Goal: Task Accomplishment & Management: Manage account settings

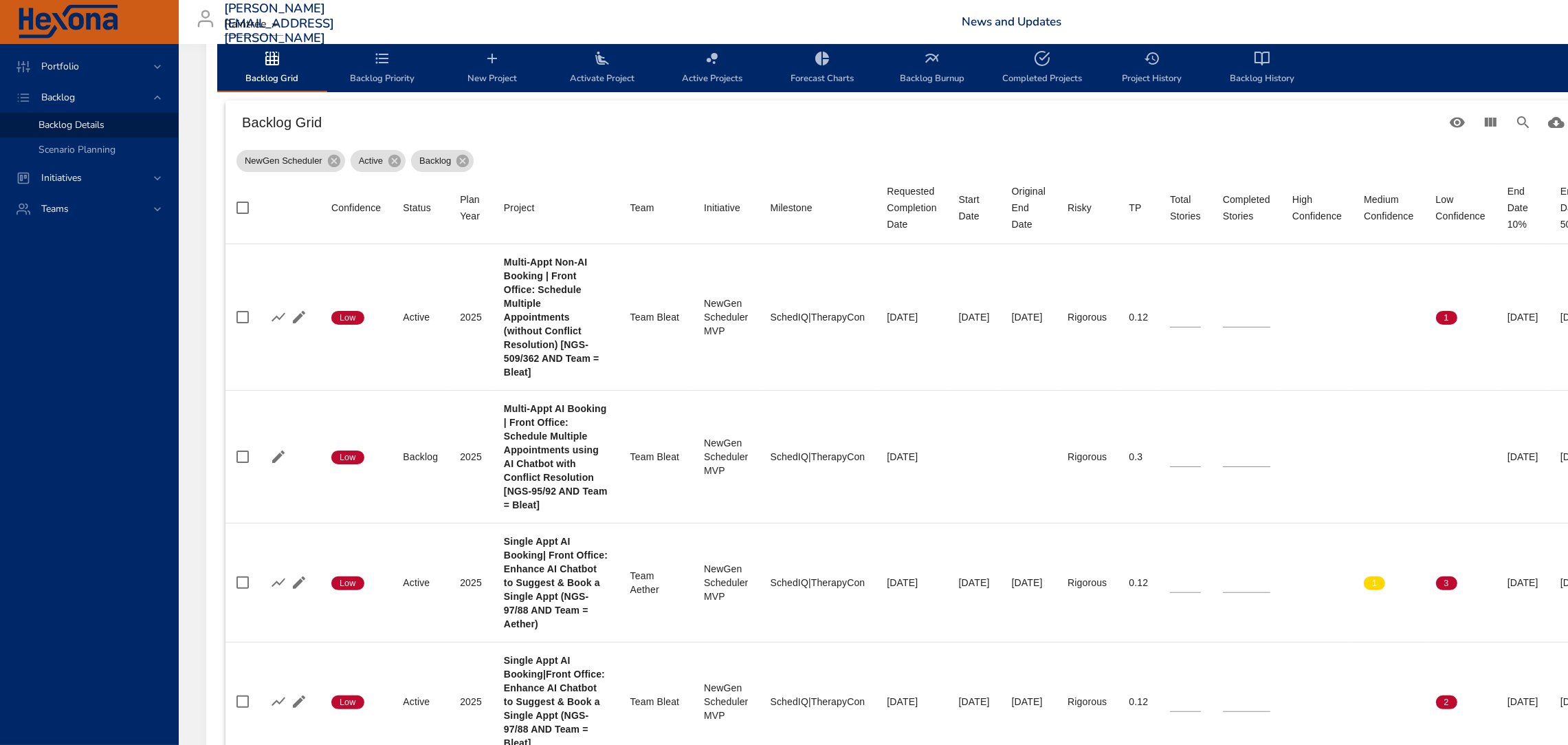
scroll to position [462, 0]
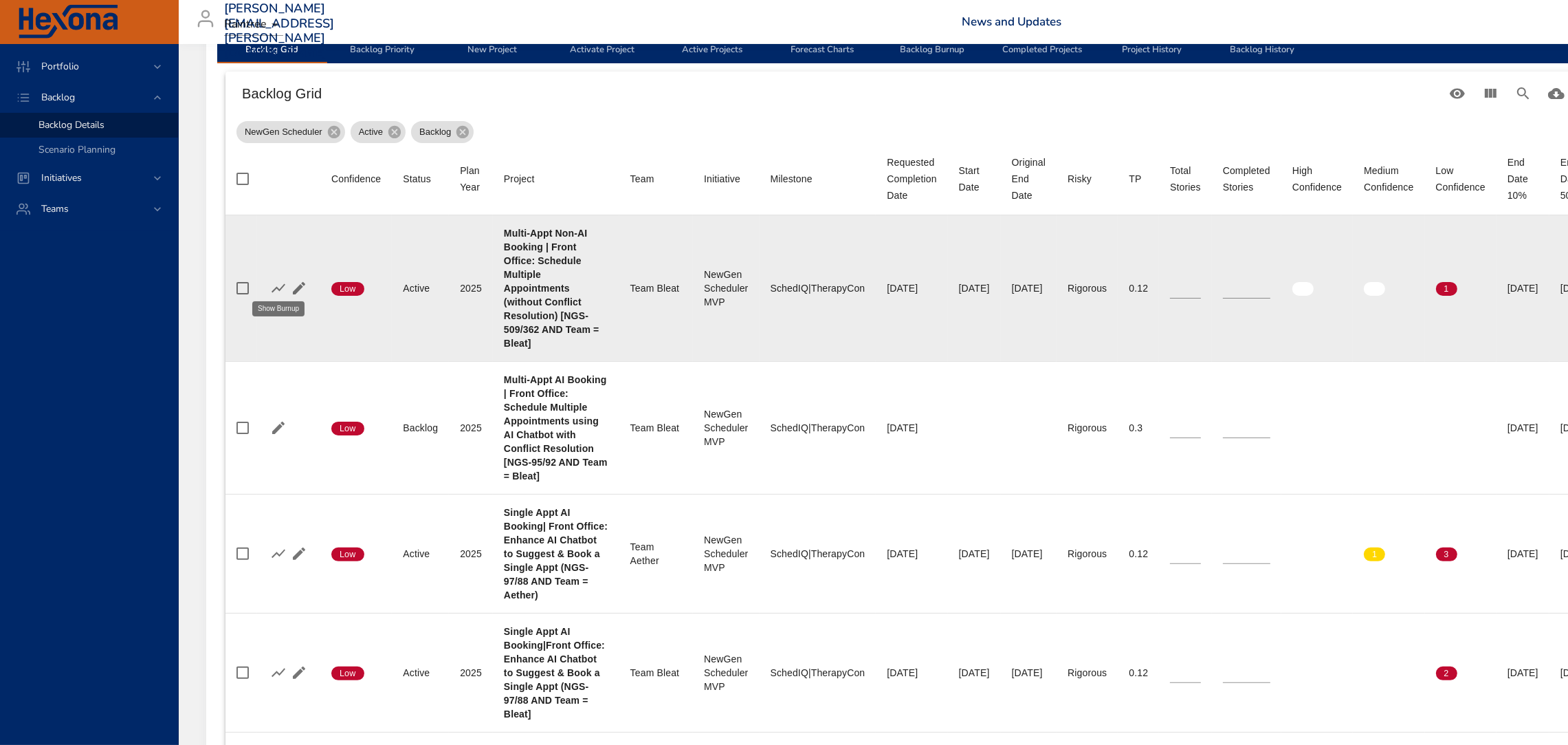
click at [281, 282] on icon "button" at bounding box center [278, 288] width 16 height 16
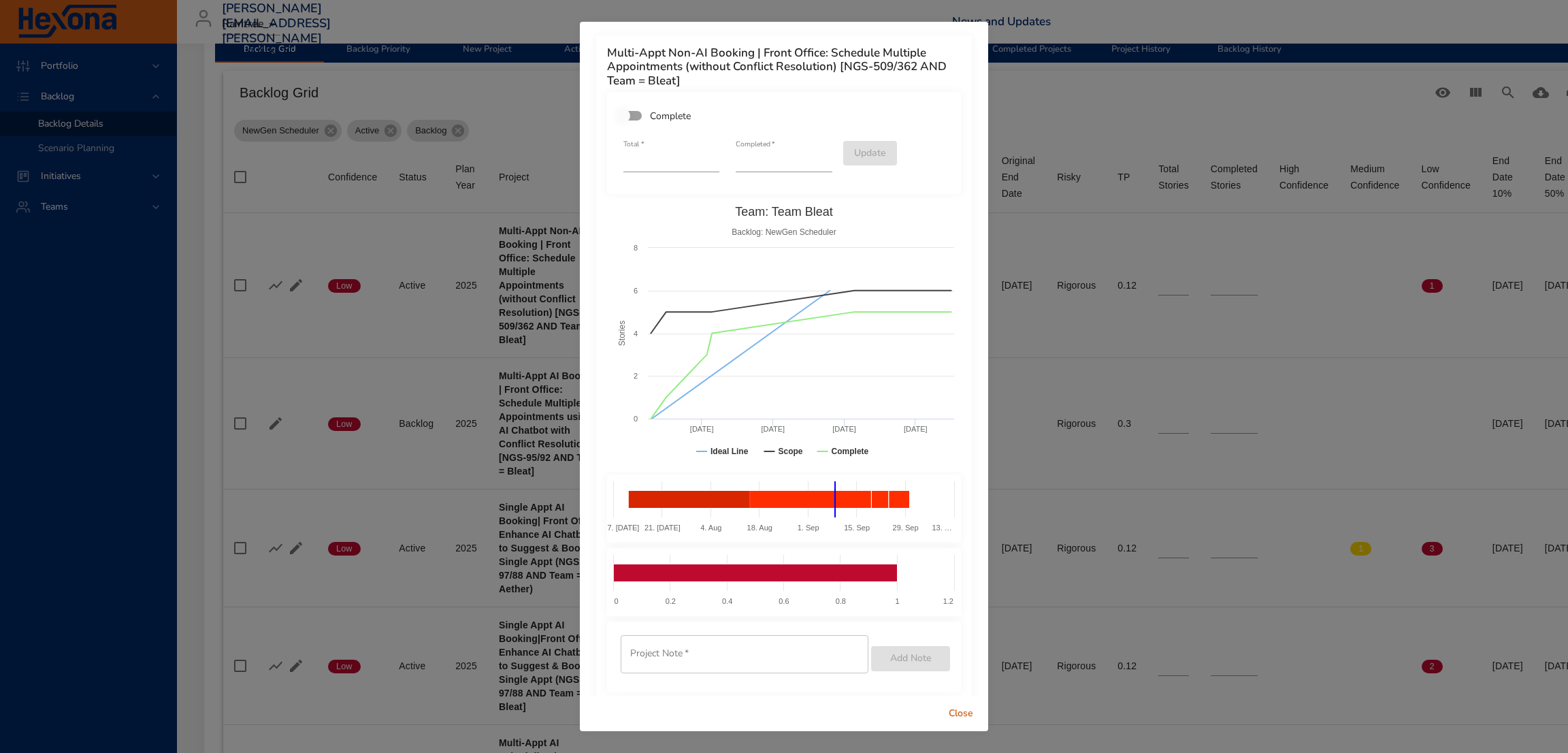
click at [813, 152] on input "*" at bounding box center [784, 161] width 96 height 22
type input "*"
click at [814, 154] on input "*" at bounding box center [784, 161] width 96 height 22
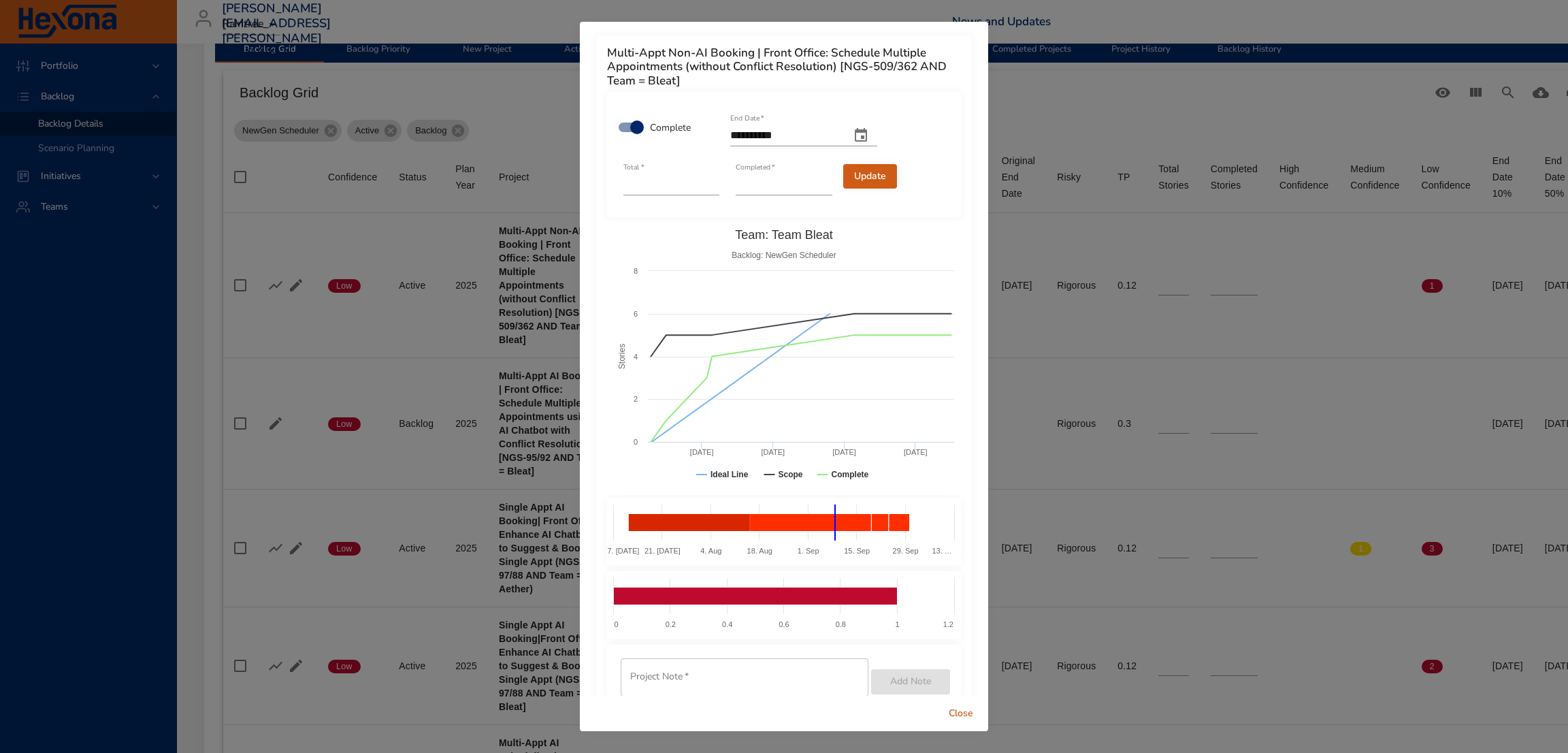
click at [876, 173] on button "Update" at bounding box center [870, 176] width 54 height 25
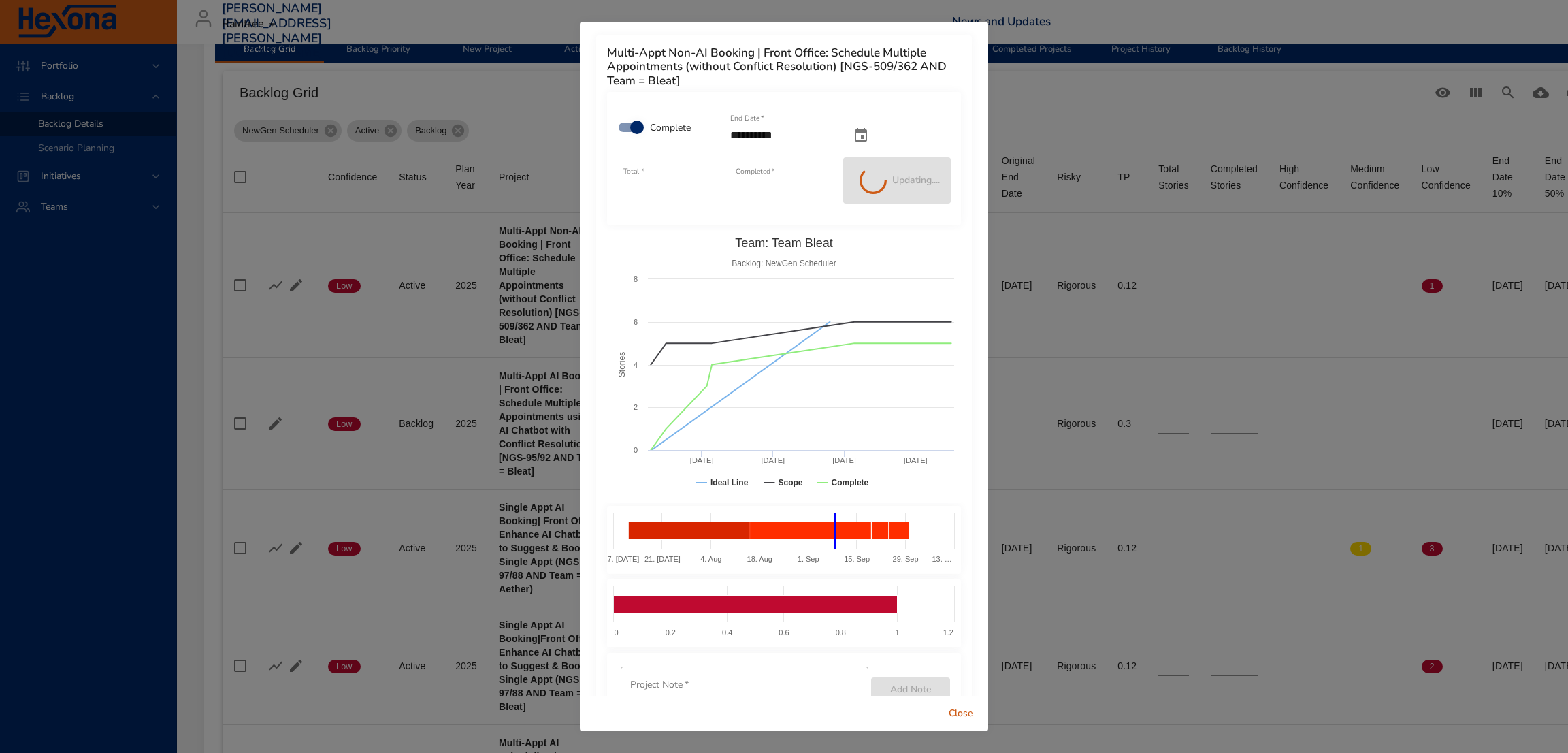
type input "*"
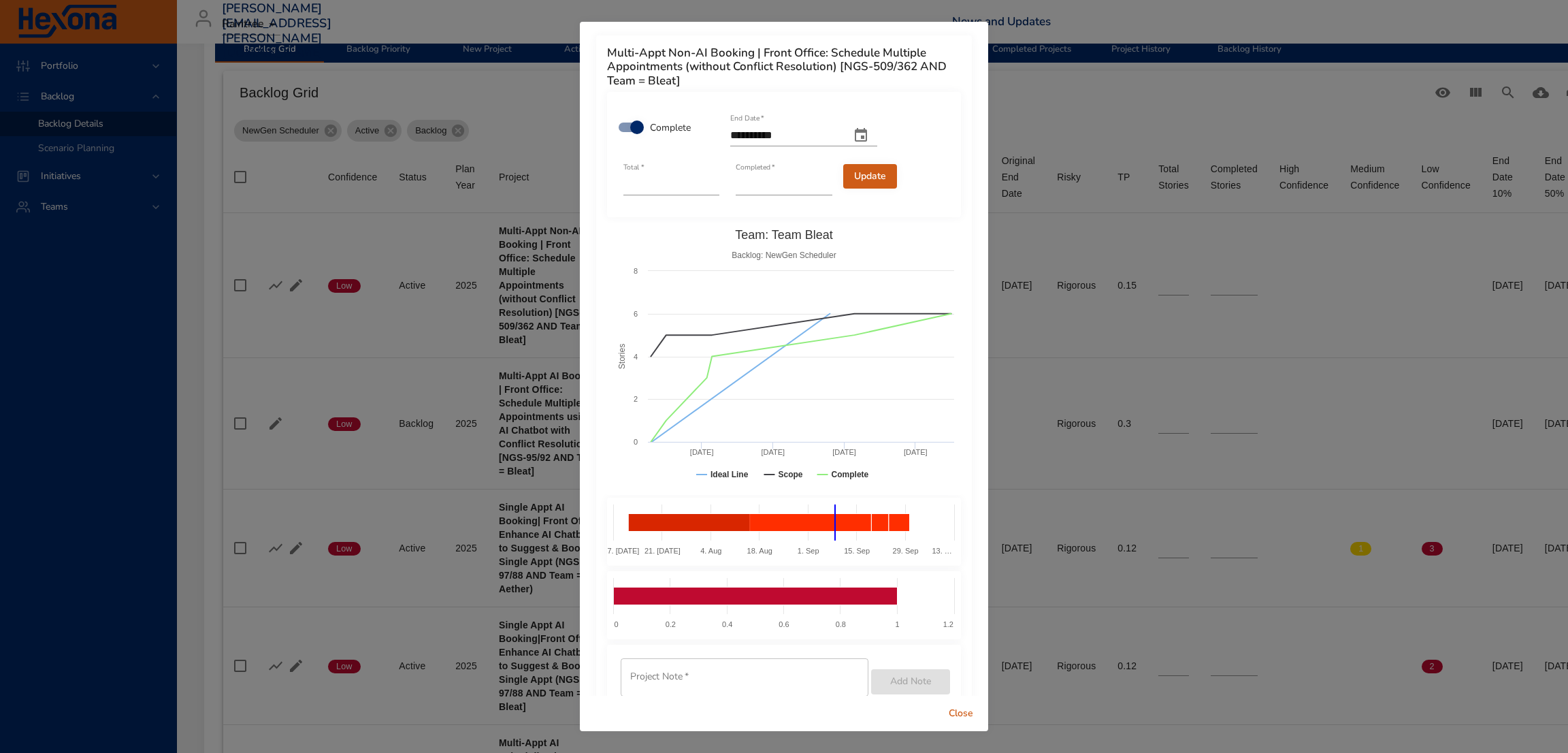
click at [970, 702] on button "Close" at bounding box center [960, 714] width 43 height 25
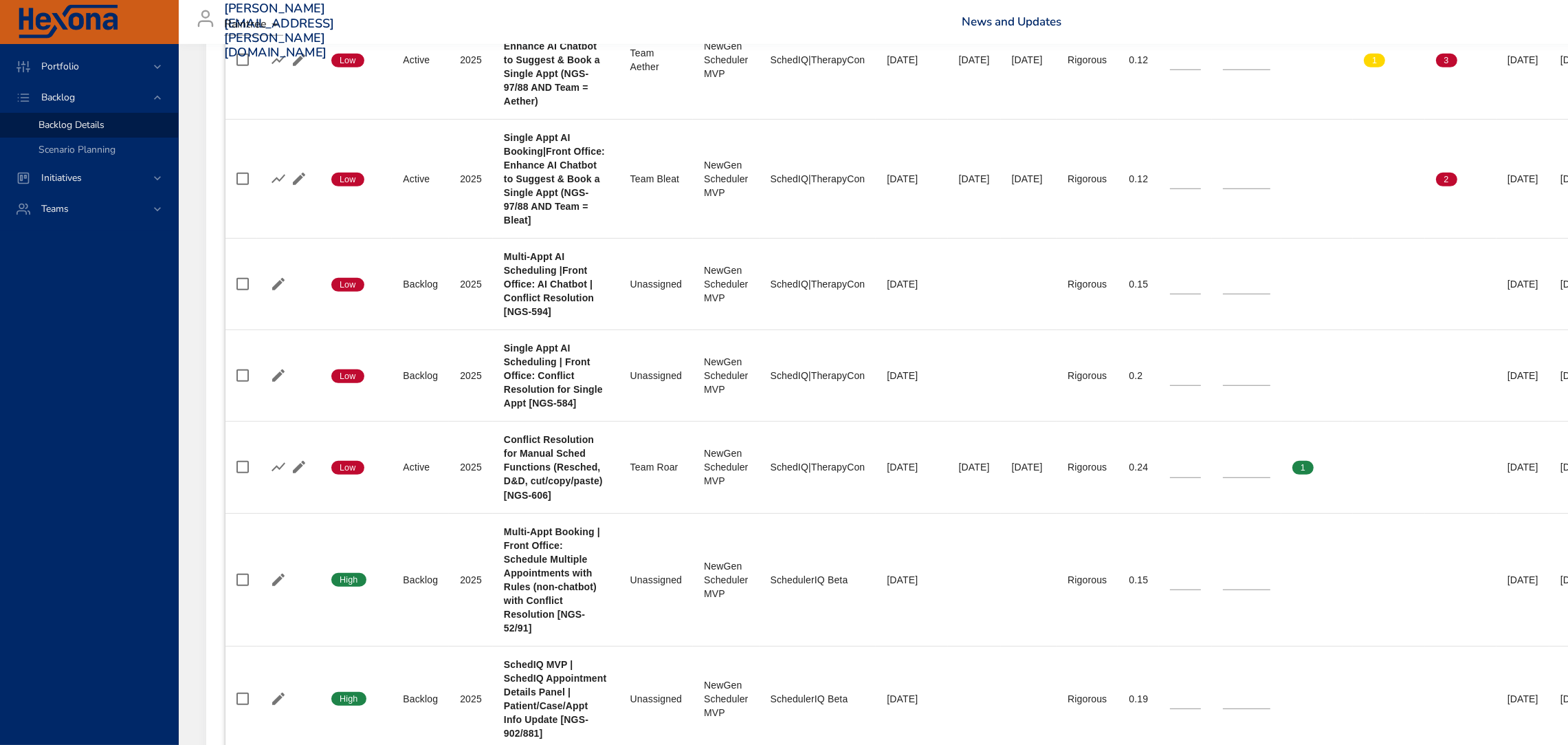
scroll to position [958, 0]
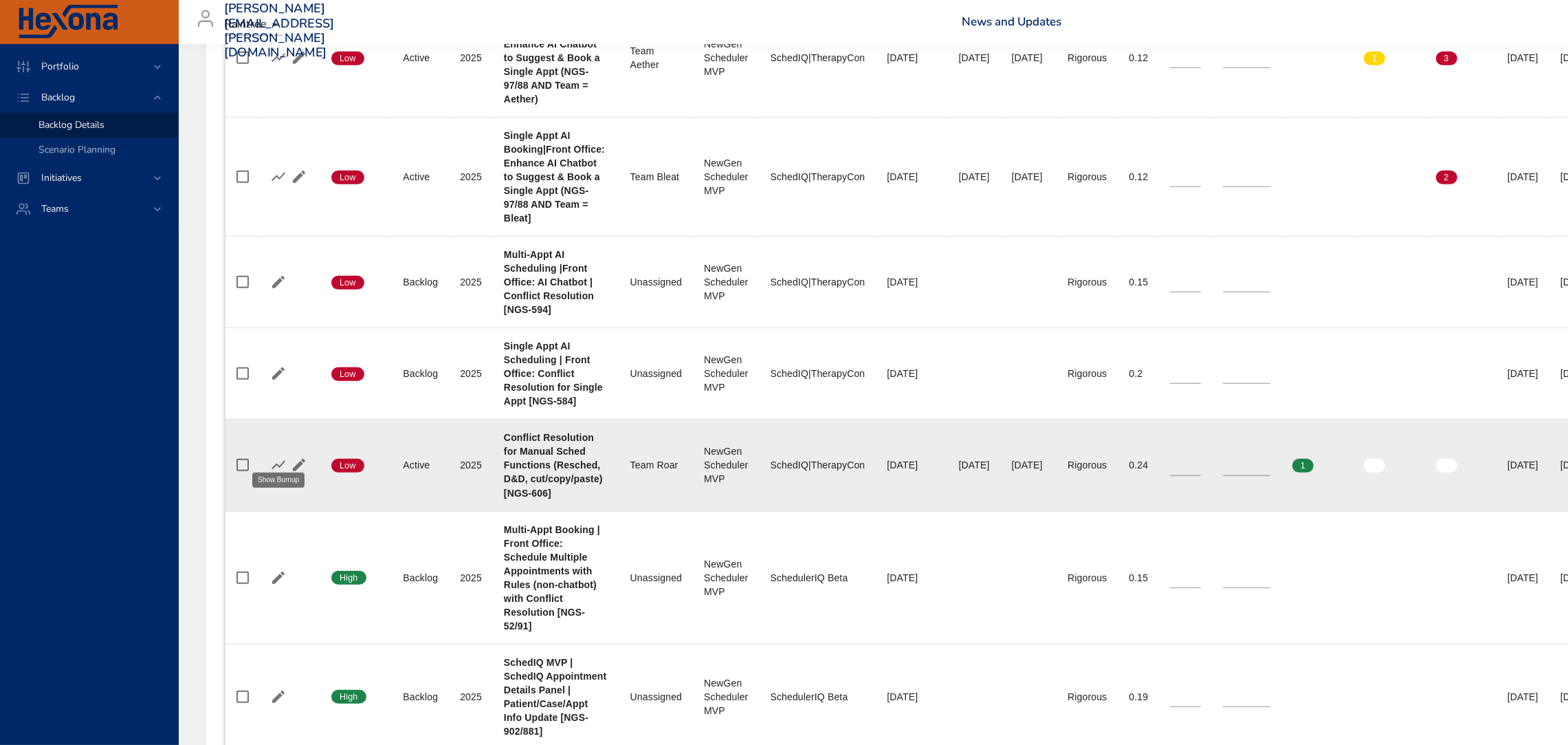
click at [277, 456] on icon "button" at bounding box center [278, 464] width 16 height 16
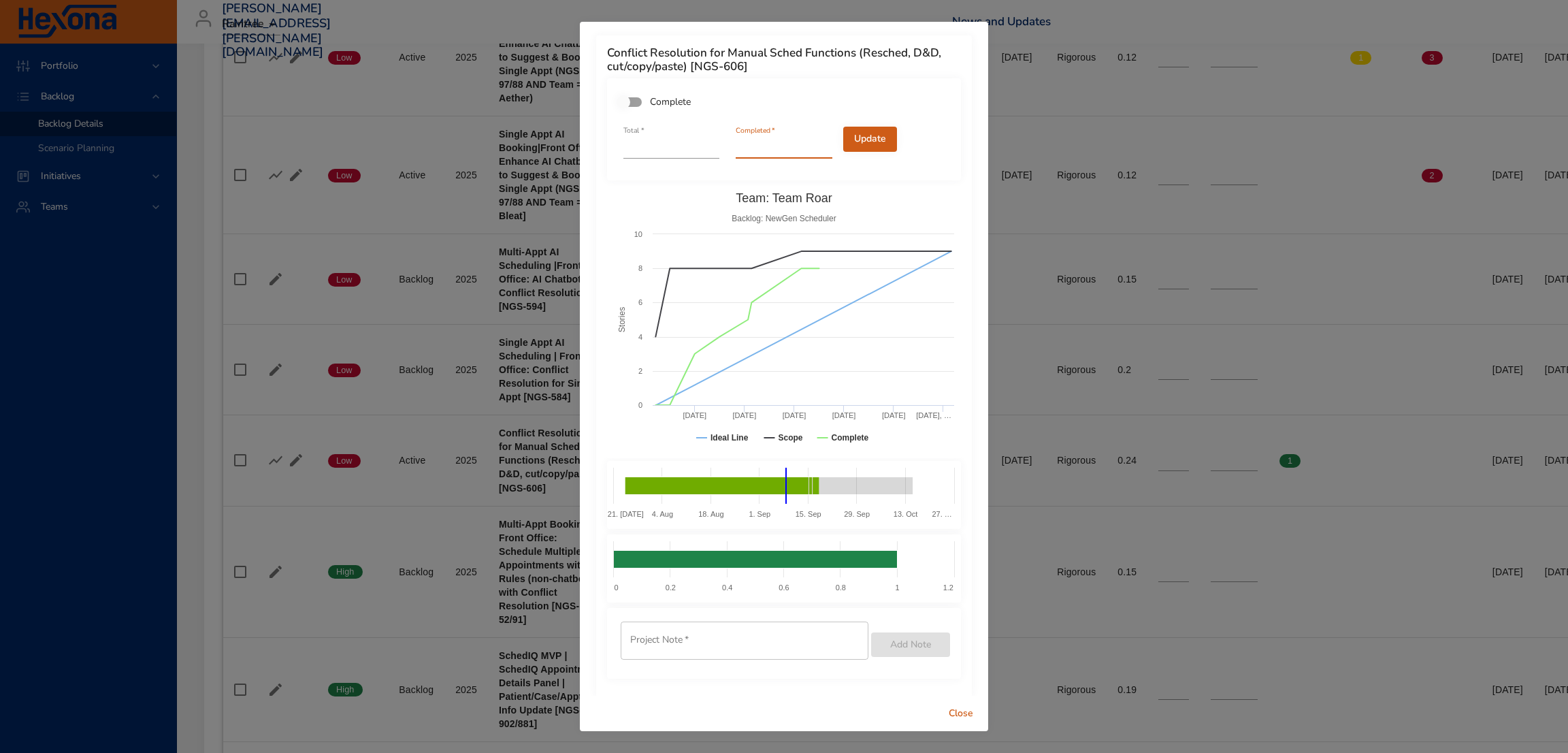
type input "*"
click at [819, 144] on input "*" at bounding box center [784, 148] width 96 height 22
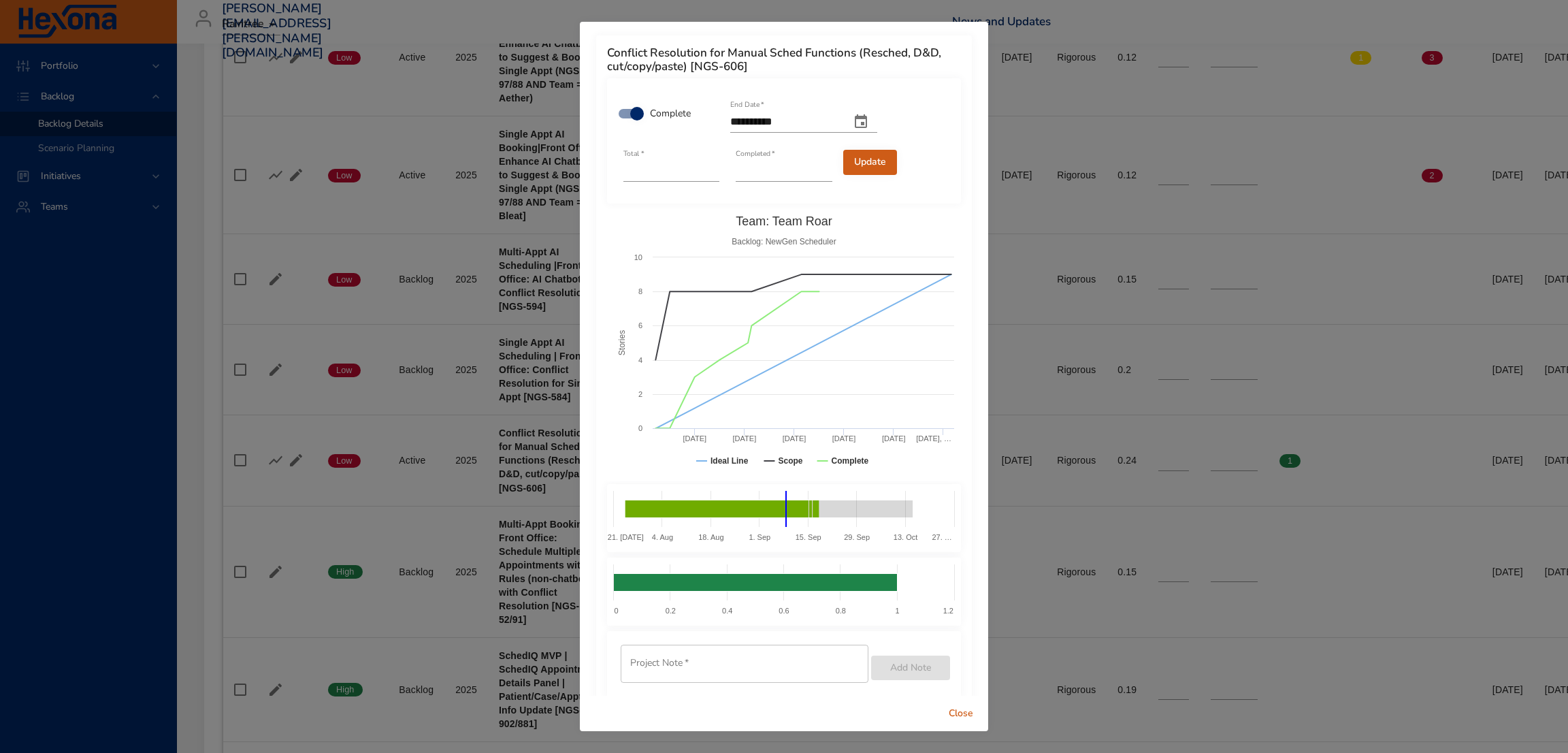
click at [862, 160] on span "Update" at bounding box center [870, 162] width 32 height 17
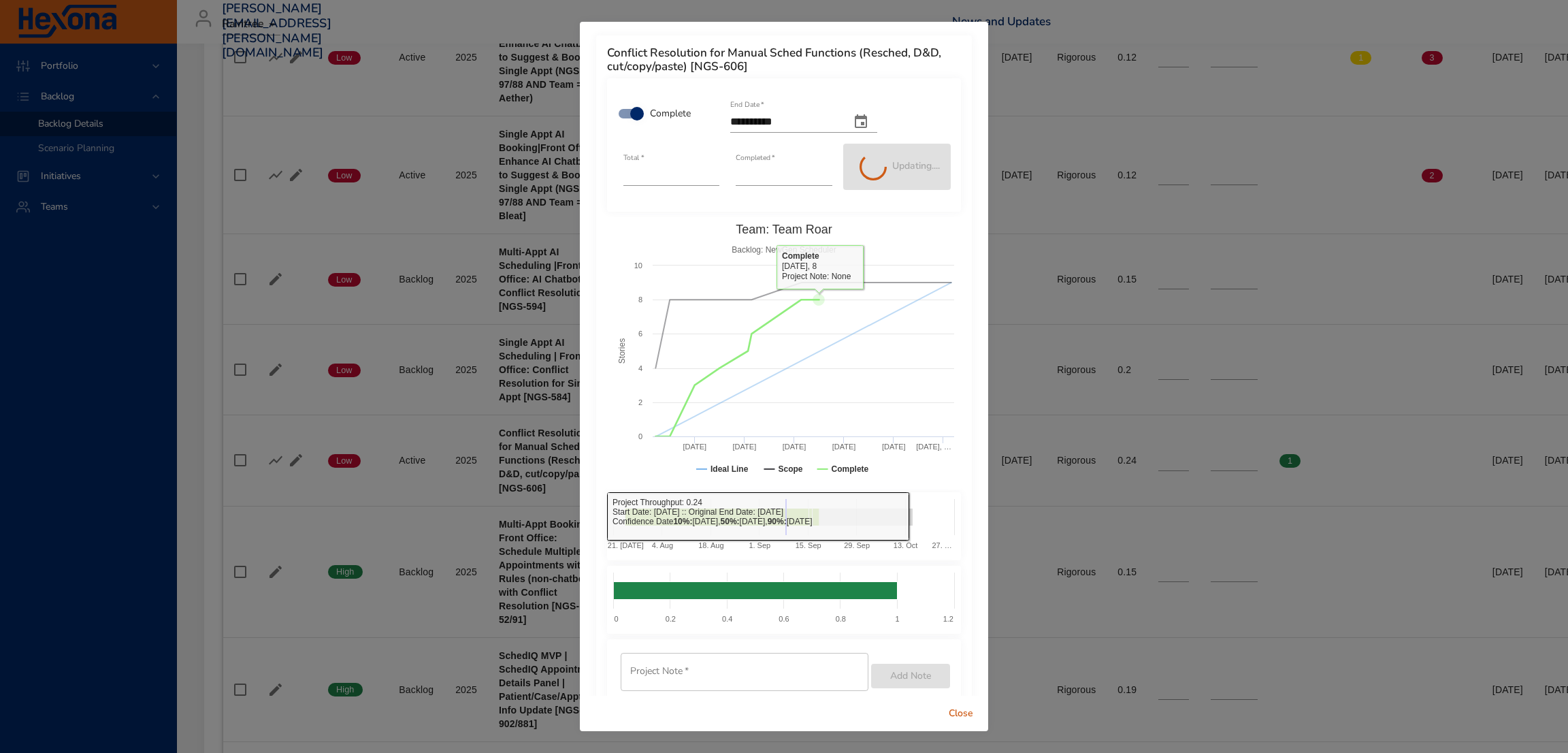
type input "*"
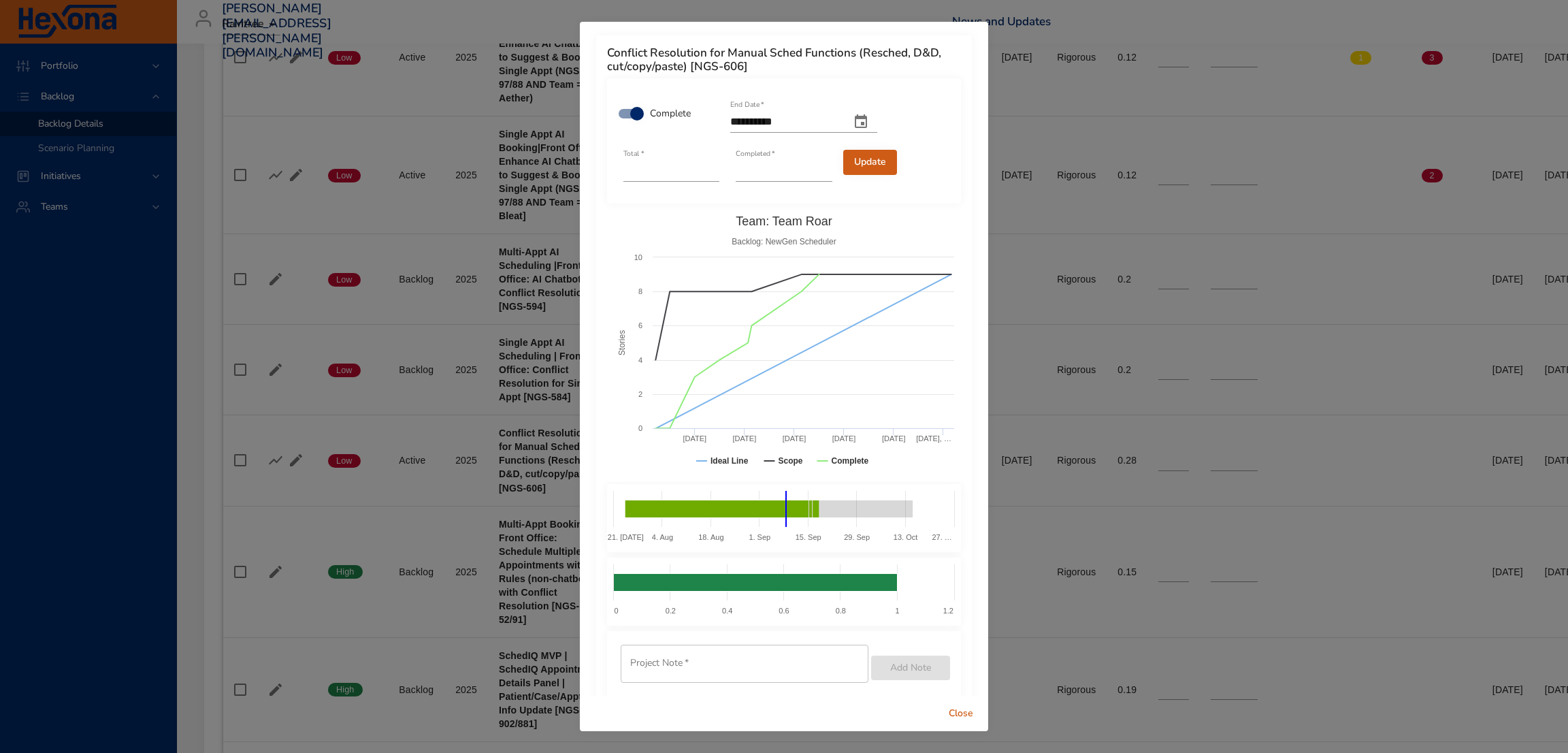
click at [948, 710] on span "Close" at bounding box center [961, 714] width 33 height 17
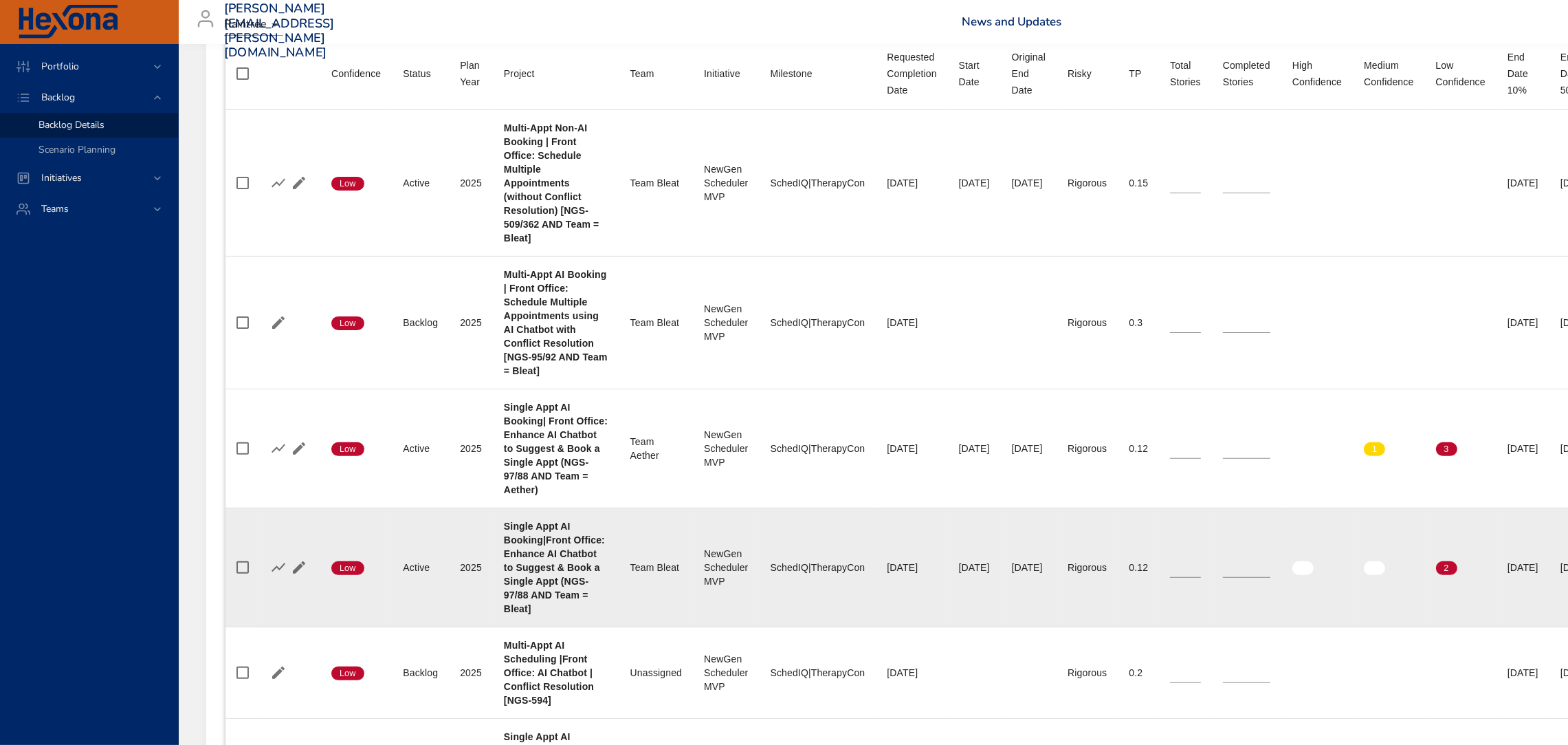
scroll to position [533, 0]
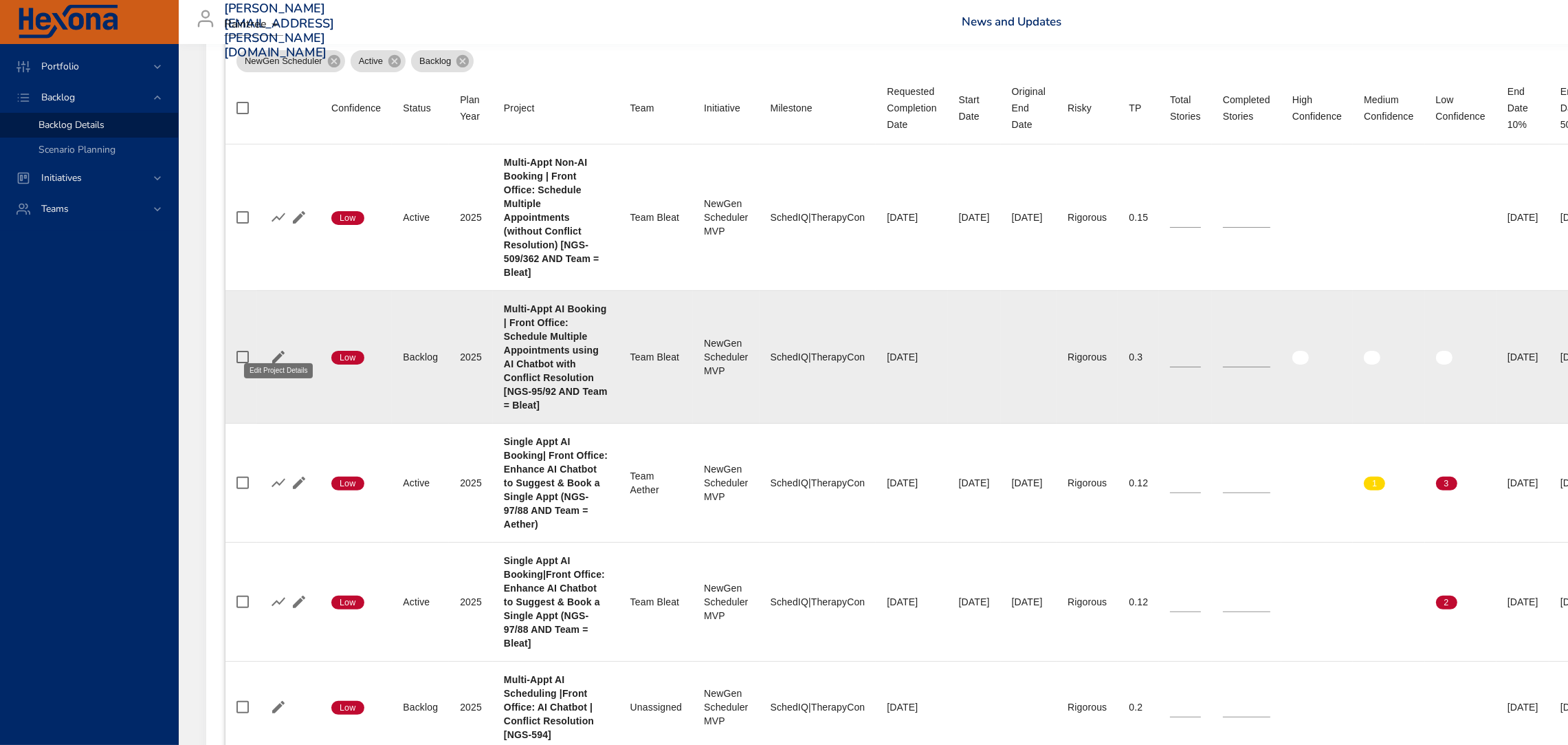
click at [276, 351] on icon "button" at bounding box center [278, 357] width 13 height 13
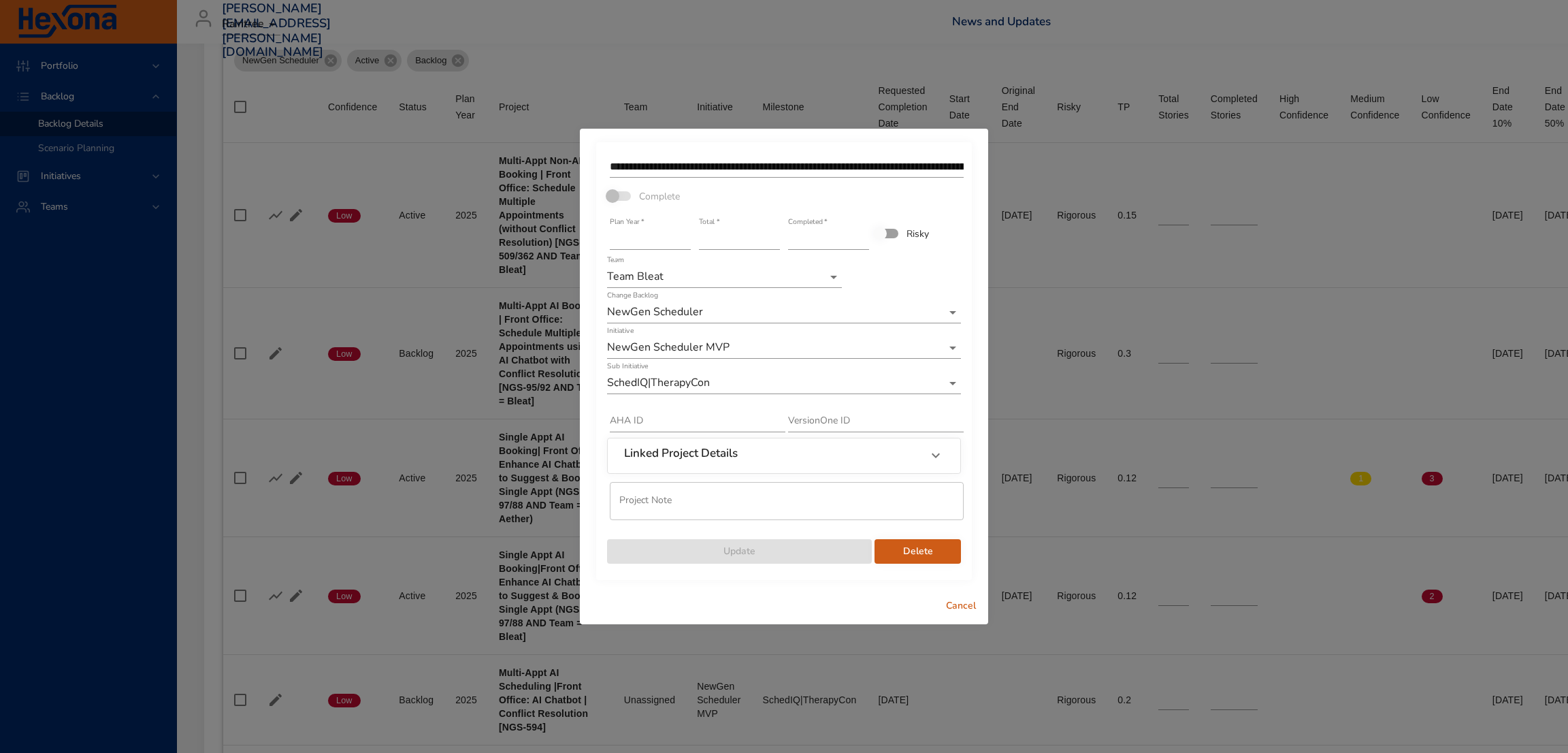
type input "*"
click at [773, 242] on input "*" at bounding box center [739, 239] width 81 height 22
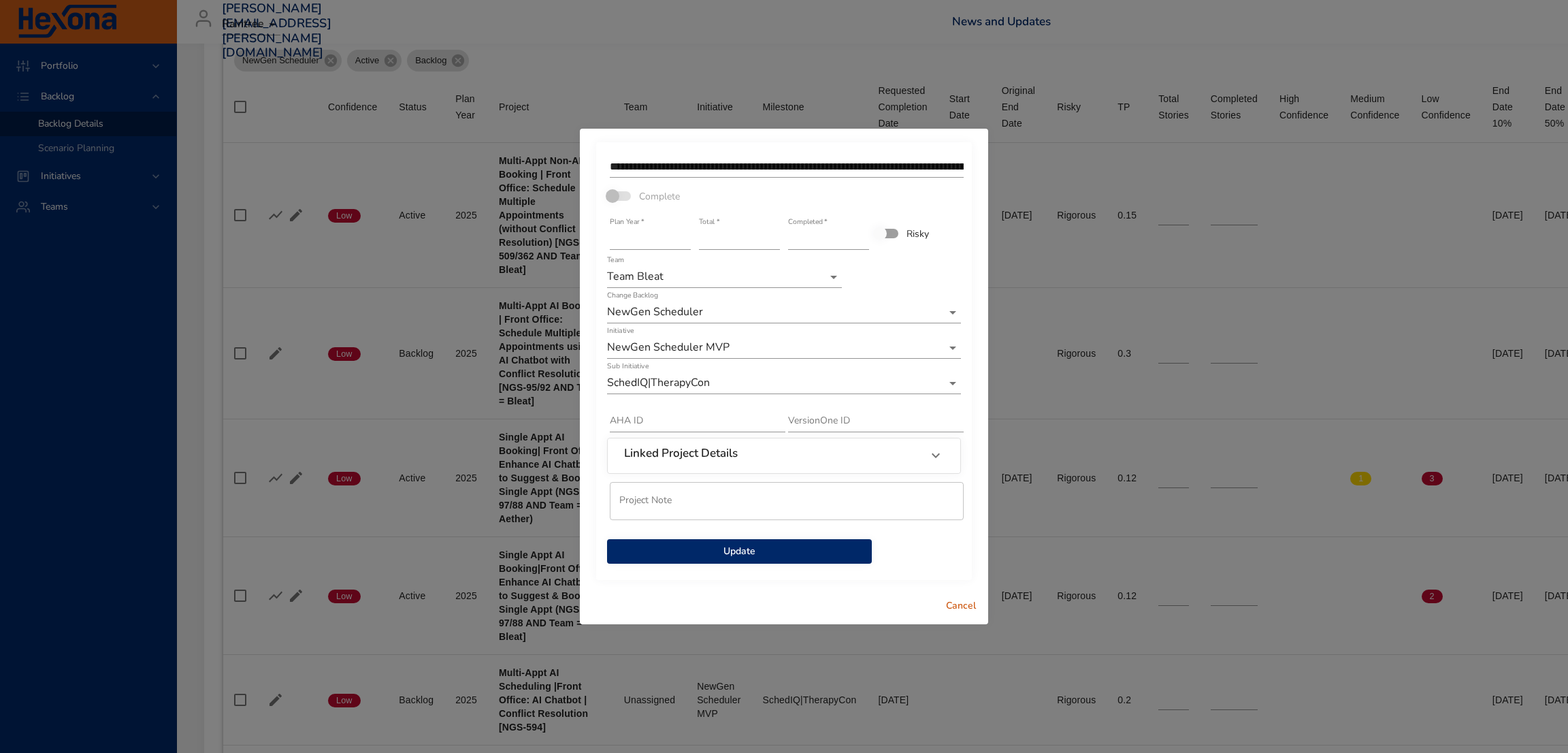
click at [780, 548] on span "Update" at bounding box center [738, 552] width 243 height 17
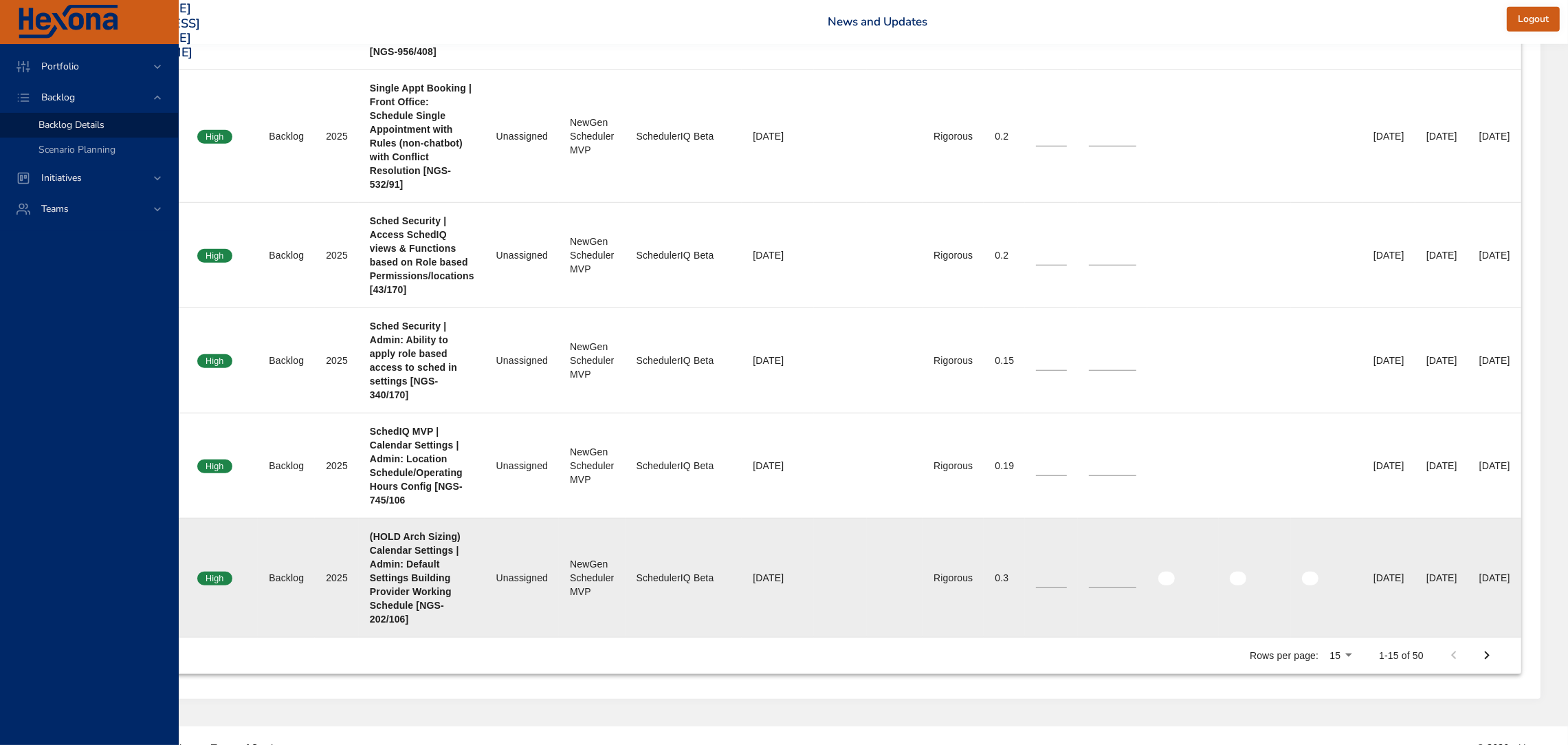
scroll to position [1728, 229]
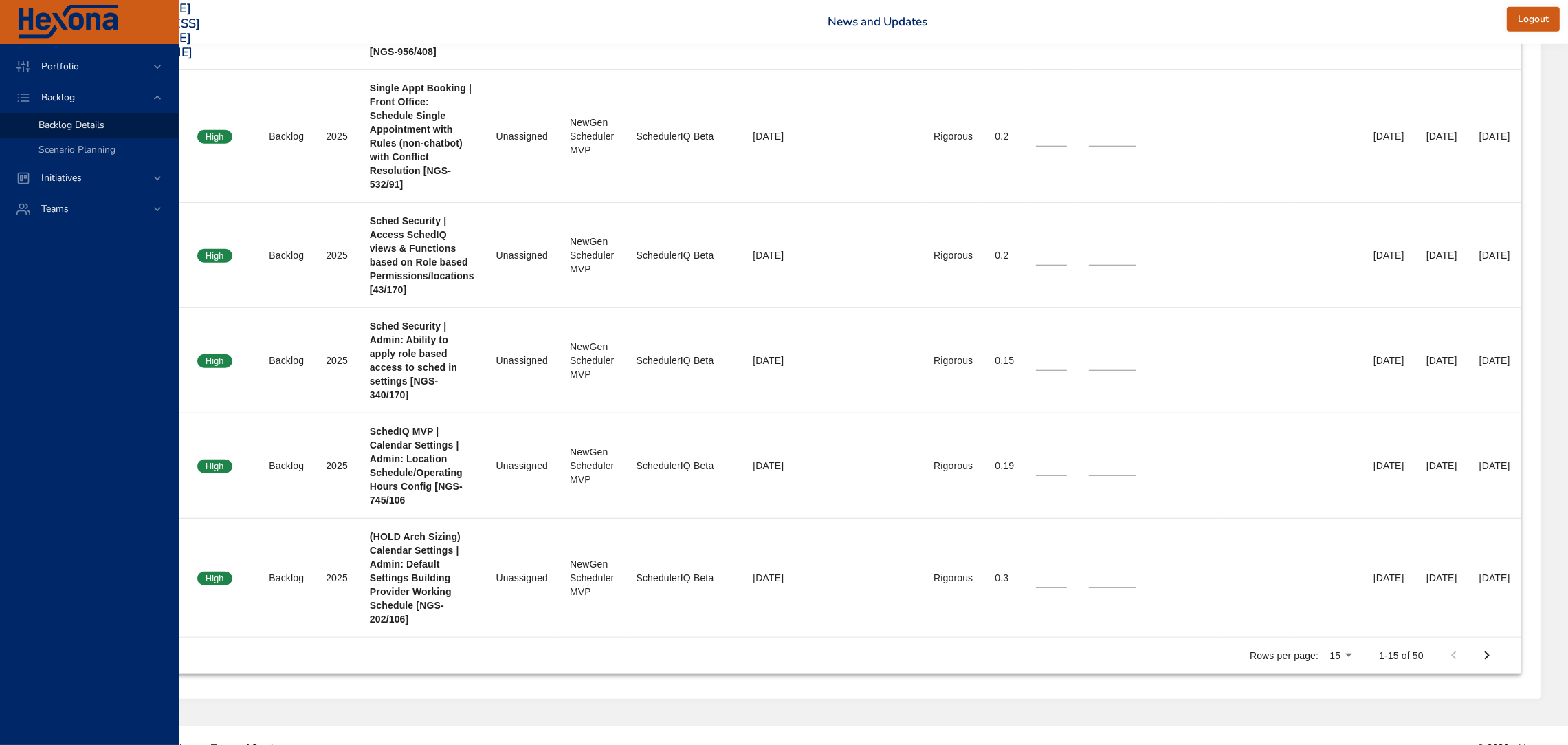
click at [1485, 647] on icon "Next Page" at bounding box center [1487, 655] width 16 height 16
type input "*"
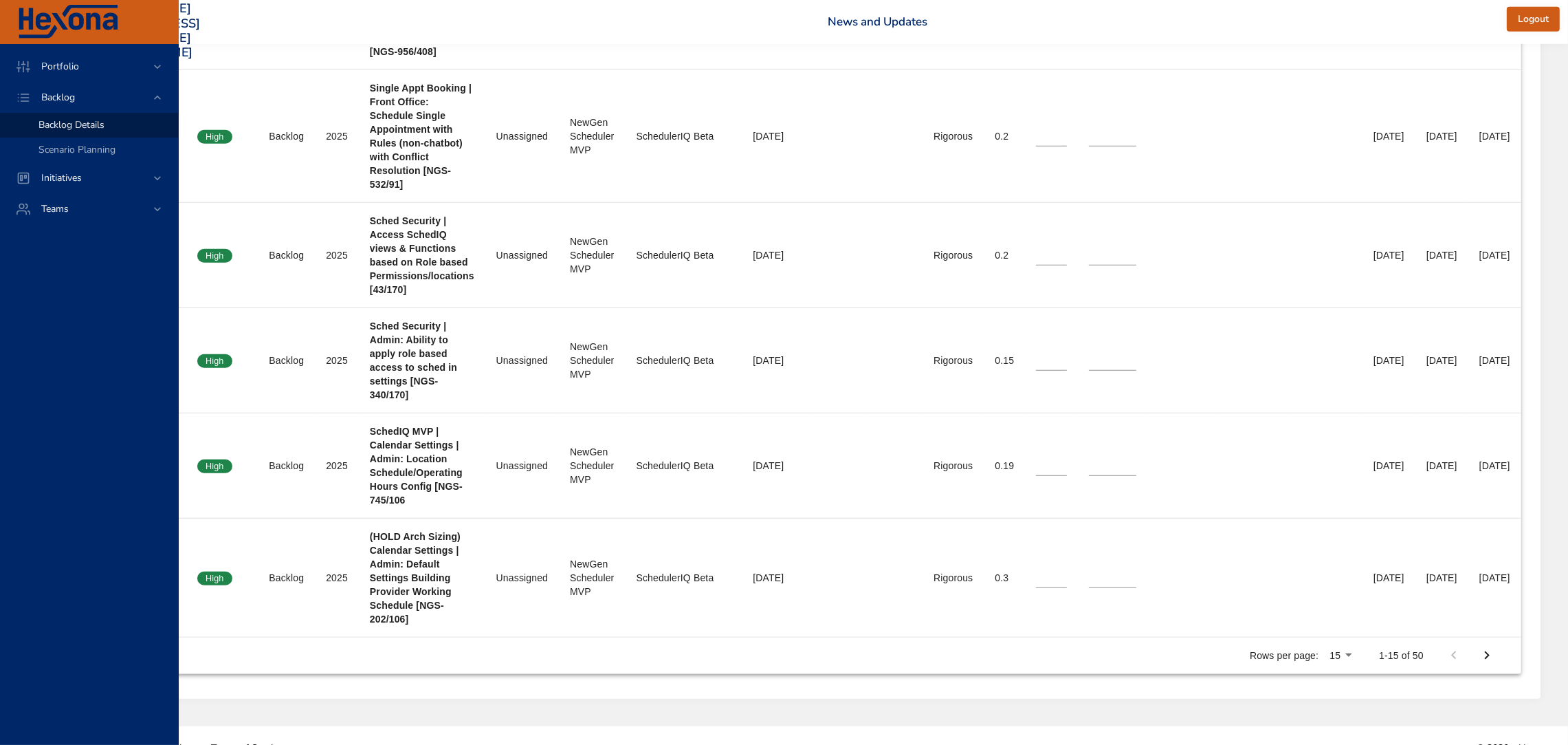
type input "*"
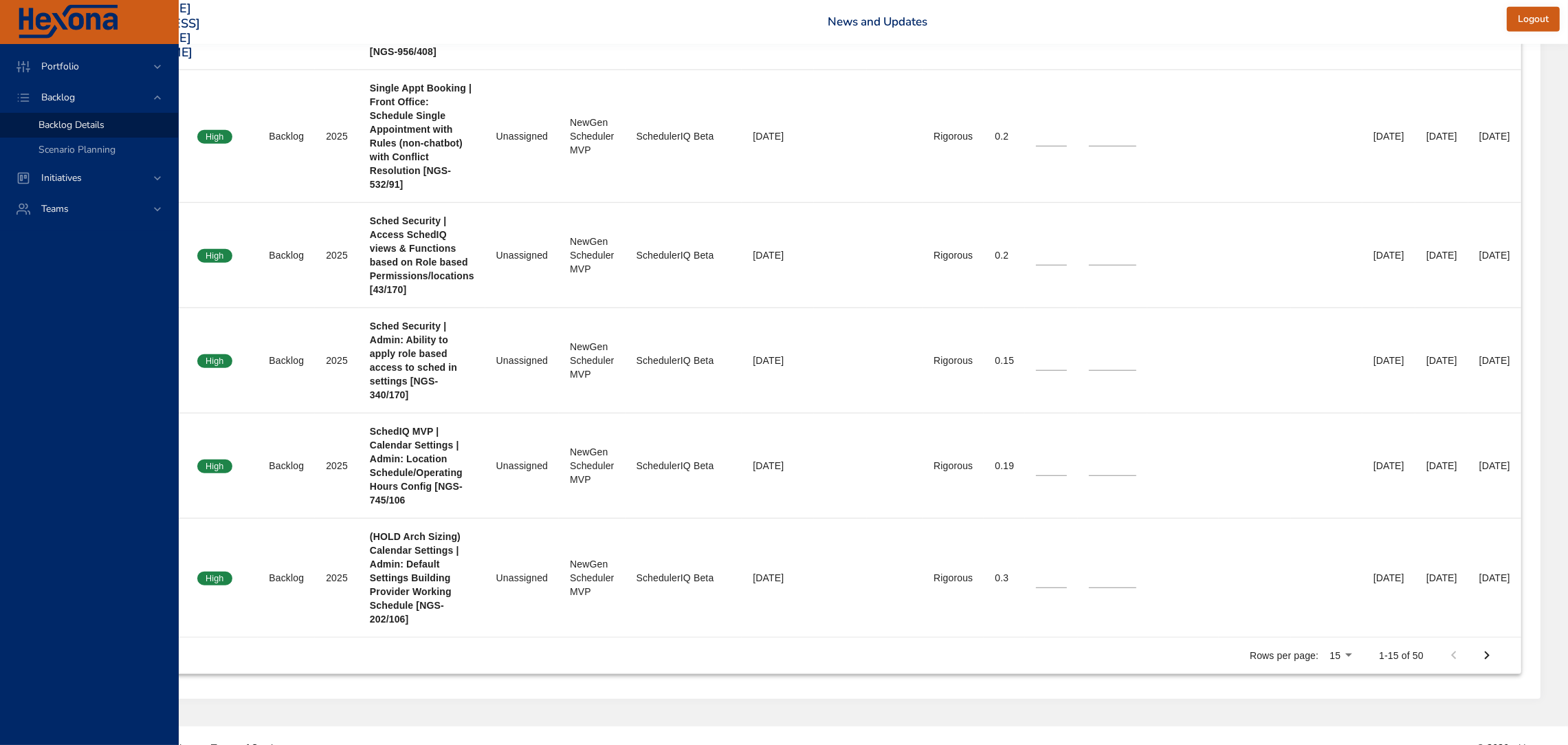
type input "*"
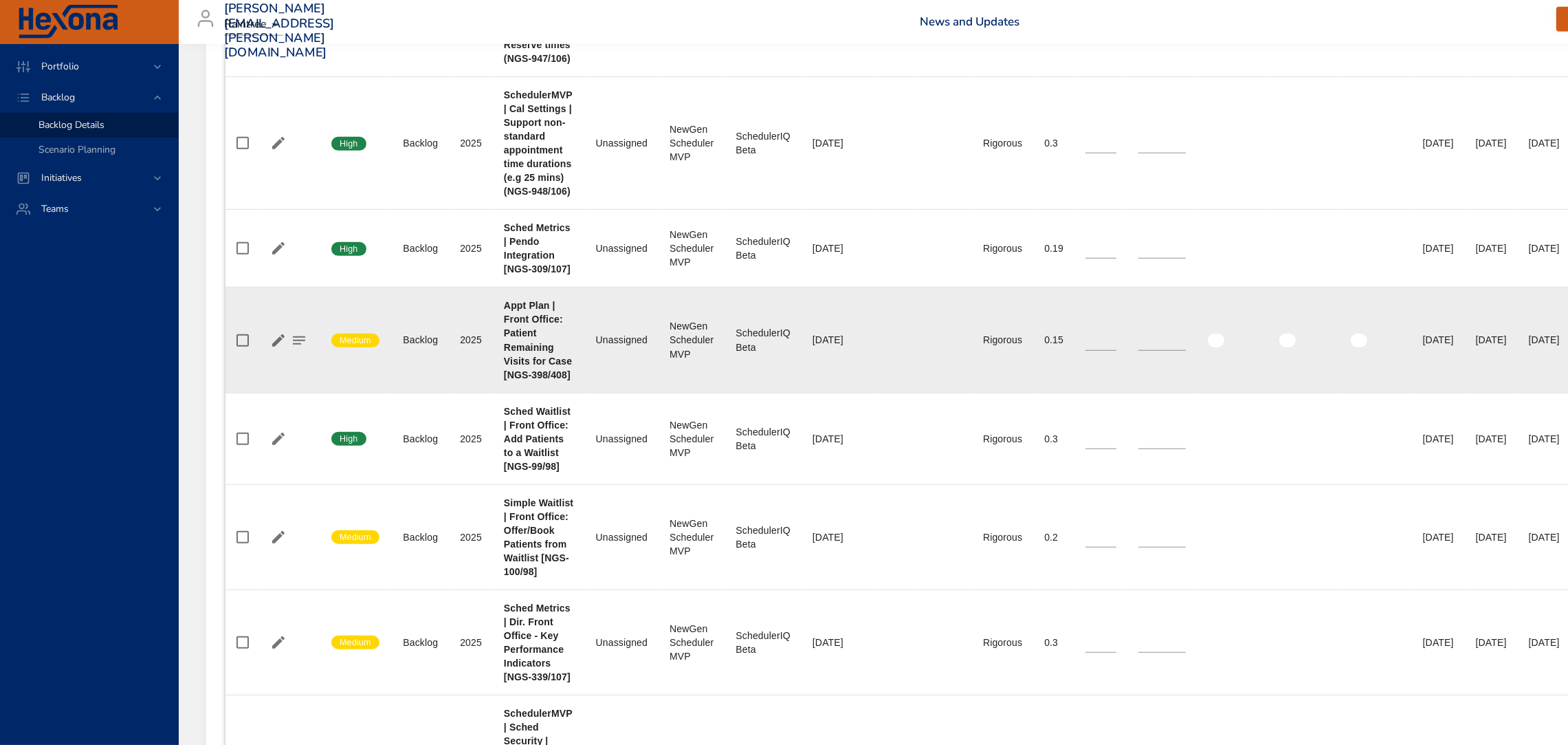
scroll to position [1102, 0]
click at [276, 347] on icon "button" at bounding box center [278, 341] width 13 height 13
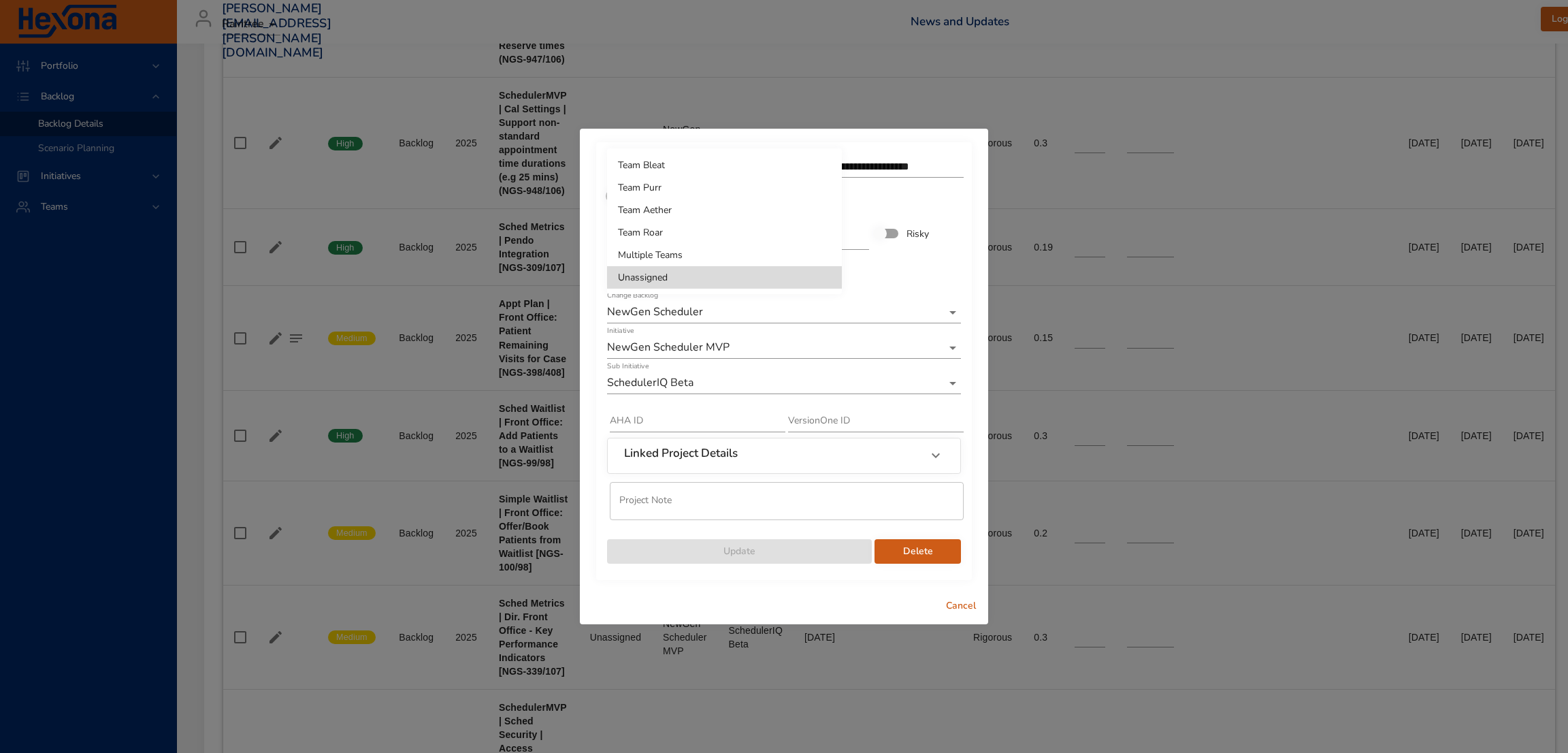
click at [684, 184] on li "Team Purr" at bounding box center [724, 187] width 235 height 22
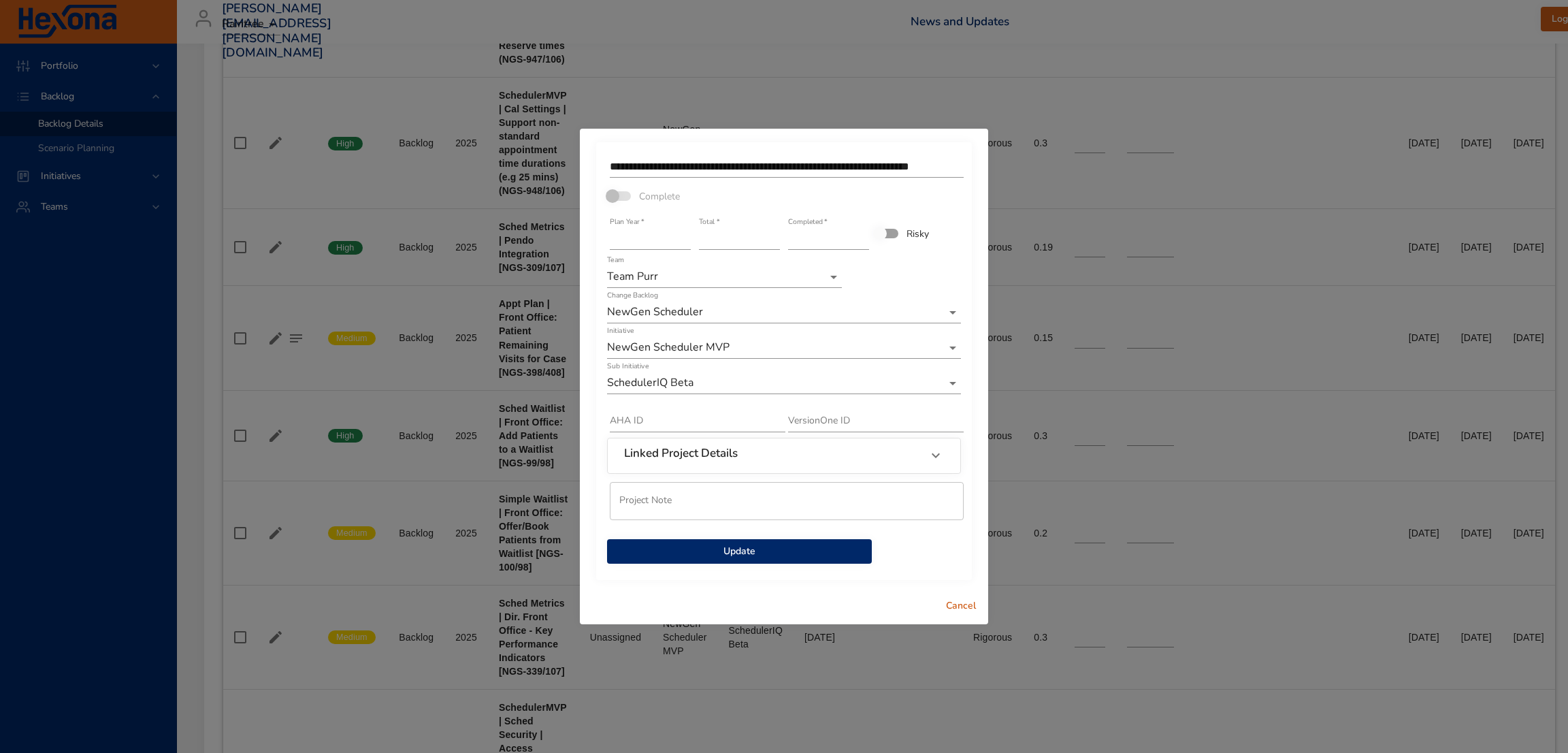
click at [736, 547] on span "Update" at bounding box center [738, 552] width 243 height 17
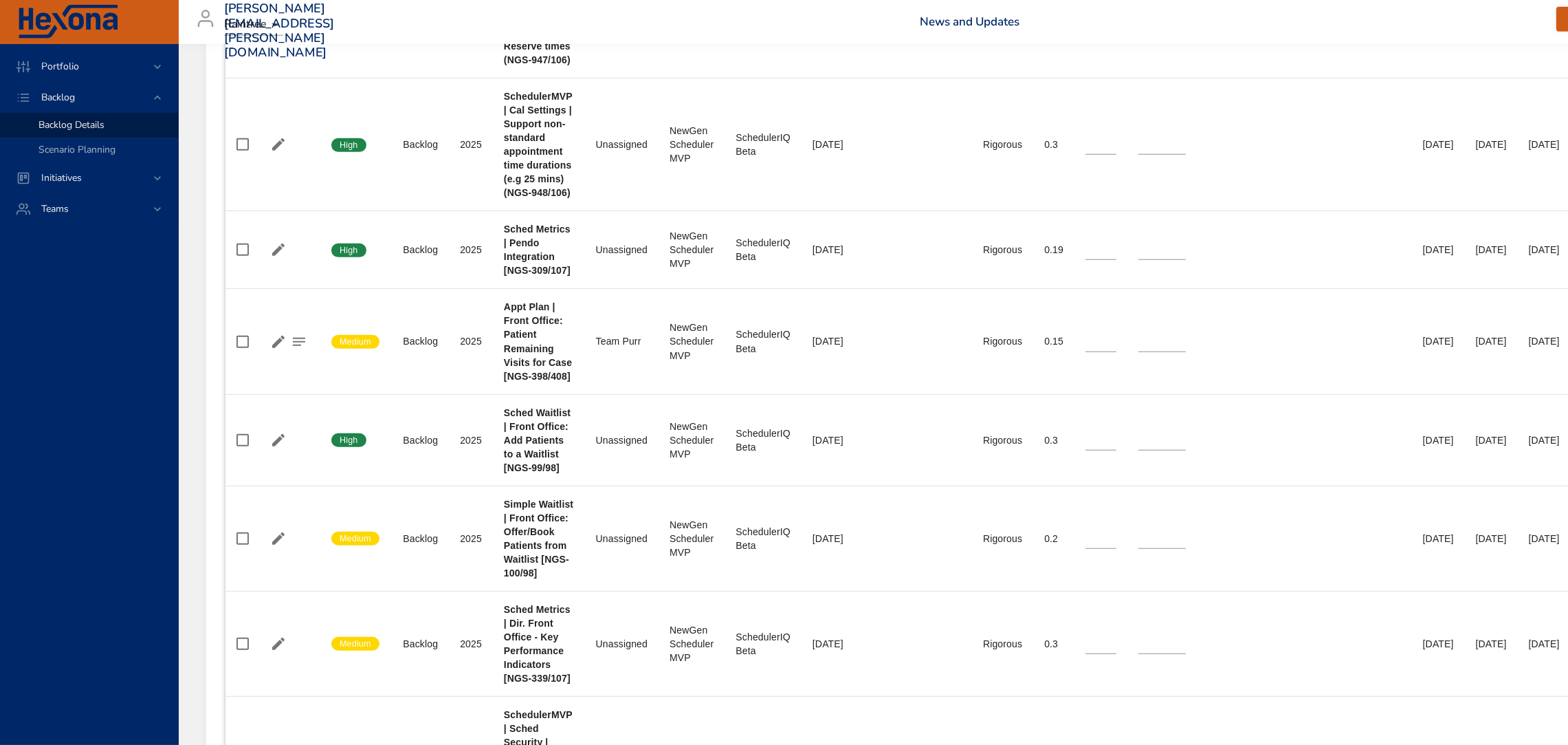
click at [971, 591] on td "Risky Rigorous" at bounding box center [1001, 538] width 61 height 106
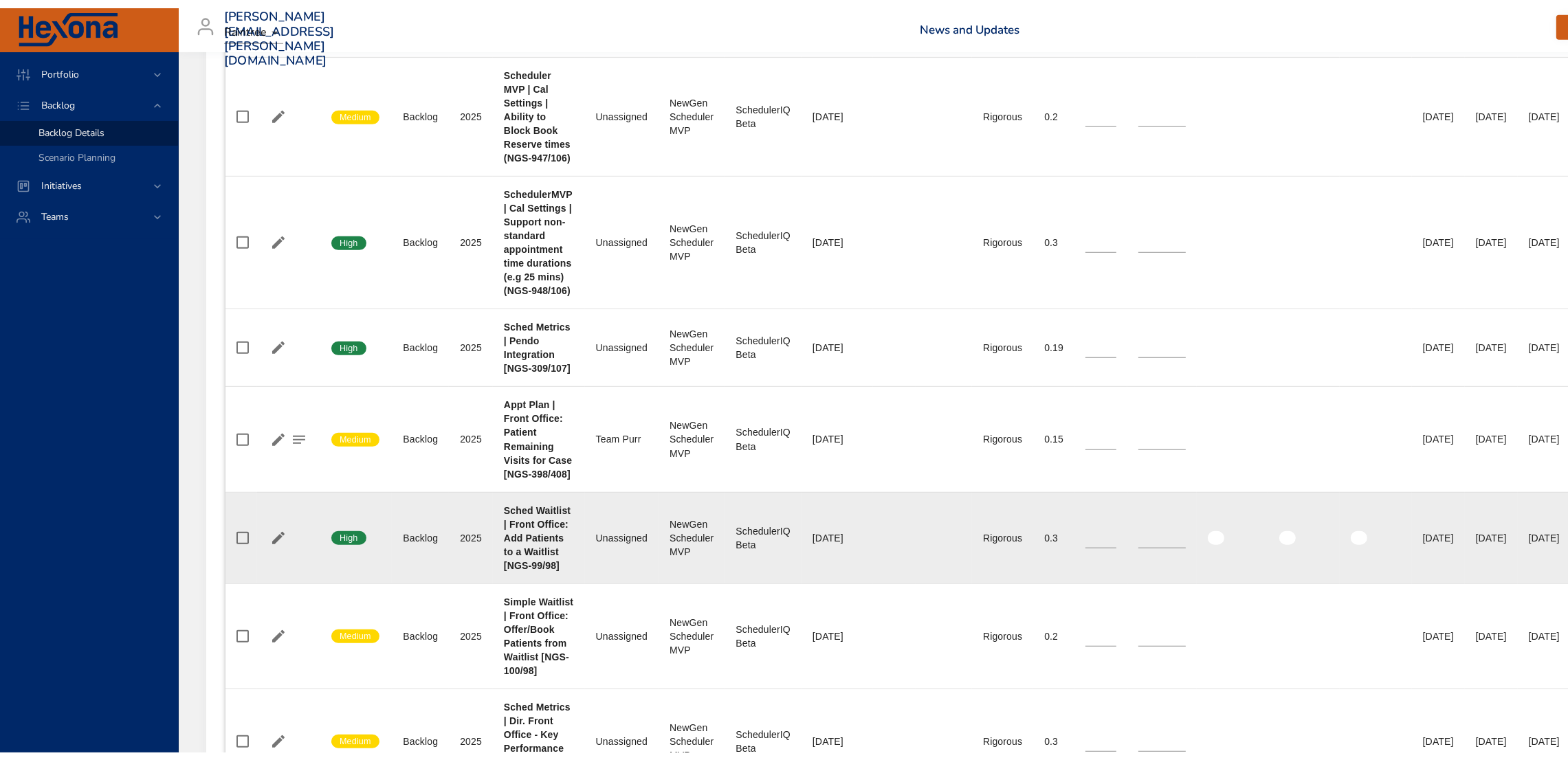
scroll to position [0, 0]
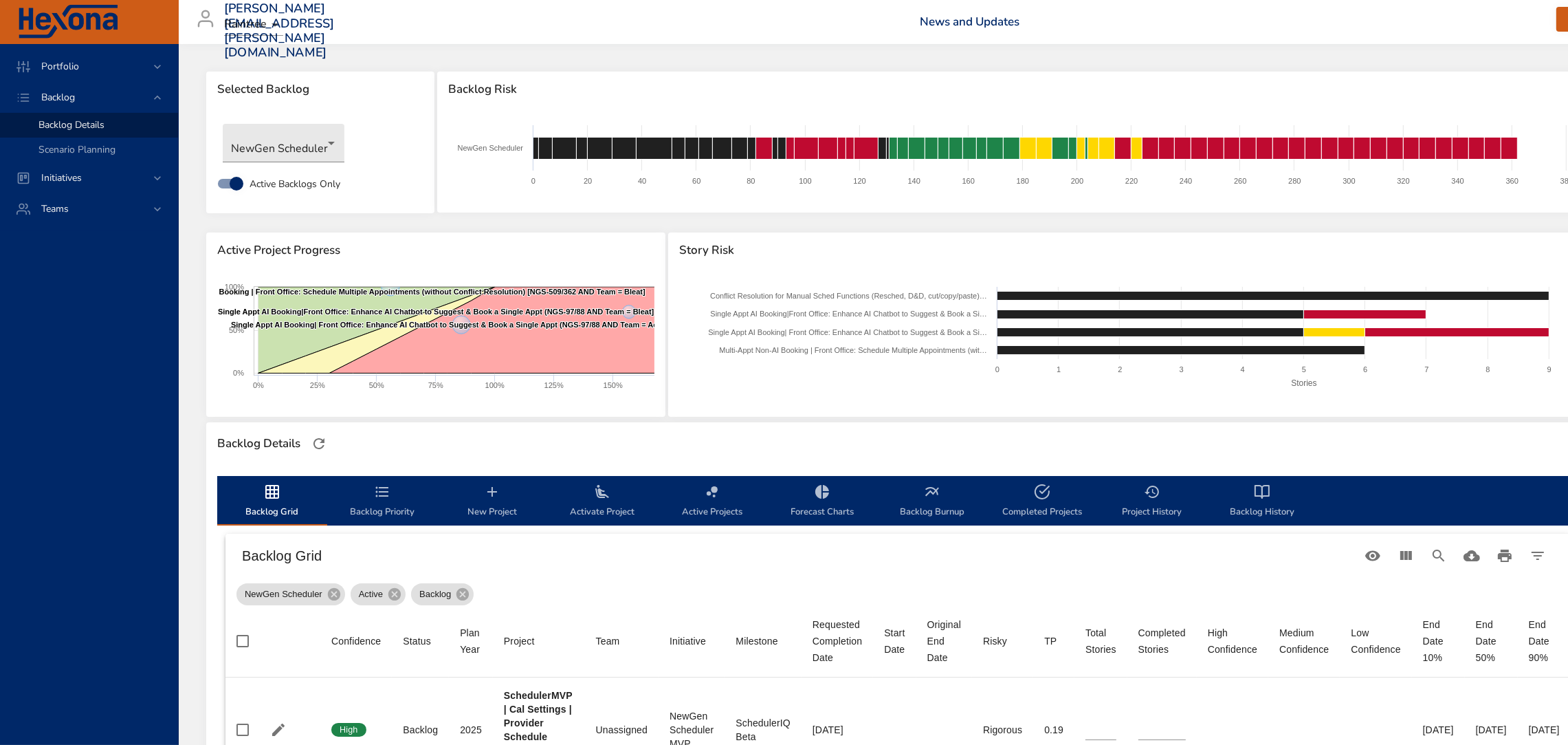
click at [596, 508] on span "Activate Project" at bounding box center [601, 502] width 94 height 37
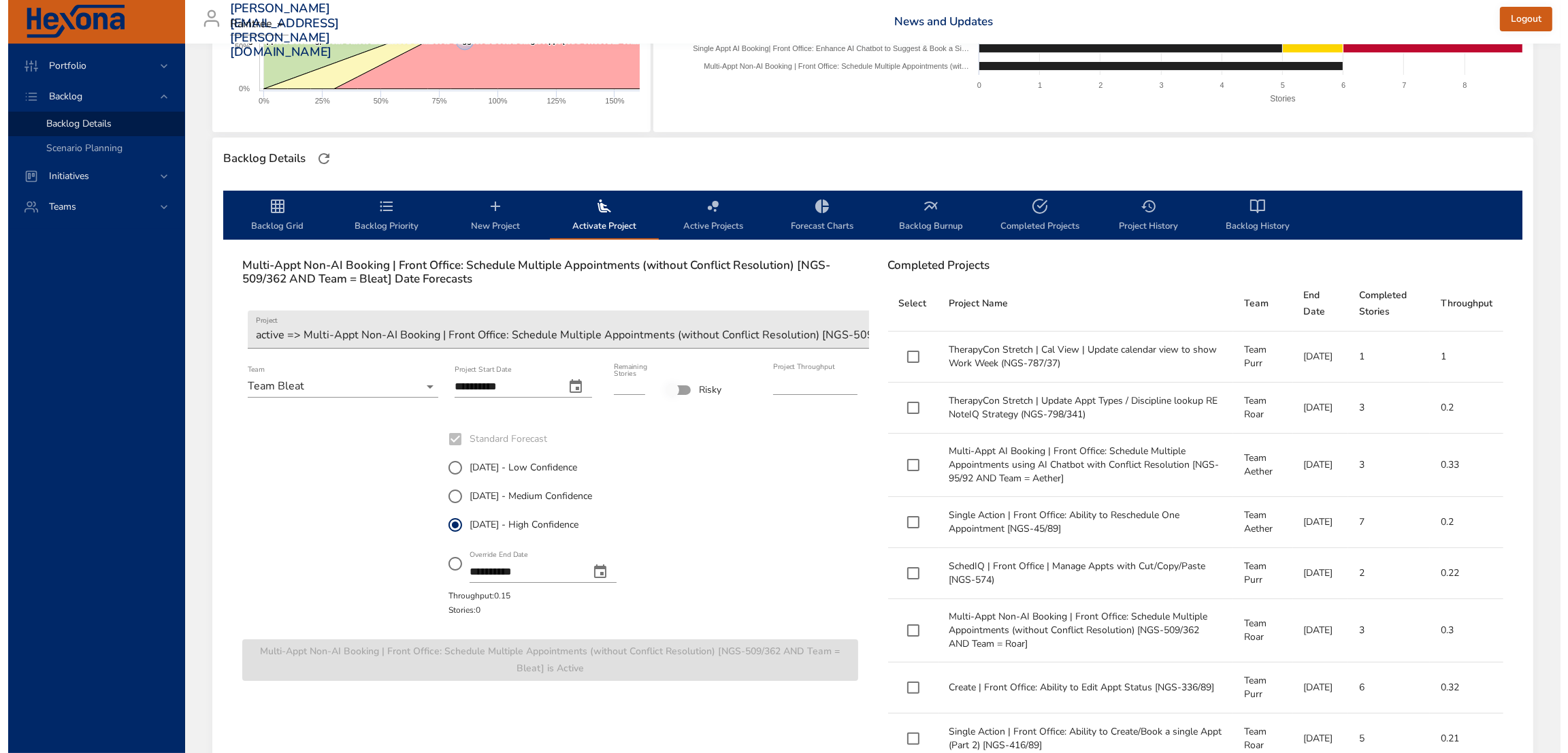
scroll to position [283, 0]
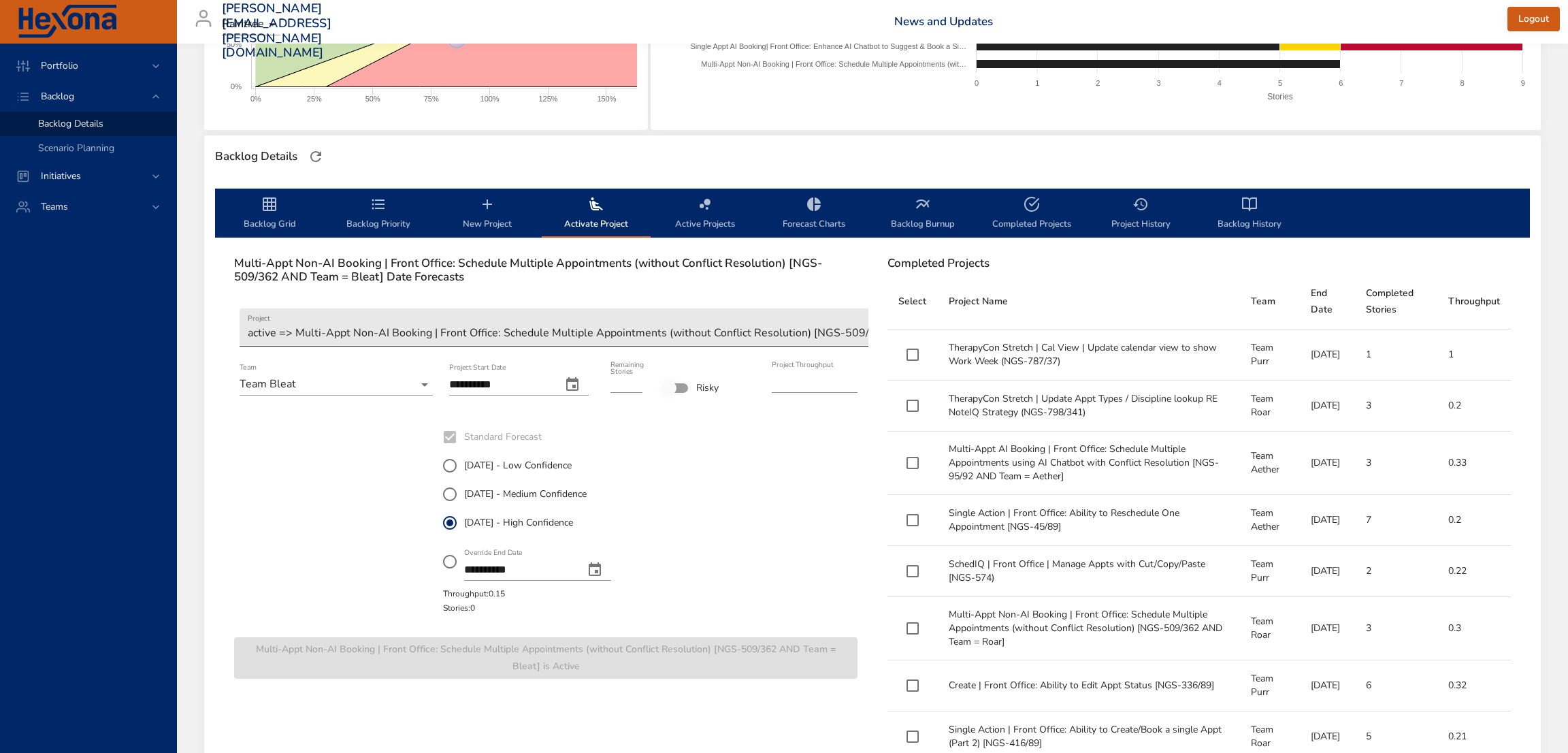
click at [592, 324] on body "Portfolio Backlog Backlog Details Scenario Planning Initiatives Teams [PERSON_N…" at bounding box center [784, 93] width 1568 height 753
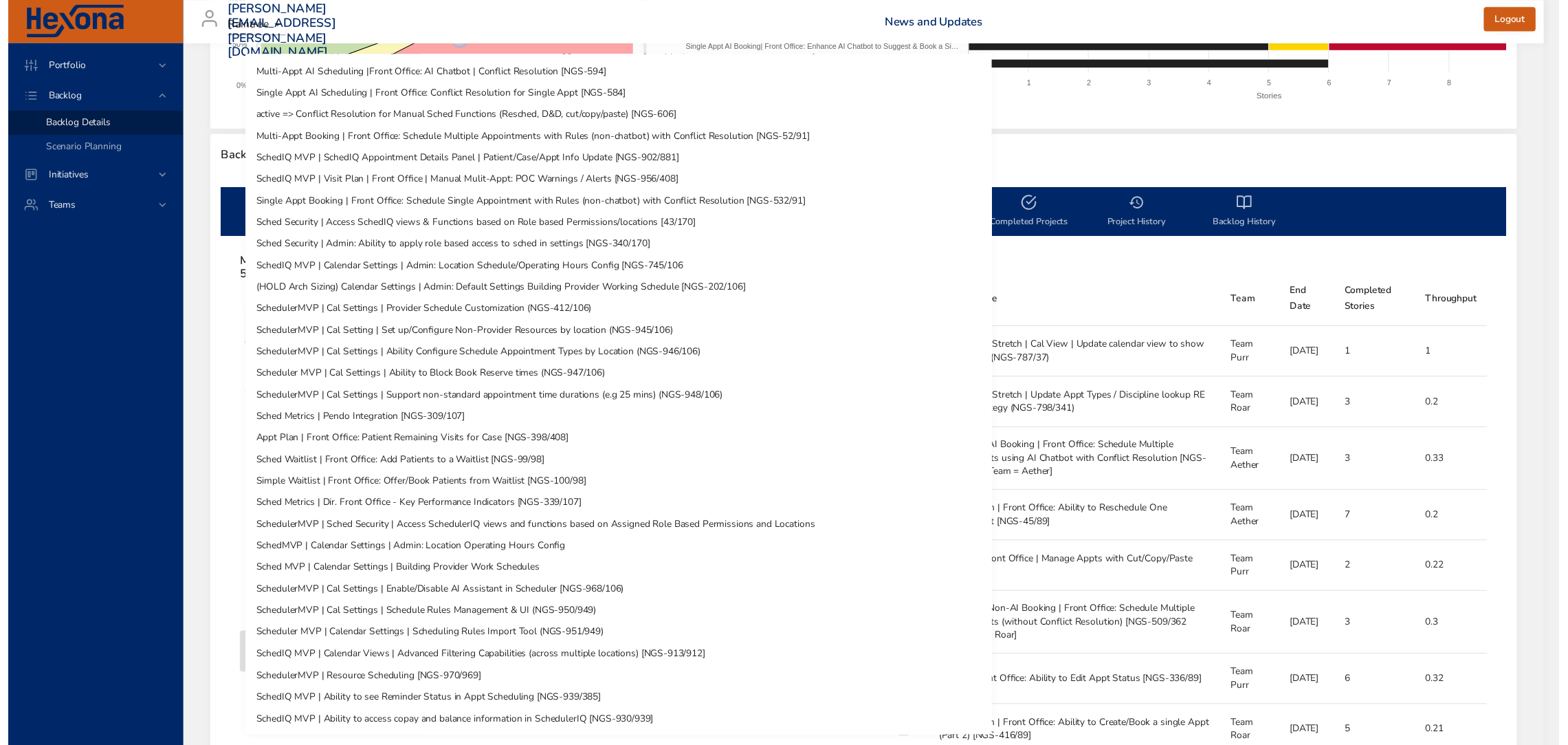
scroll to position [96, 0]
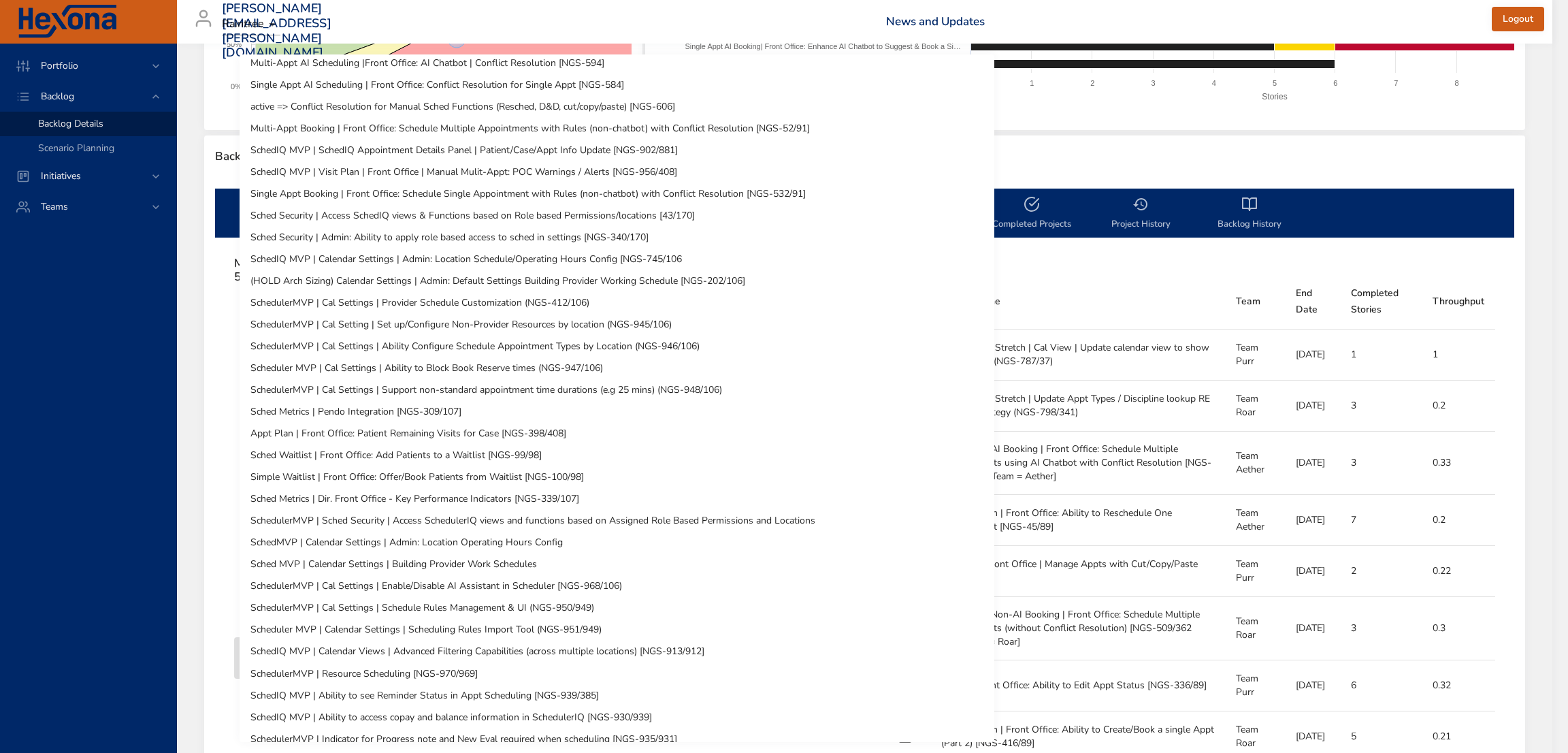
click at [531, 429] on li "Appt Plan | Front Office: Patient Remaining Visits for Case [NGS-398/408]" at bounding box center [617, 434] width 755 height 22
type input "*"
type input "****"
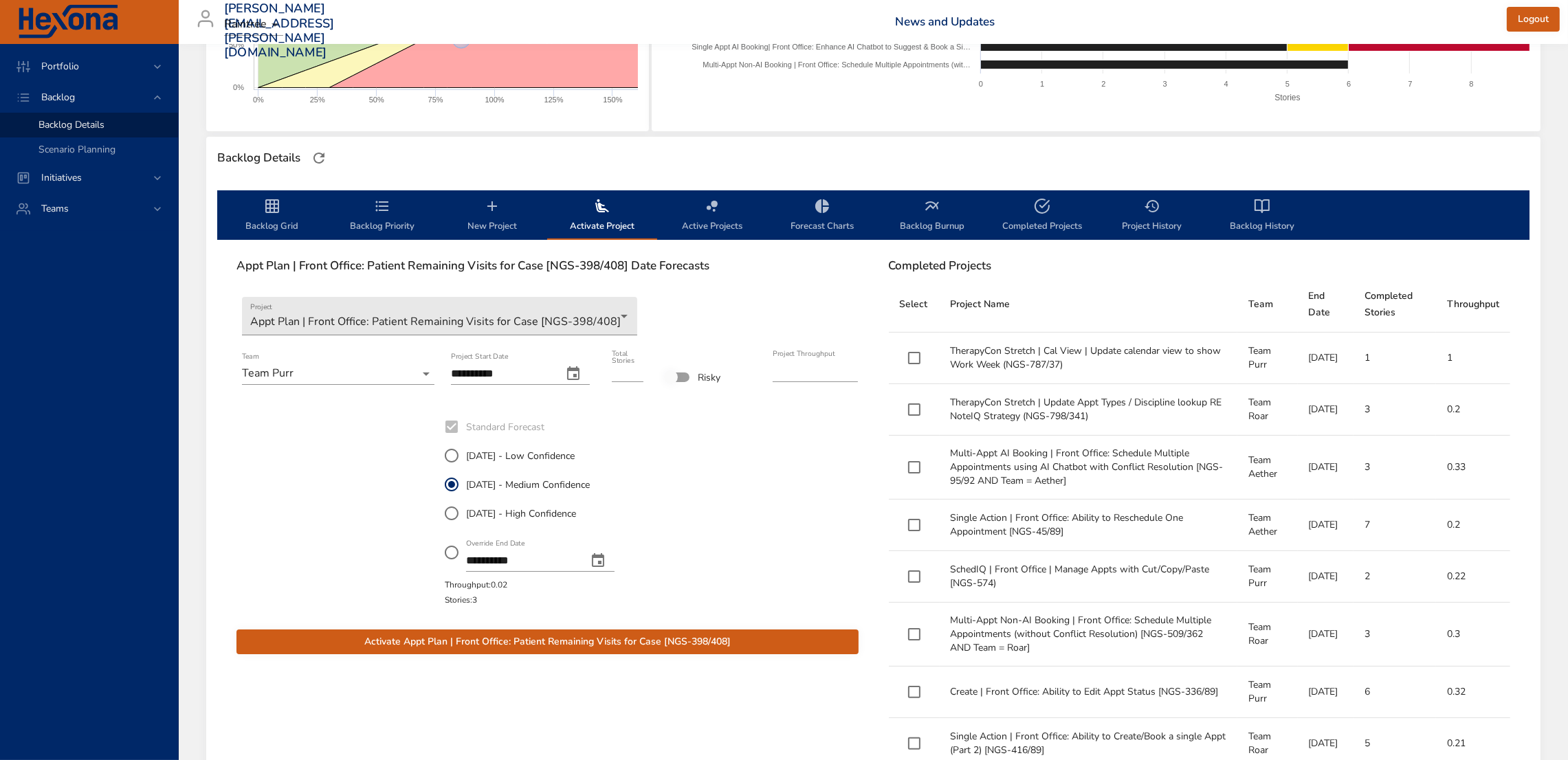
click at [558, 644] on span "Activate Appt Plan | Front Office: Patient Remaining Visits for Case [NGS-398/4…" at bounding box center [547, 642] width 600 height 17
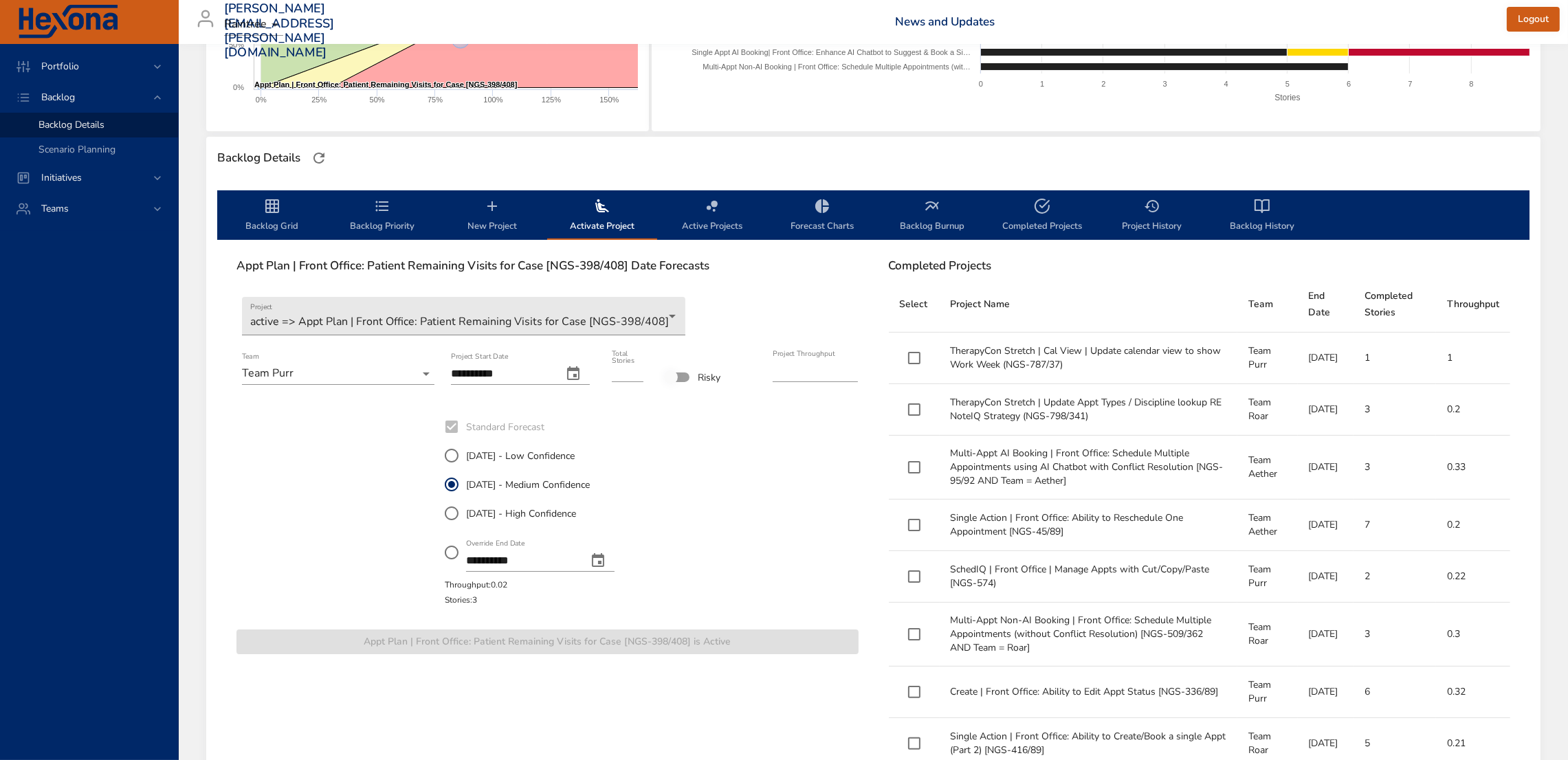
click at [290, 230] on span "Backlog Grid" at bounding box center [272, 216] width 94 height 37
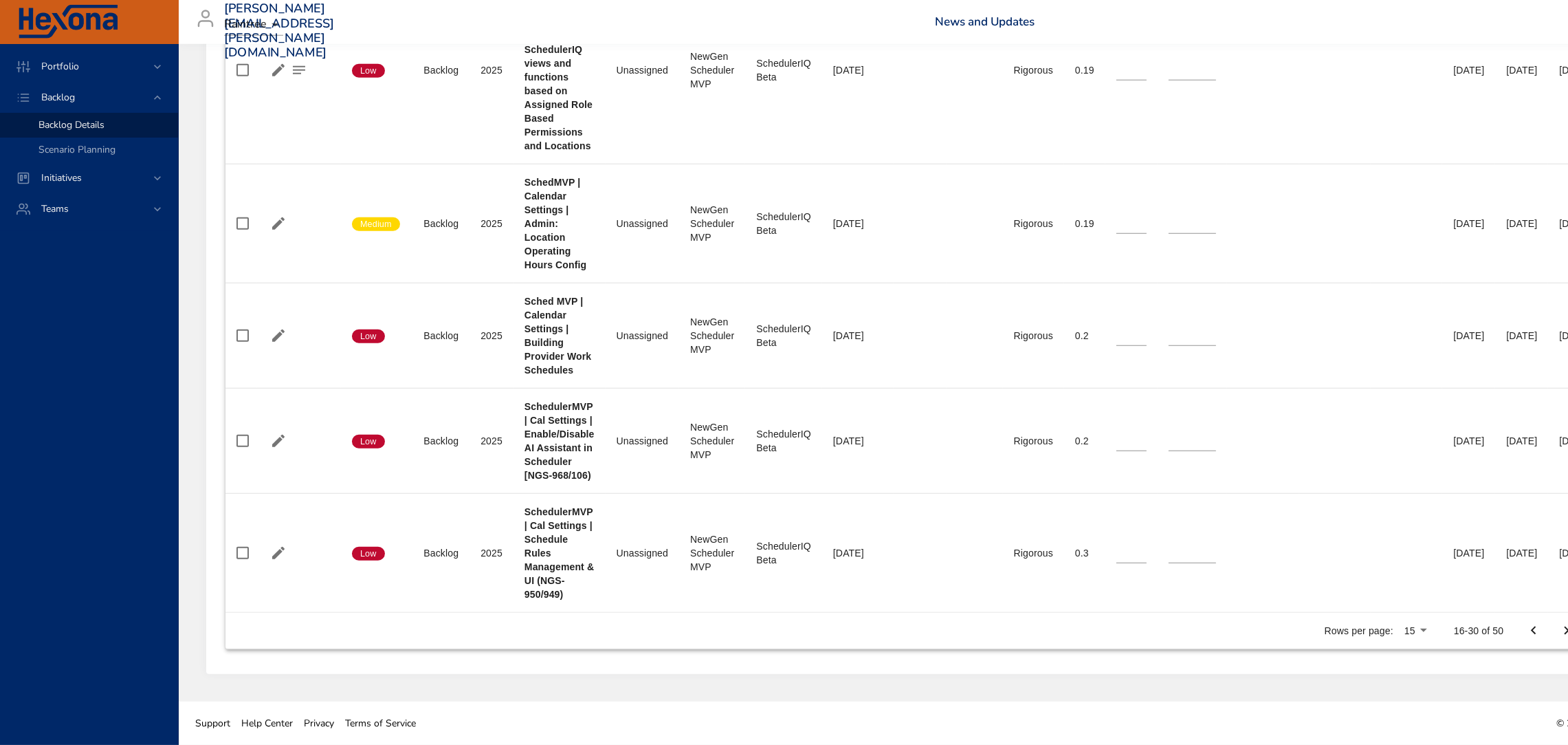
scroll to position [1937, 178]
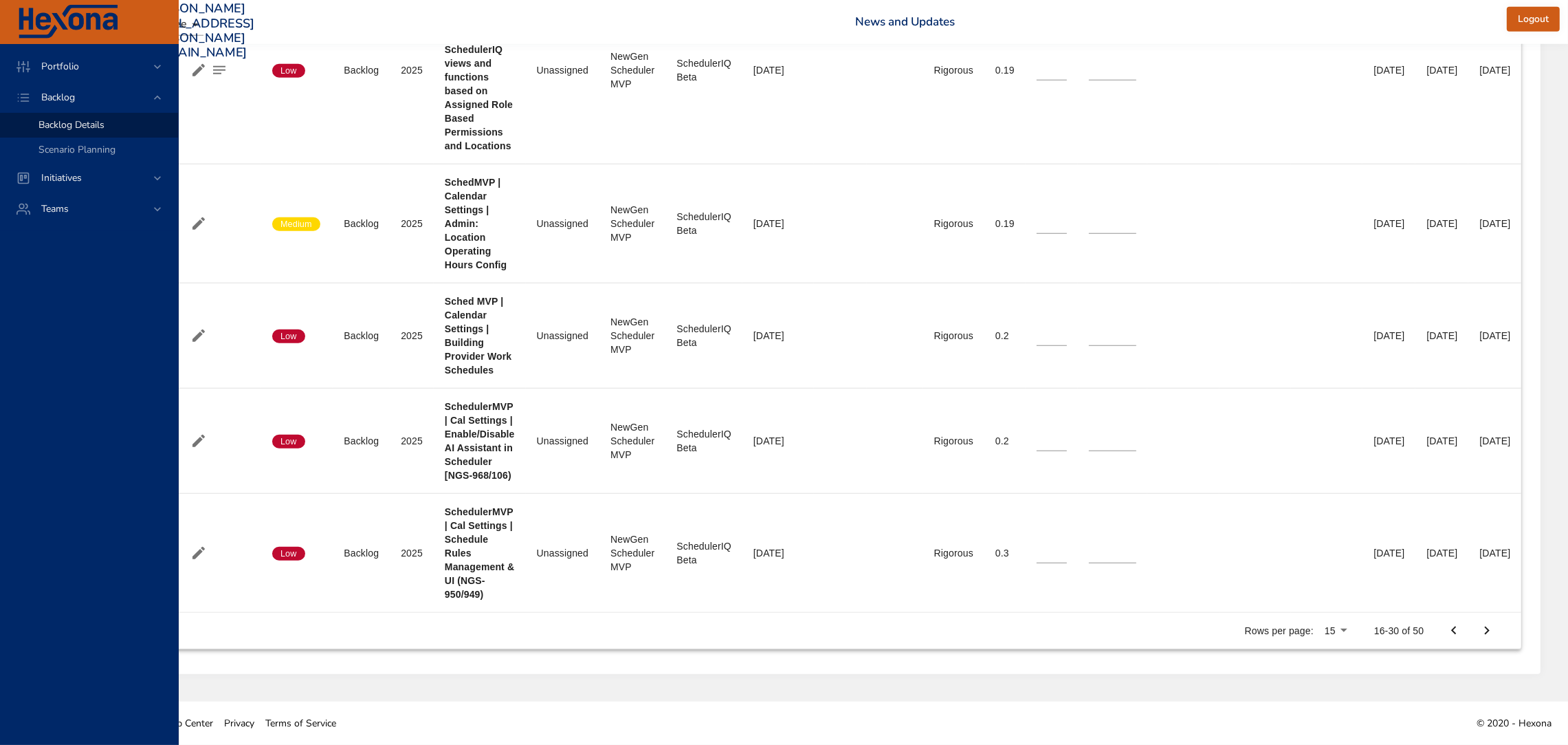
click at [1457, 638] on icon "Previous Page" at bounding box center [1453, 630] width 16 height 16
type input "*"
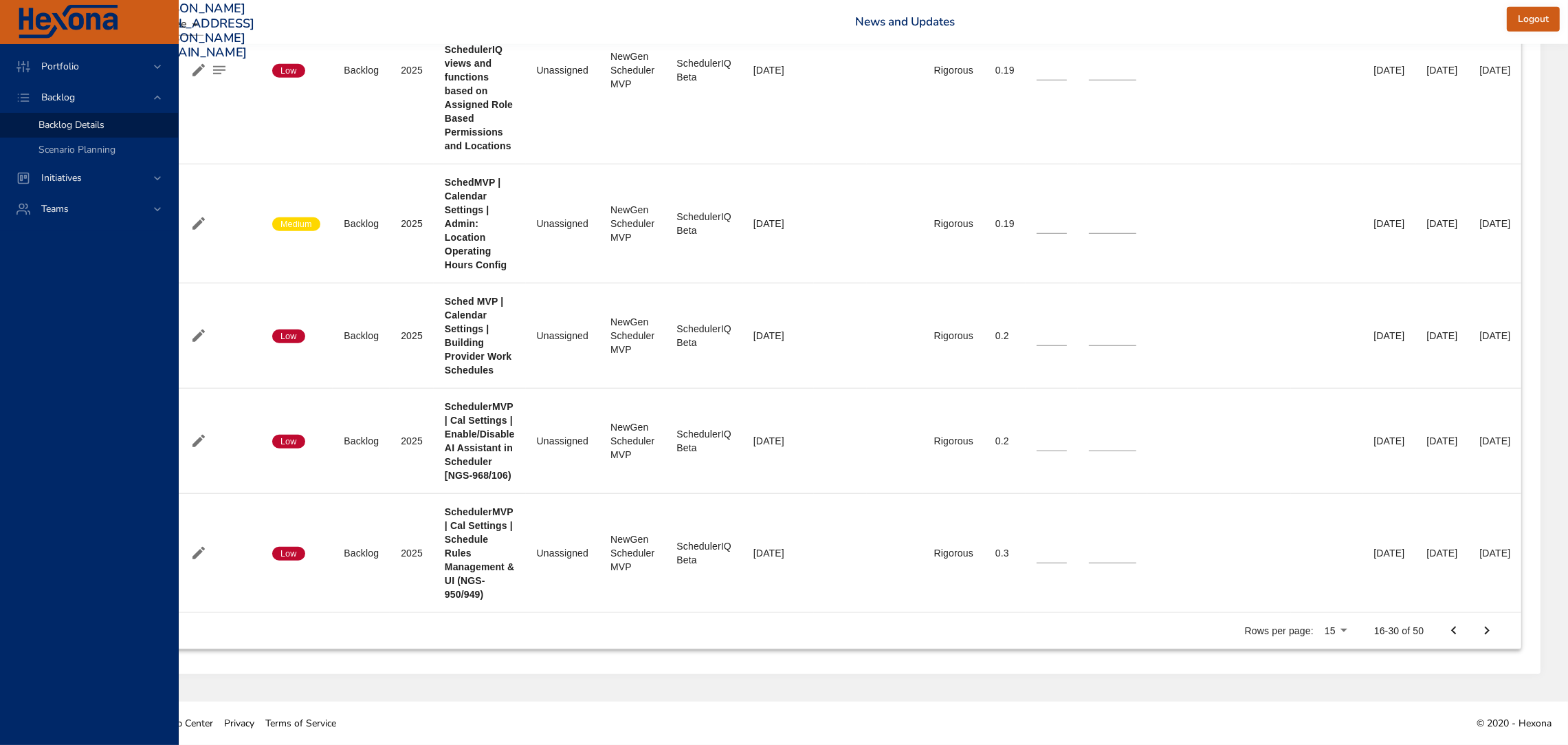
type input "*"
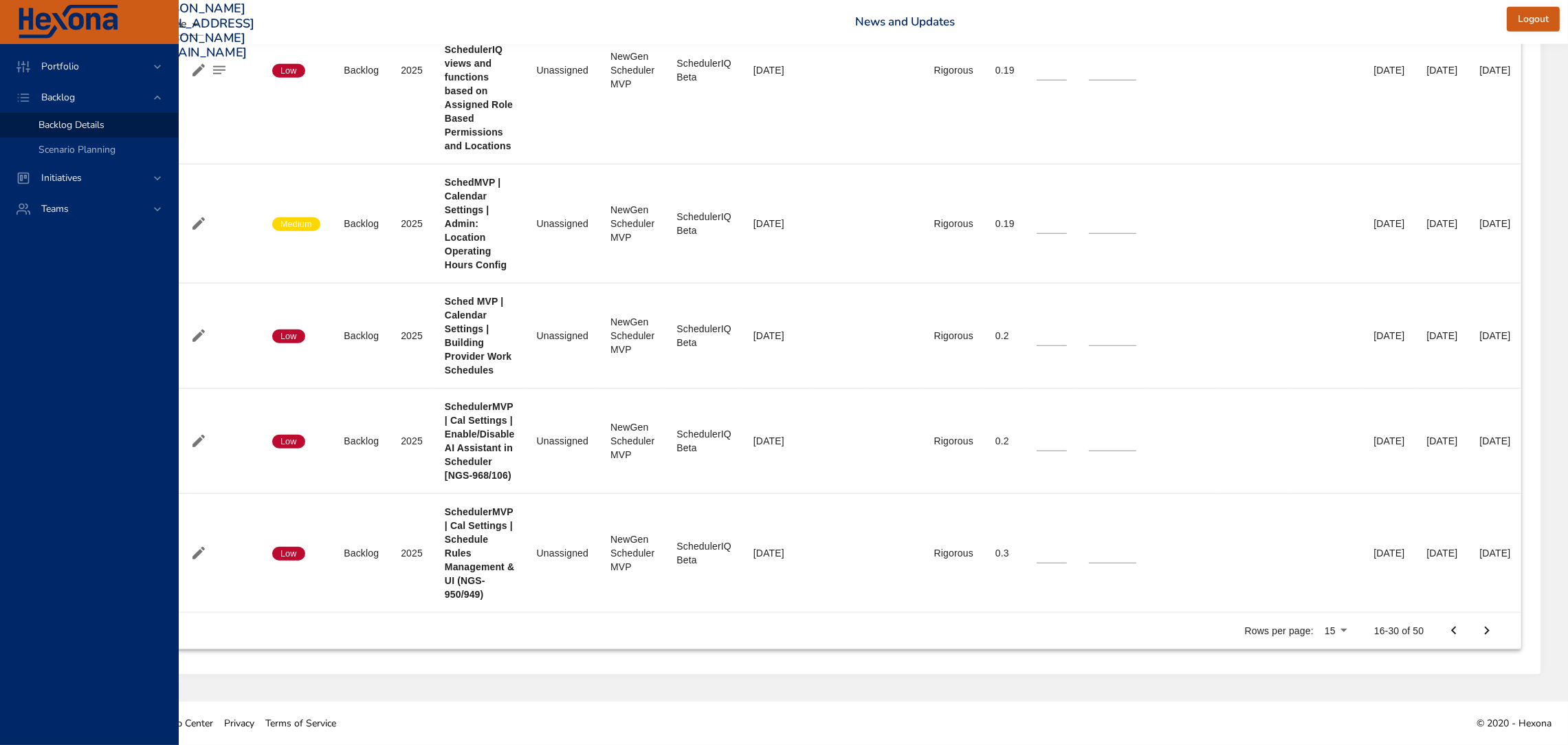
type input "*"
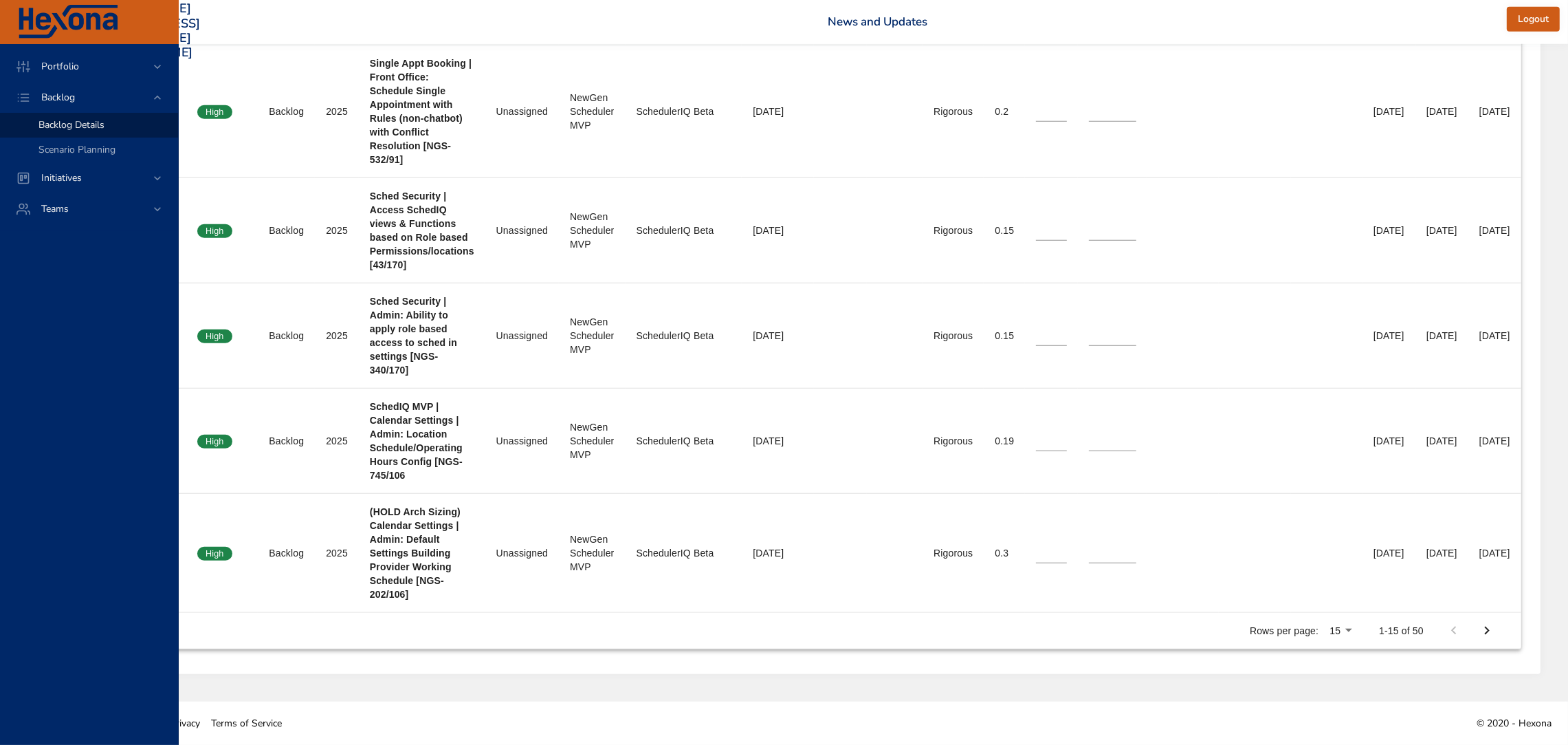
scroll to position [1728, 178]
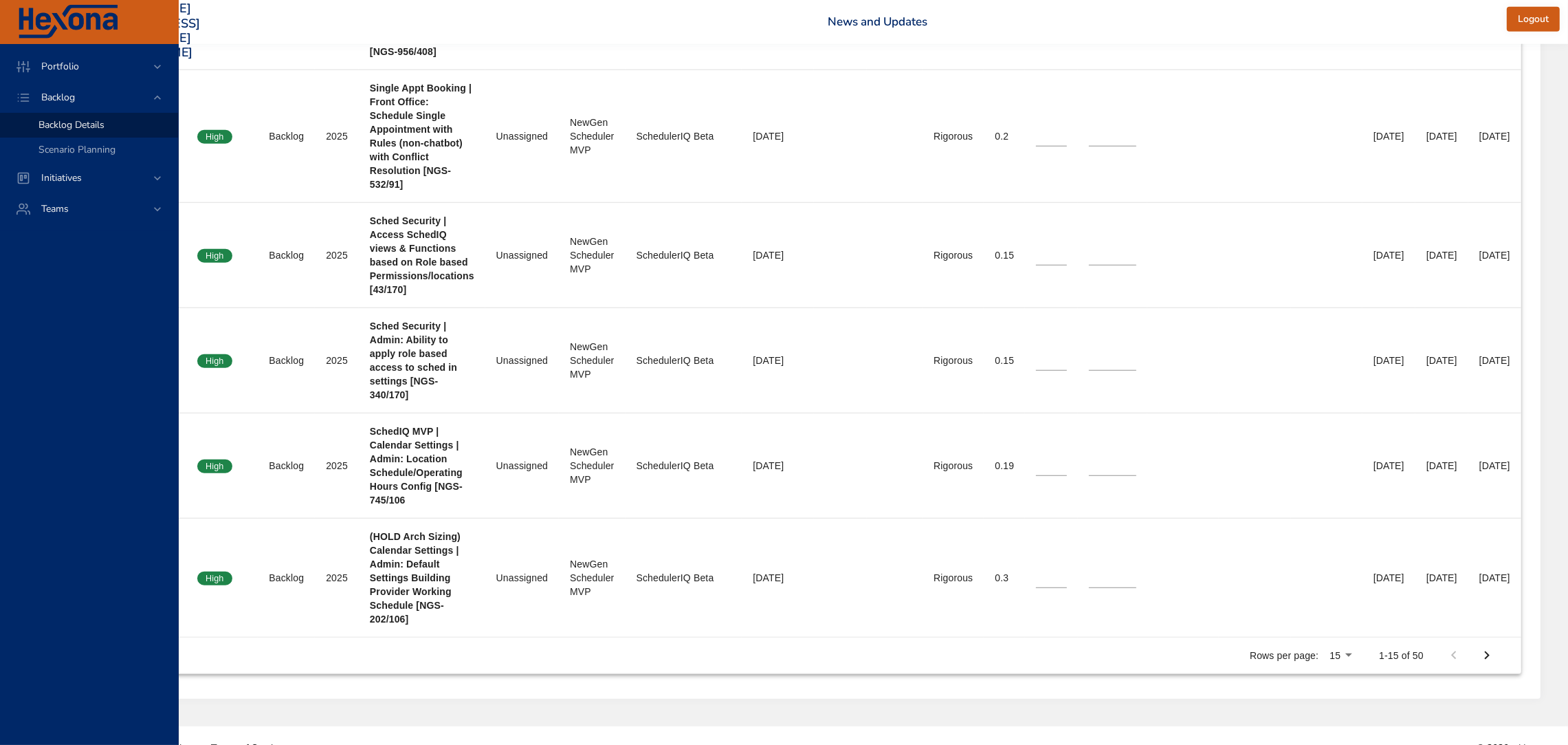
click at [1489, 651] on icon "Next Page" at bounding box center [1486, 655] width 5 height 9
type input "*"
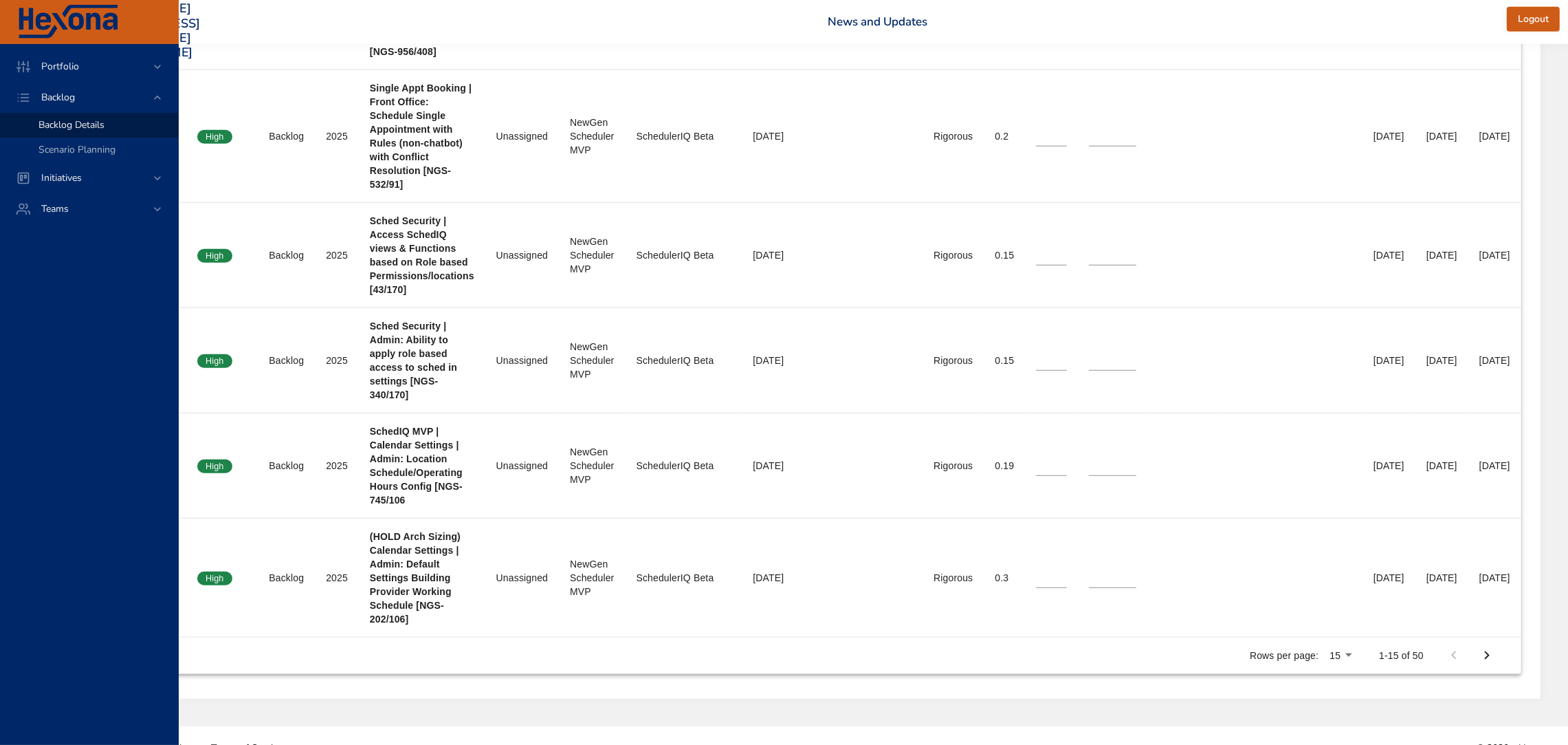
type input "*"
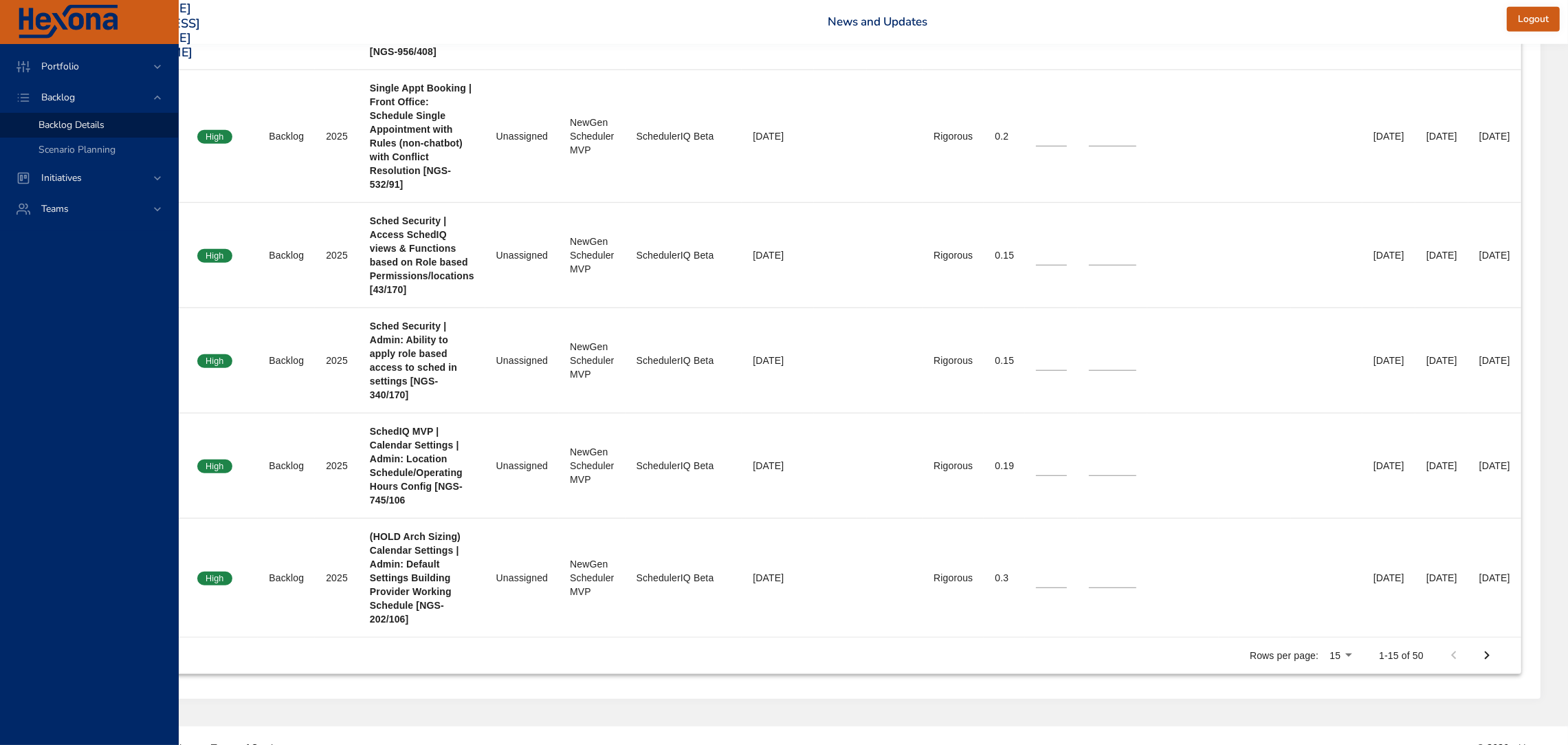
type input "*"
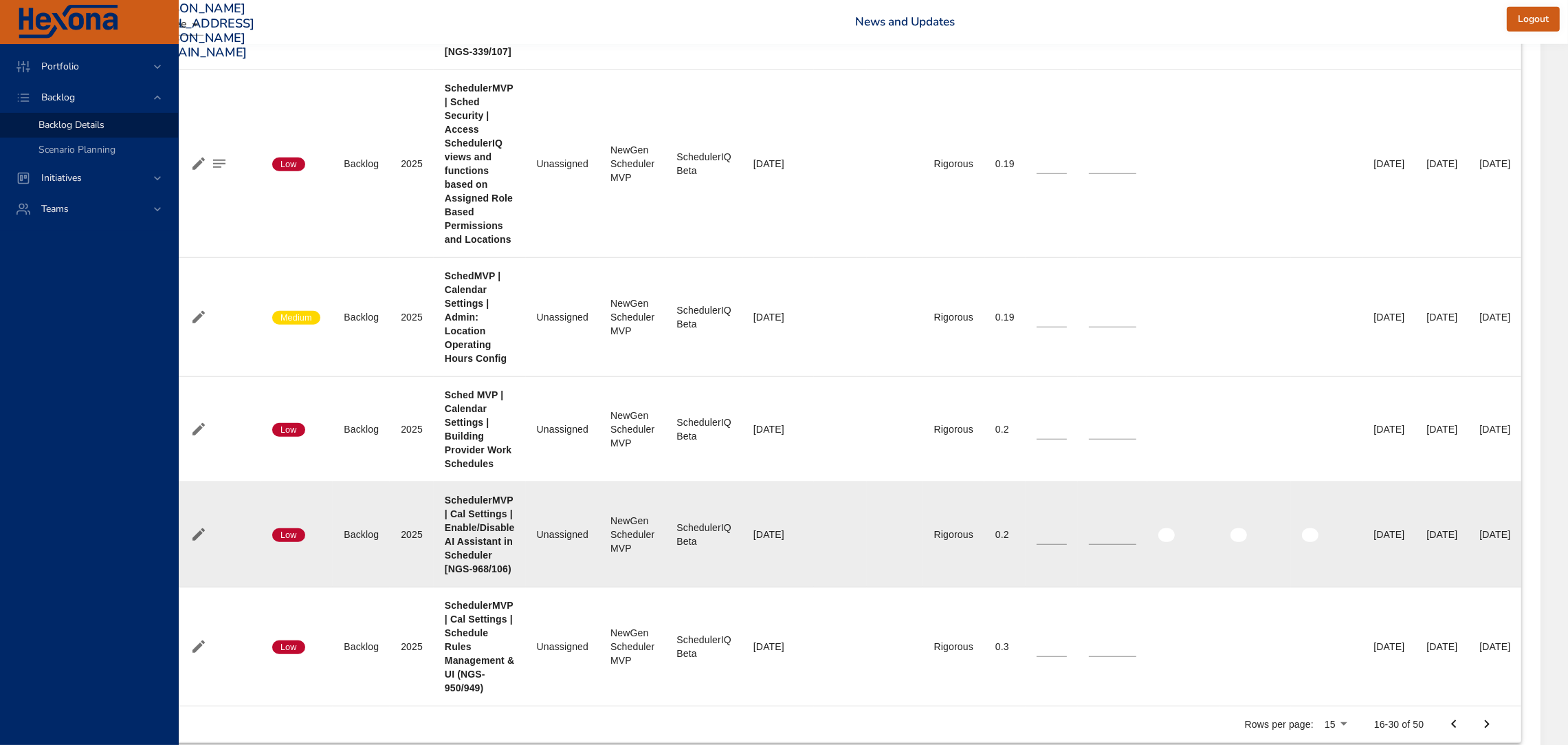
scroll to position [1948, 178]
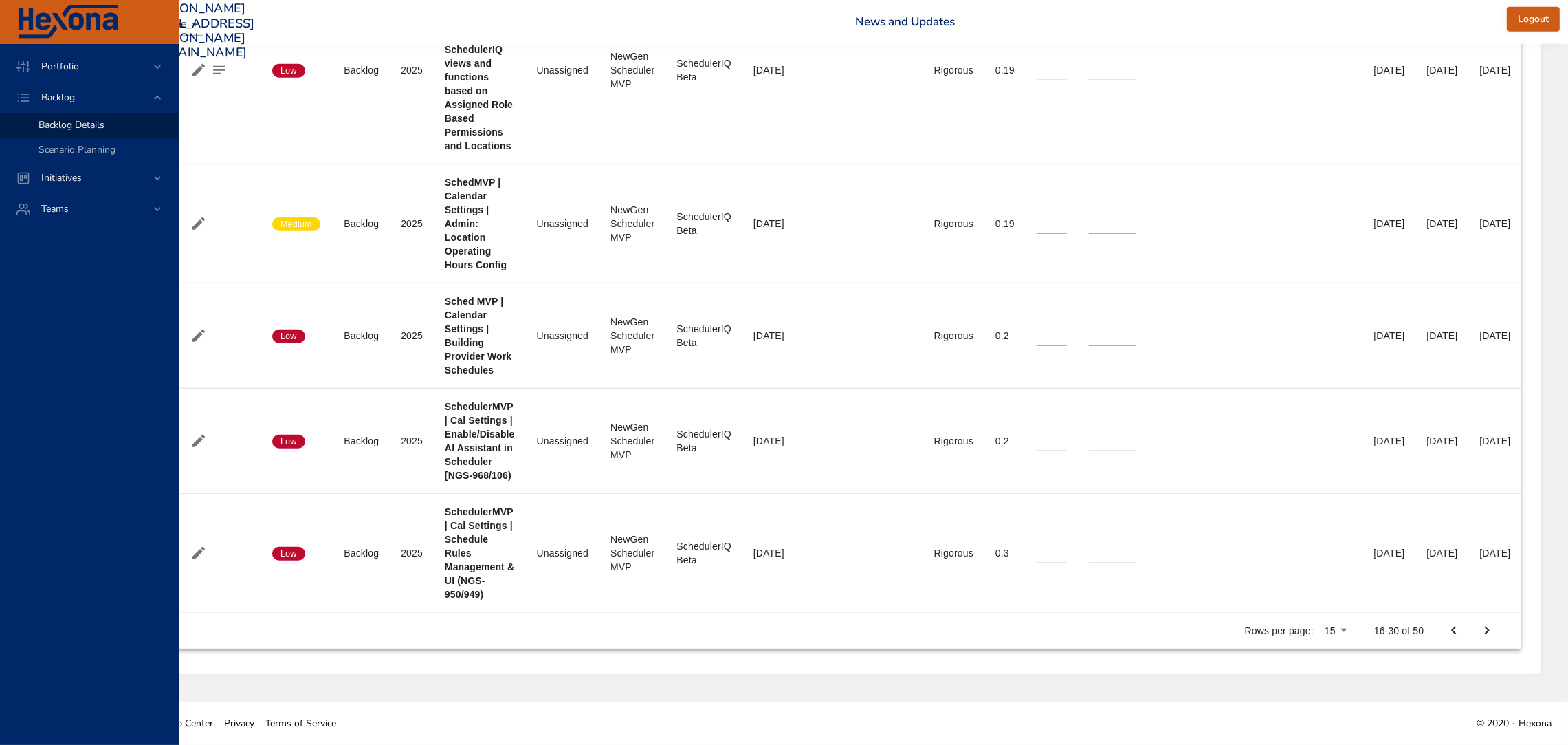
click at [1458, 631] on icon "Previous Page" at bounding box center [1453, 630] width 16 height 16
type input "*"
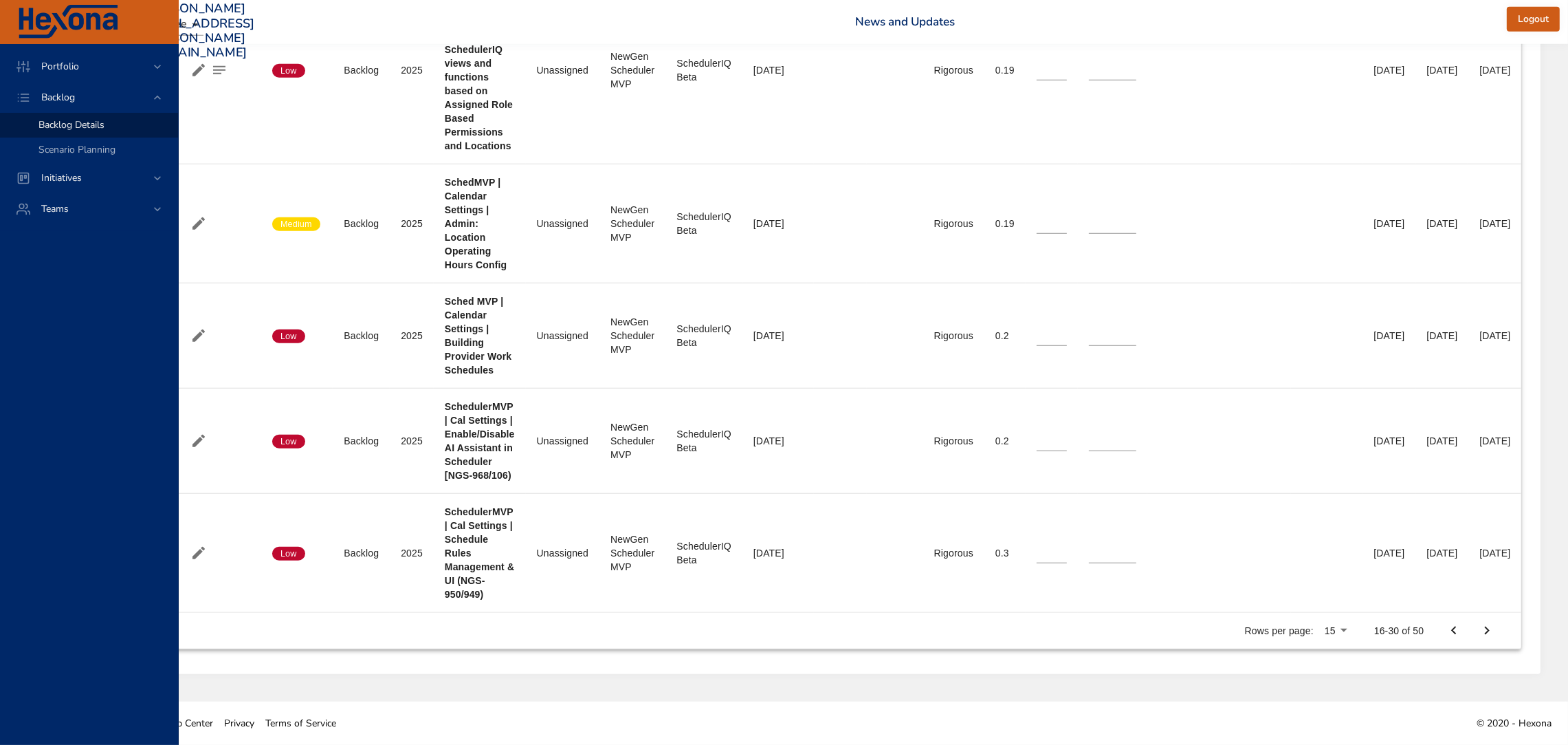
type input "*"
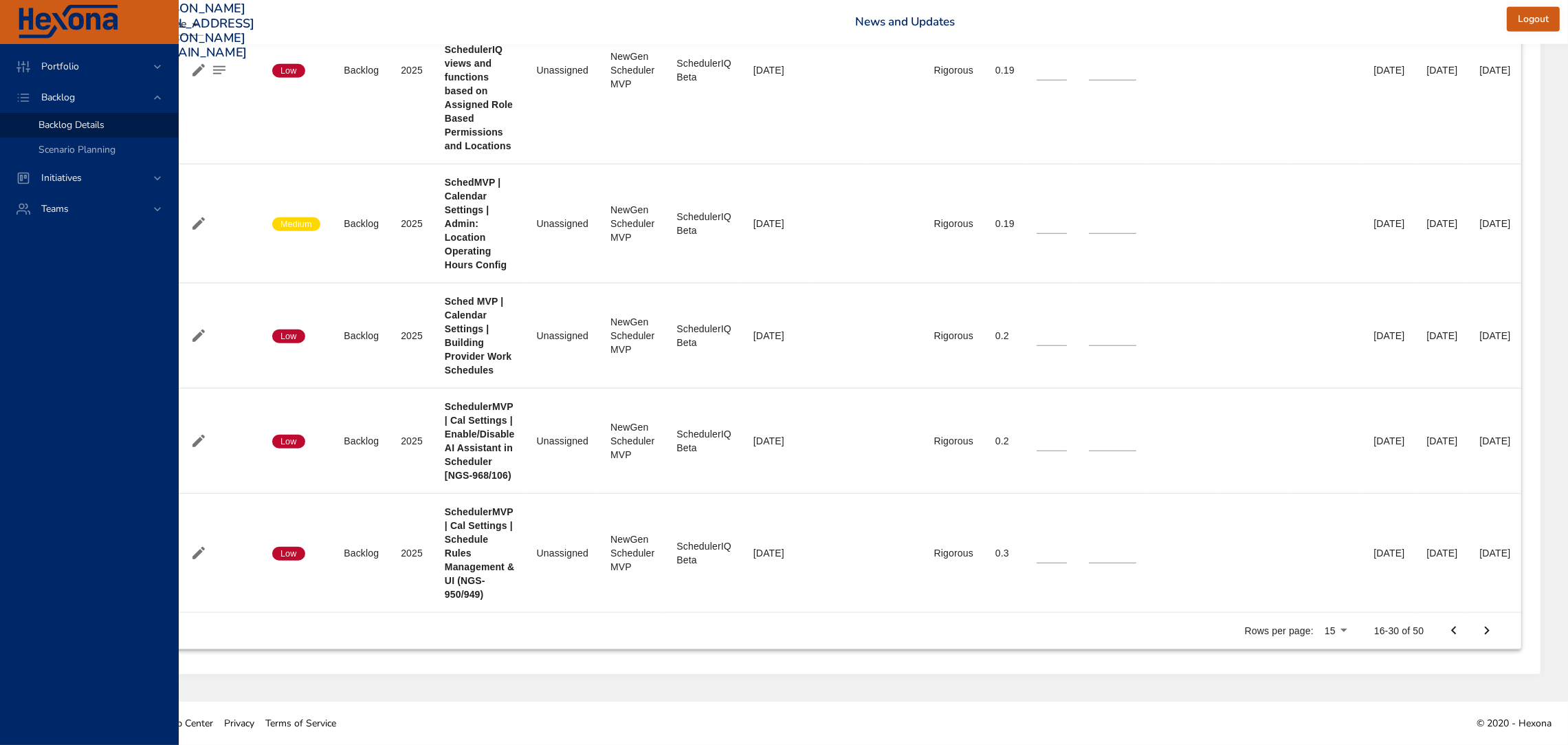
type input "*"
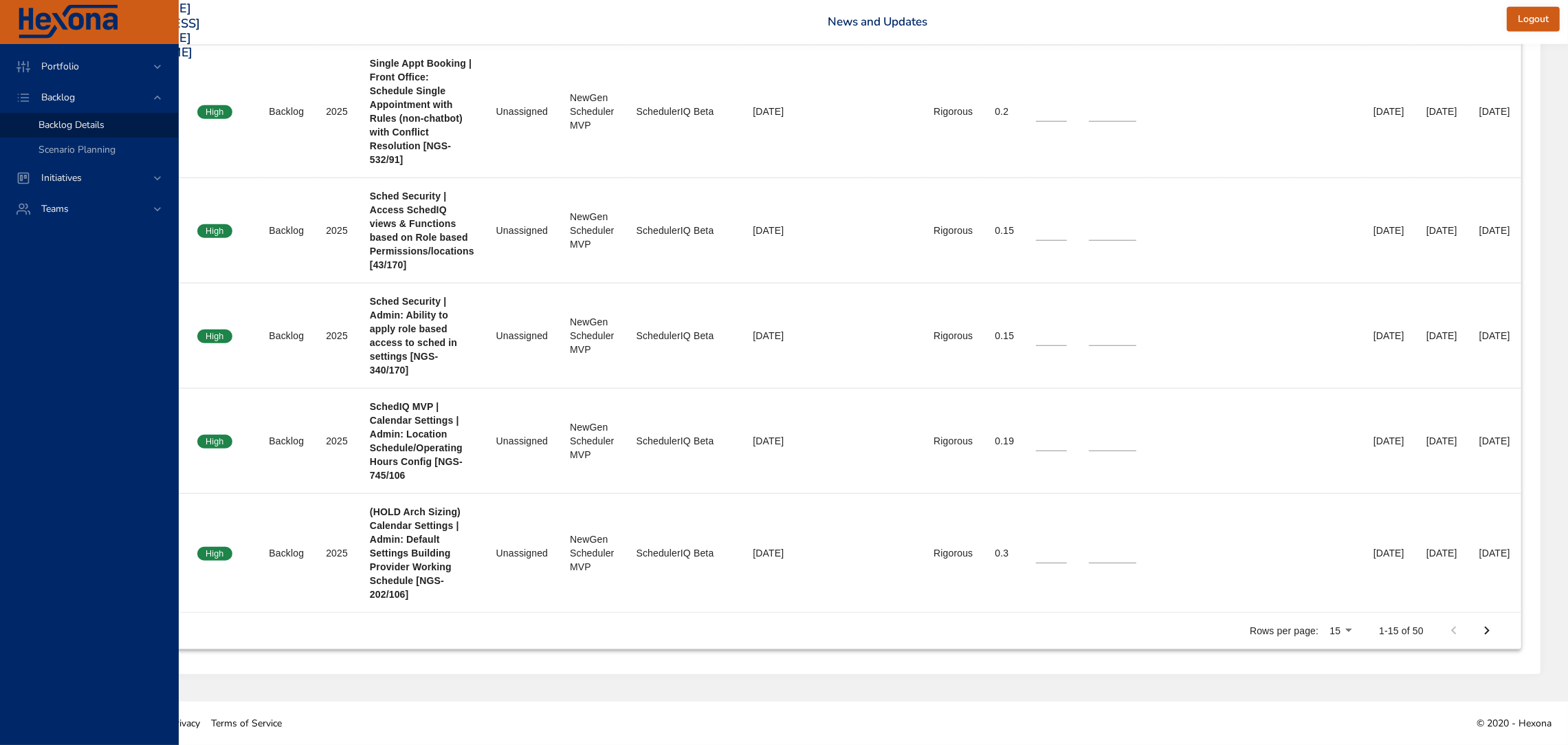
scroll to position [1728, 178]
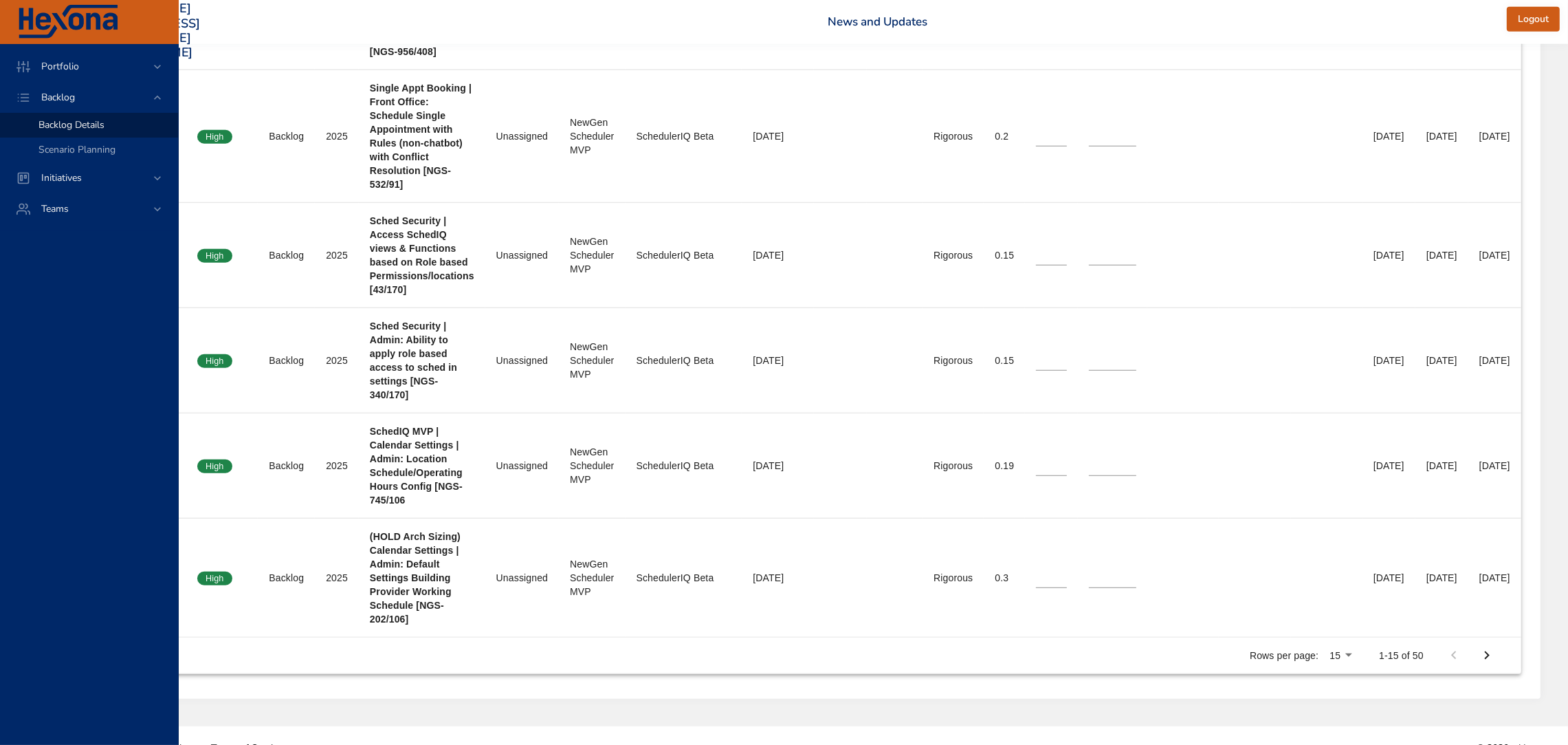
click at [1495, 647] on icon "Next Page" at bounding box center [1487, 655] width 16 height 16
type input "*"
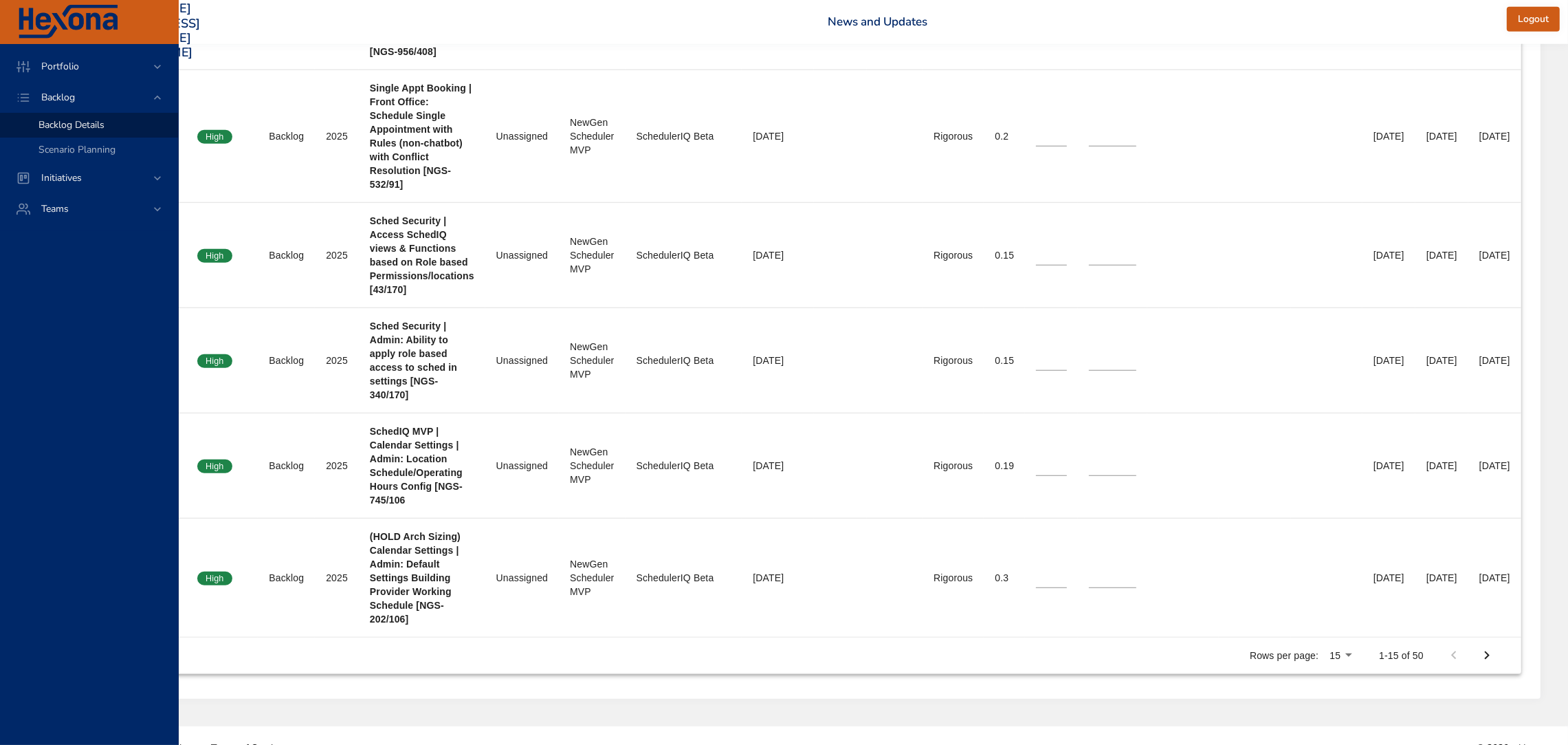
type input "*"
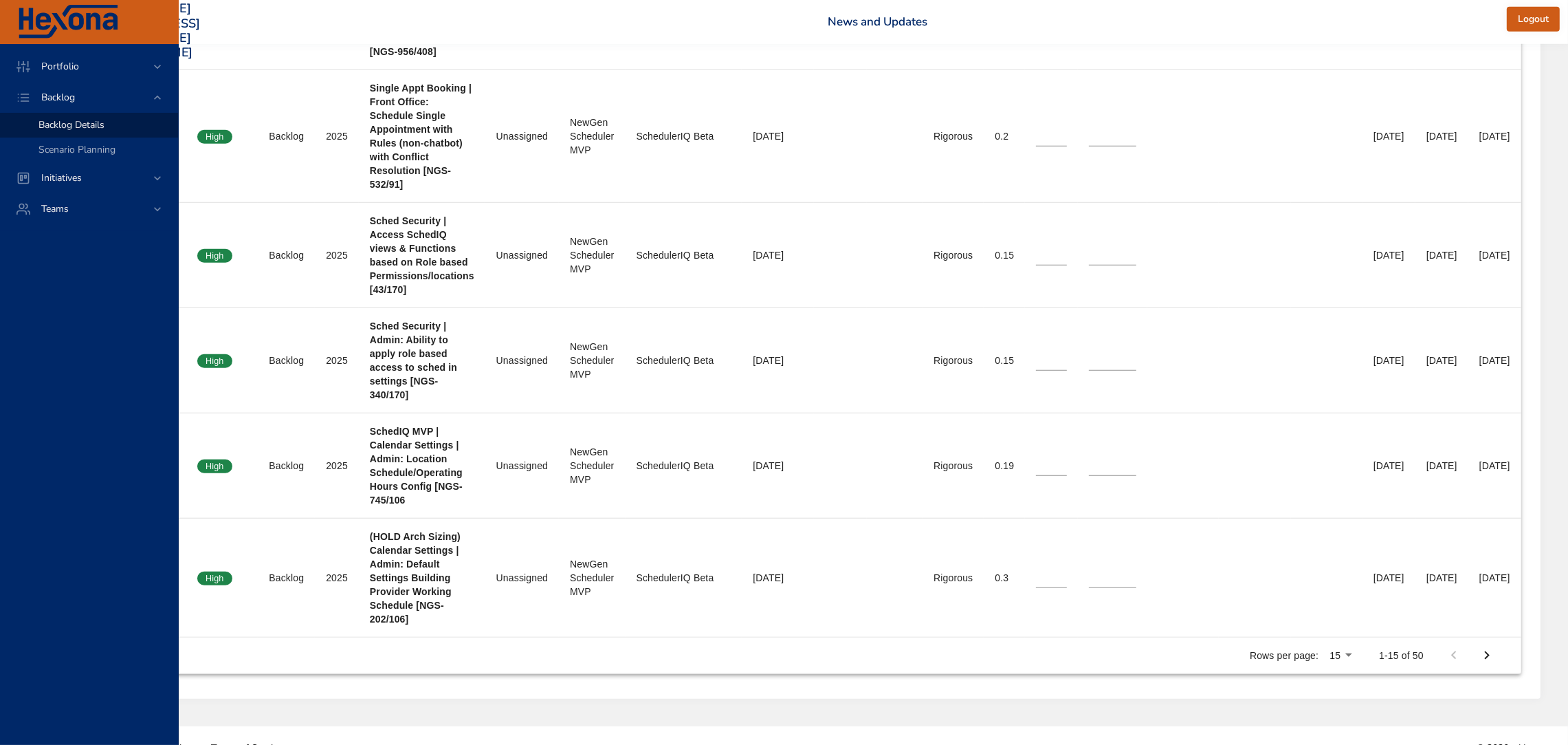
type input "*"
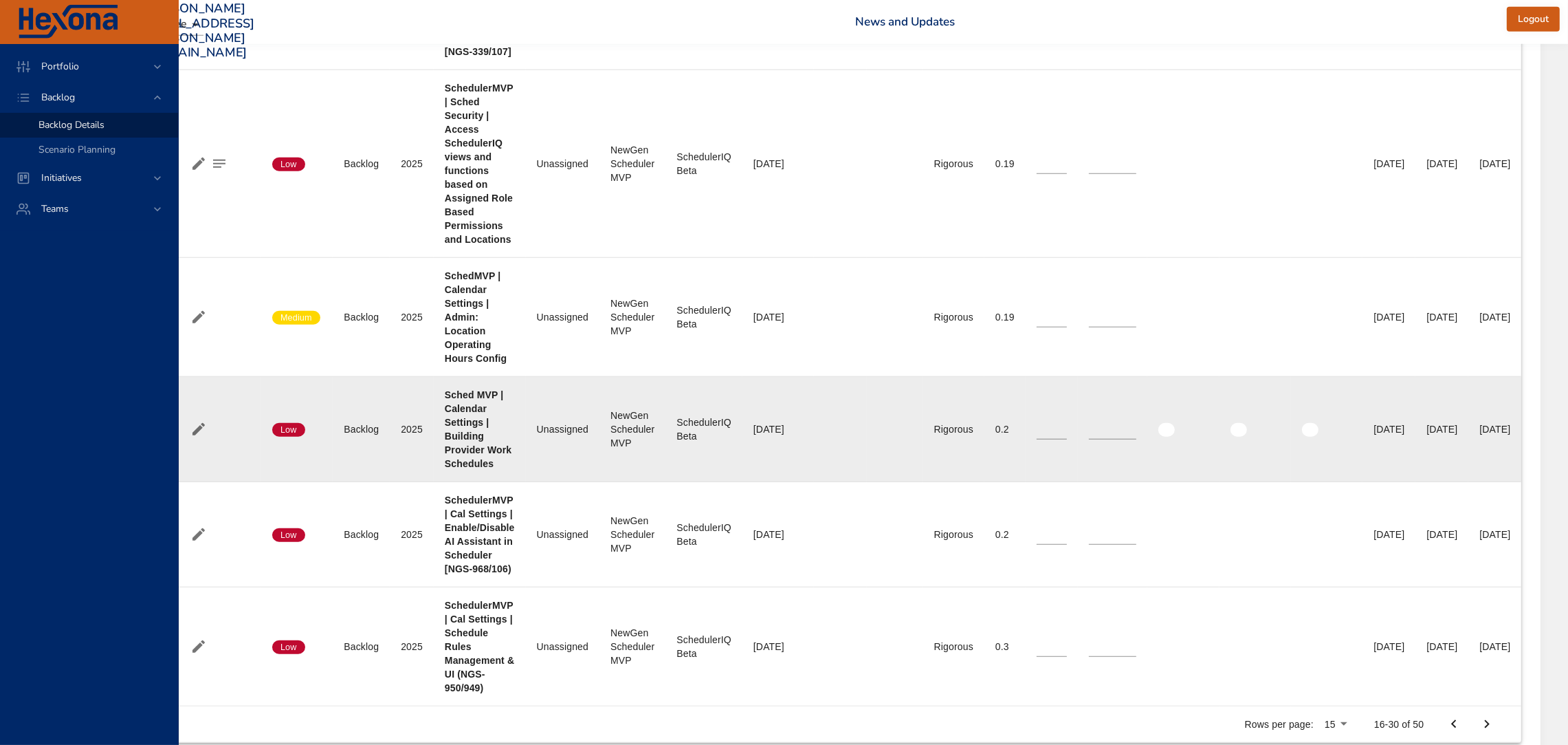
scroll to position [1948, 178]
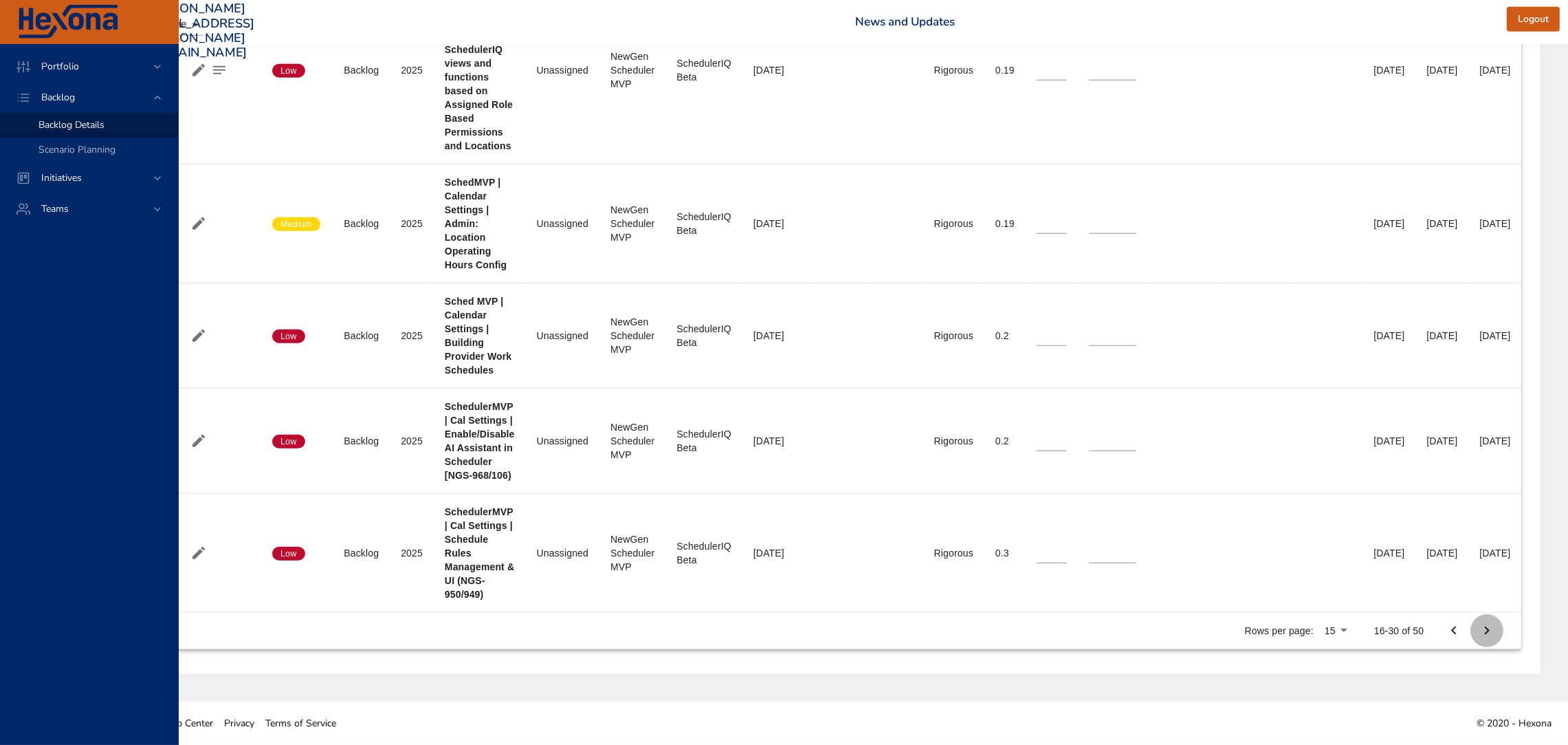
click at [1490, 625] on icon "Next Page" at bounding box center [1487, 630] width 16 height 16
type input "*"
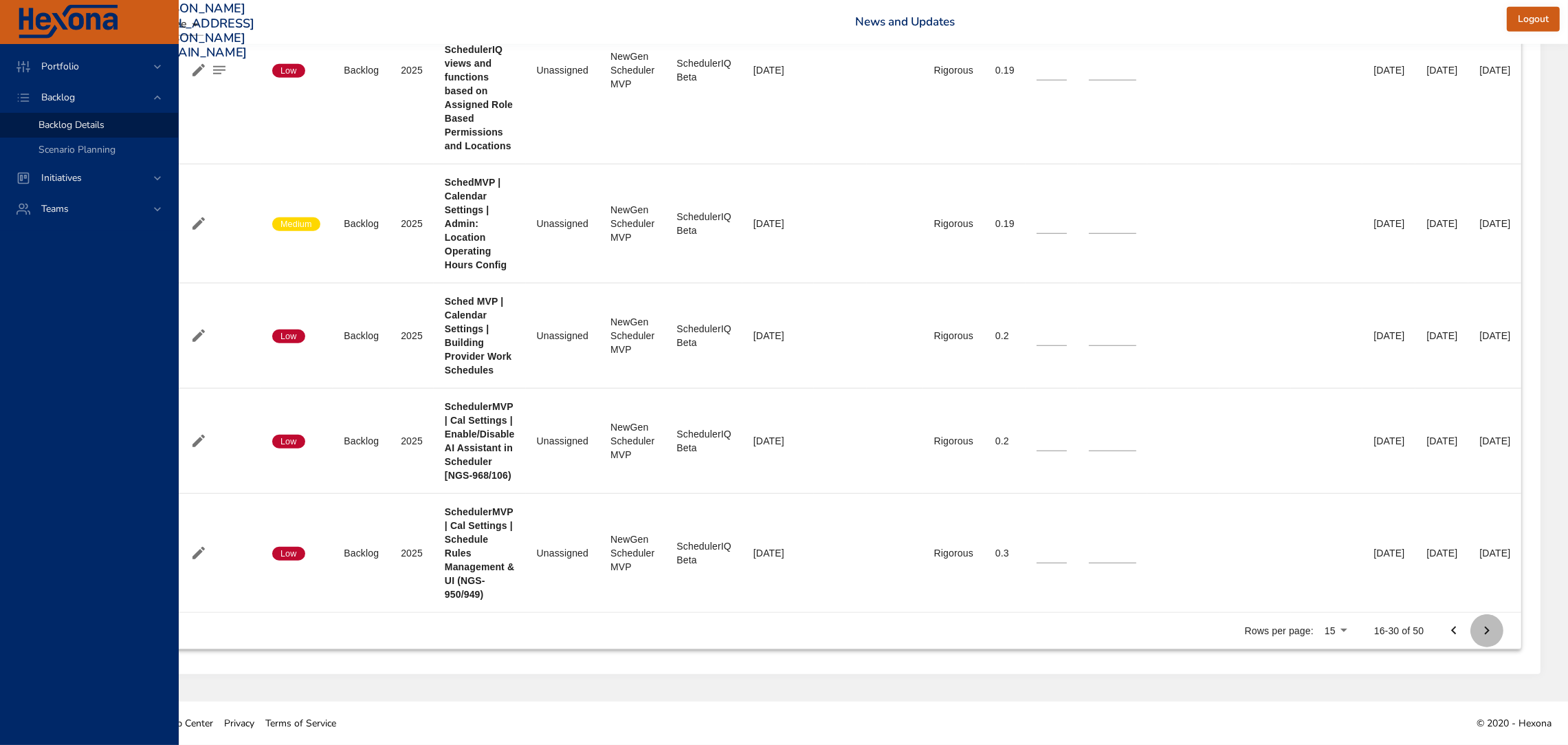
type input "*"
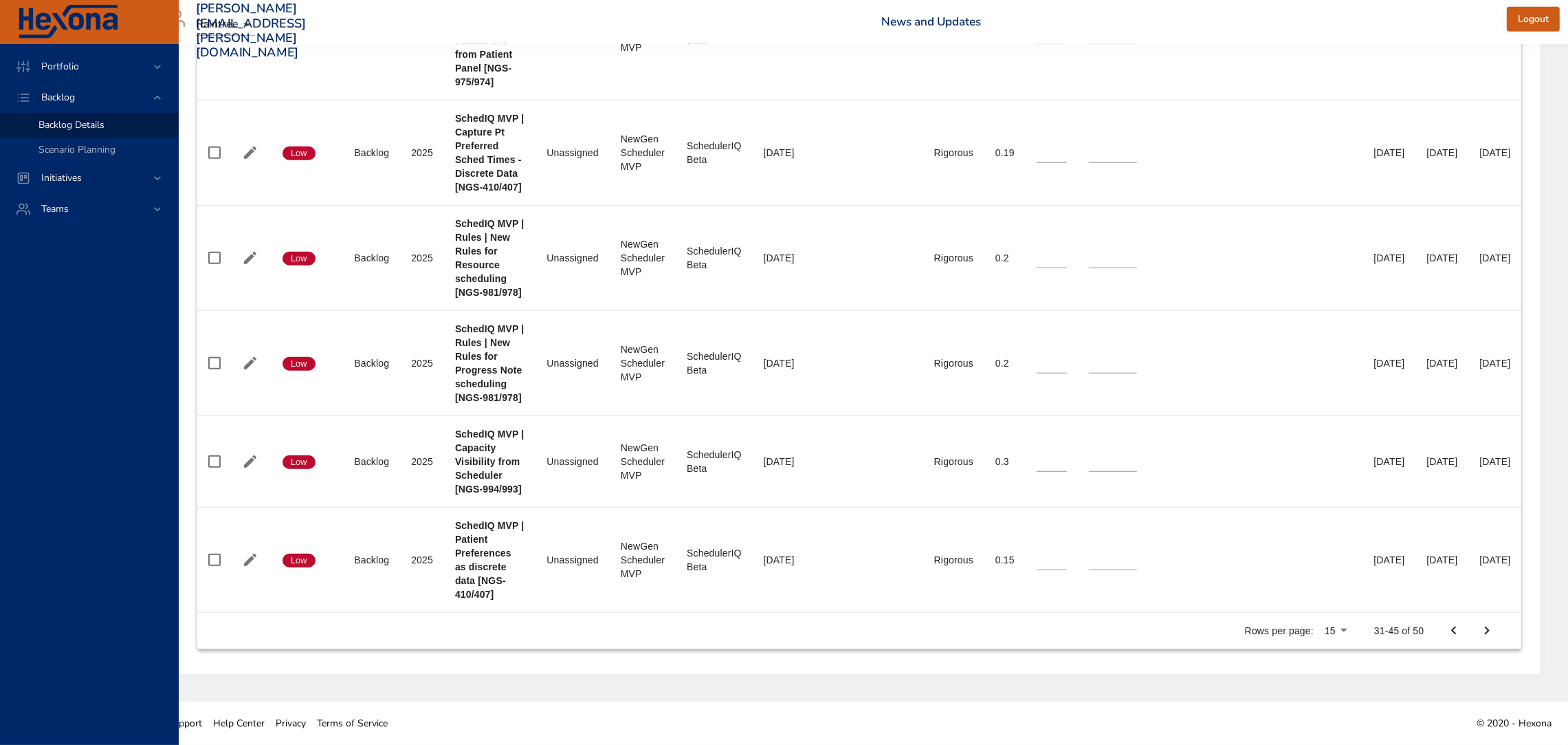
click at [1499, 624] on button "Next Page" at bounding box center [1487, 631] width 33 height 33
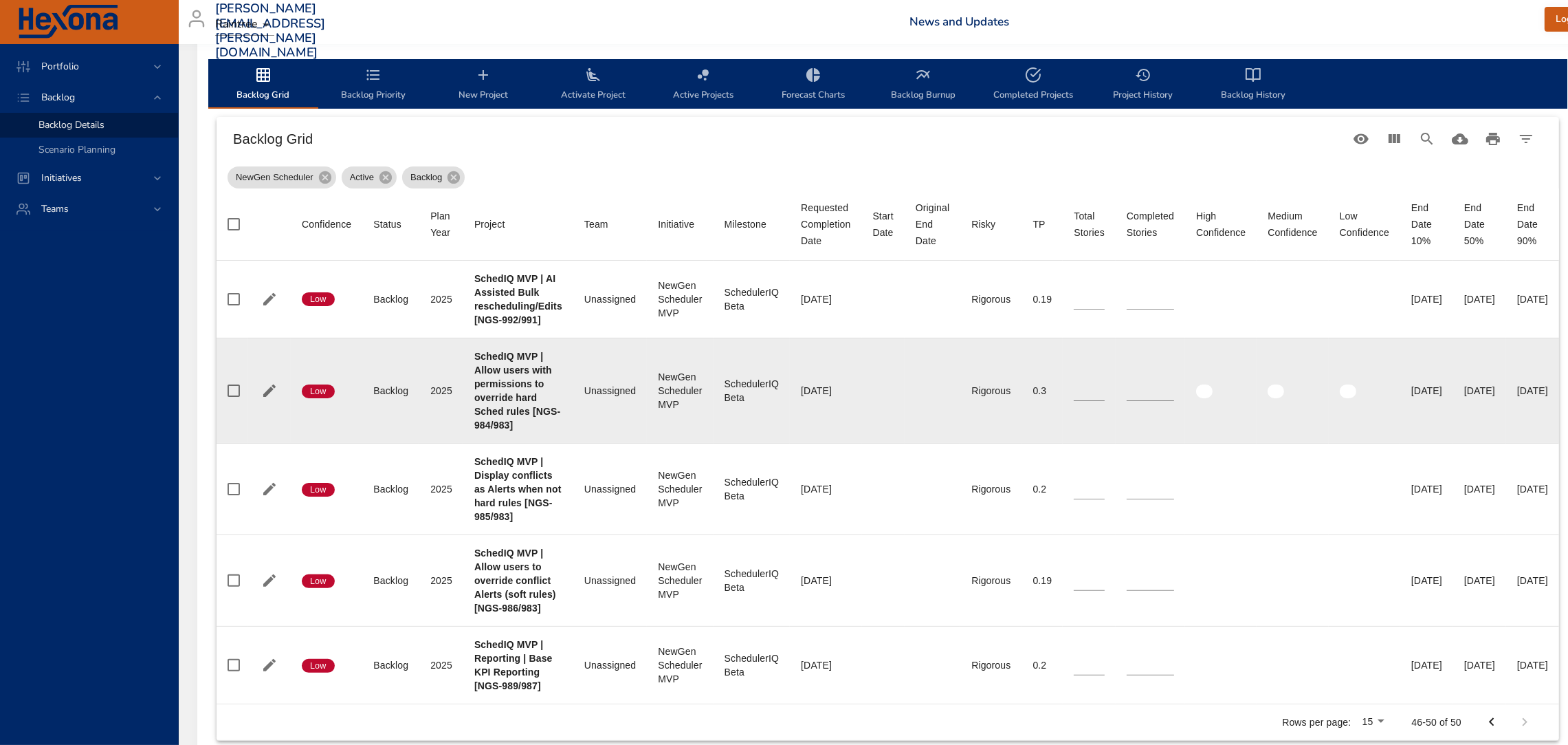
scroll to position [417, 105]
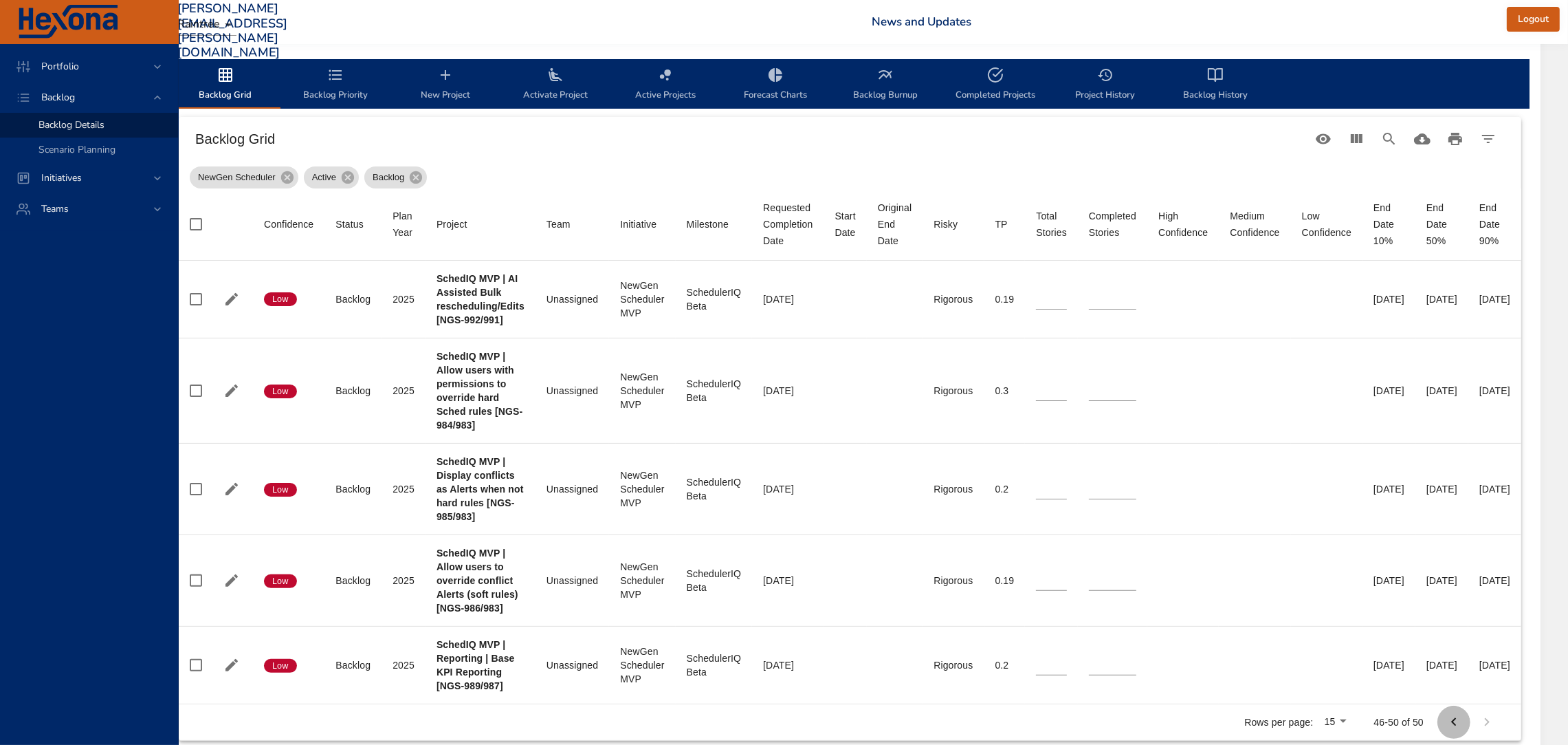
click at [1450, 729] on icon "Previous Page" at bounding box center [1453, 722] width 16 height 16
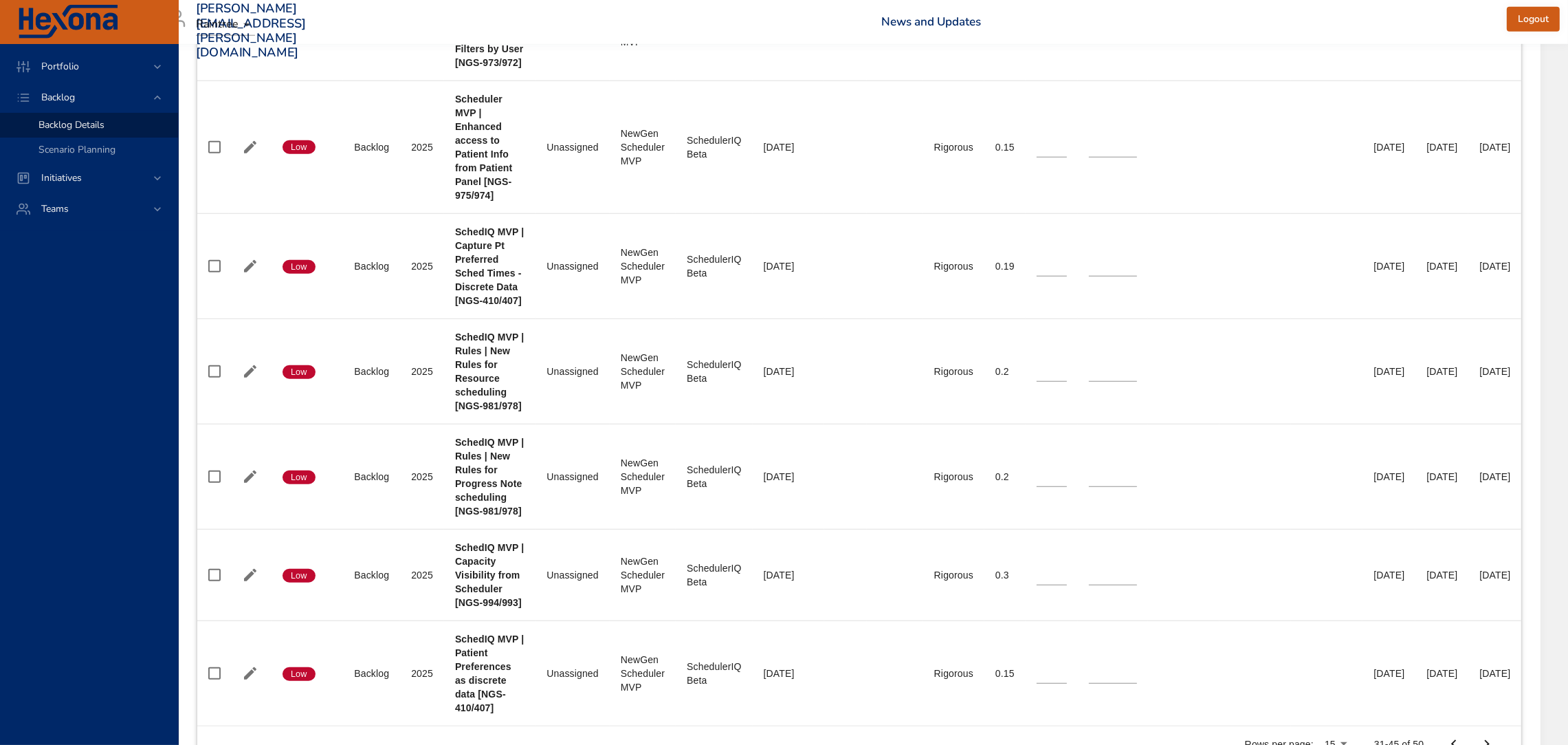
scroll to position [1908, 87]
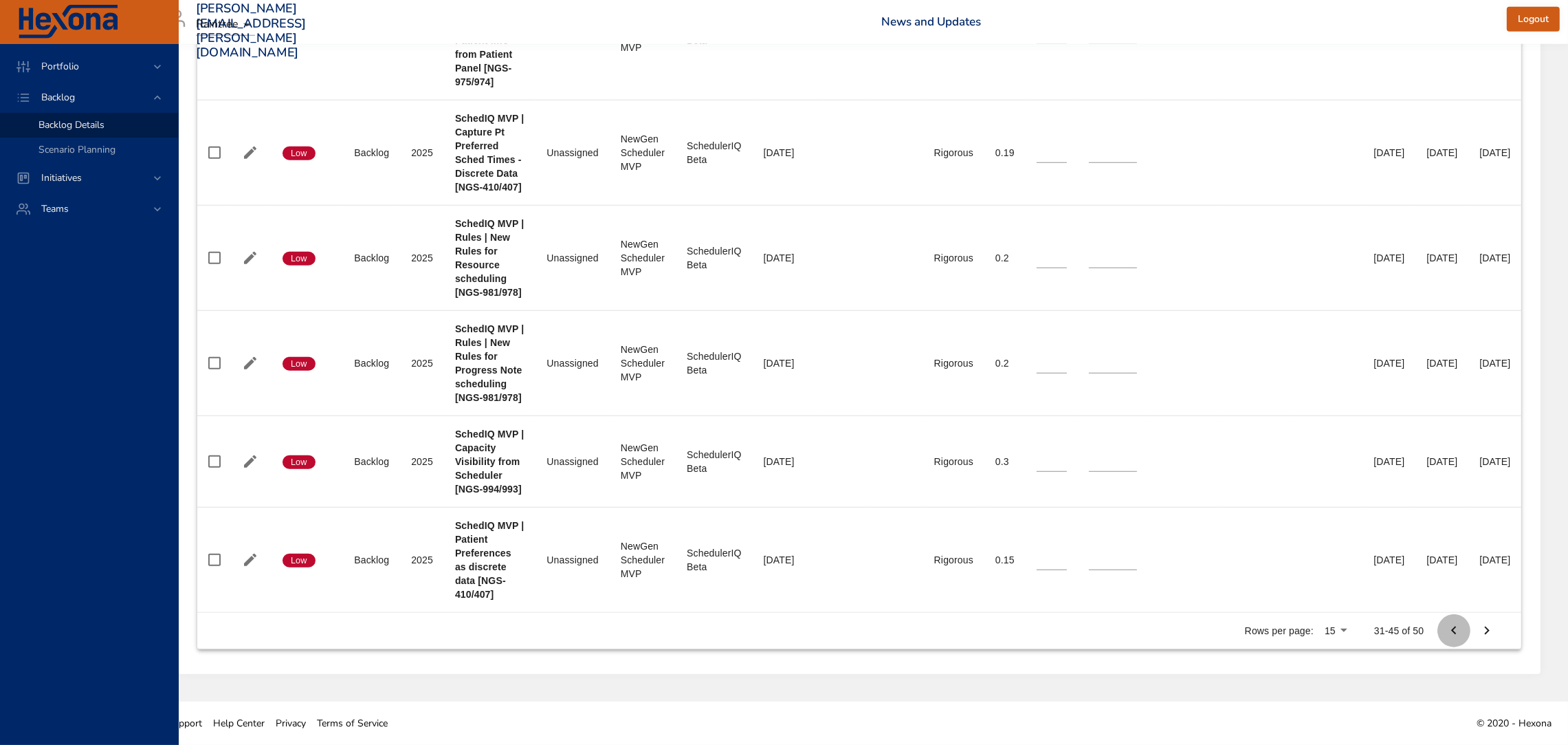
click at [1454, 622] on icon "Previous Page" at bounding box center [1453, 630] width 16 height 16
type input "*"
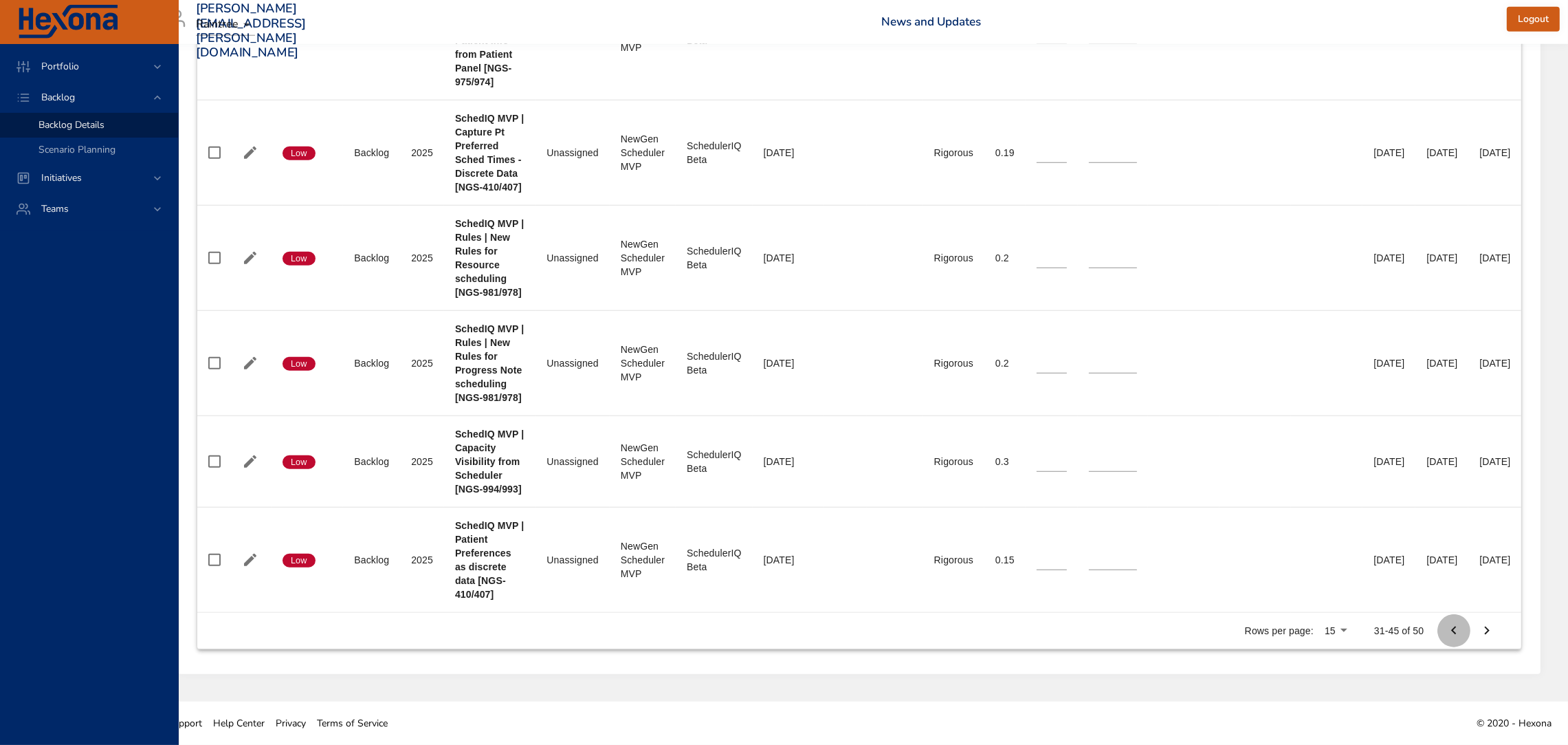
type input "*"
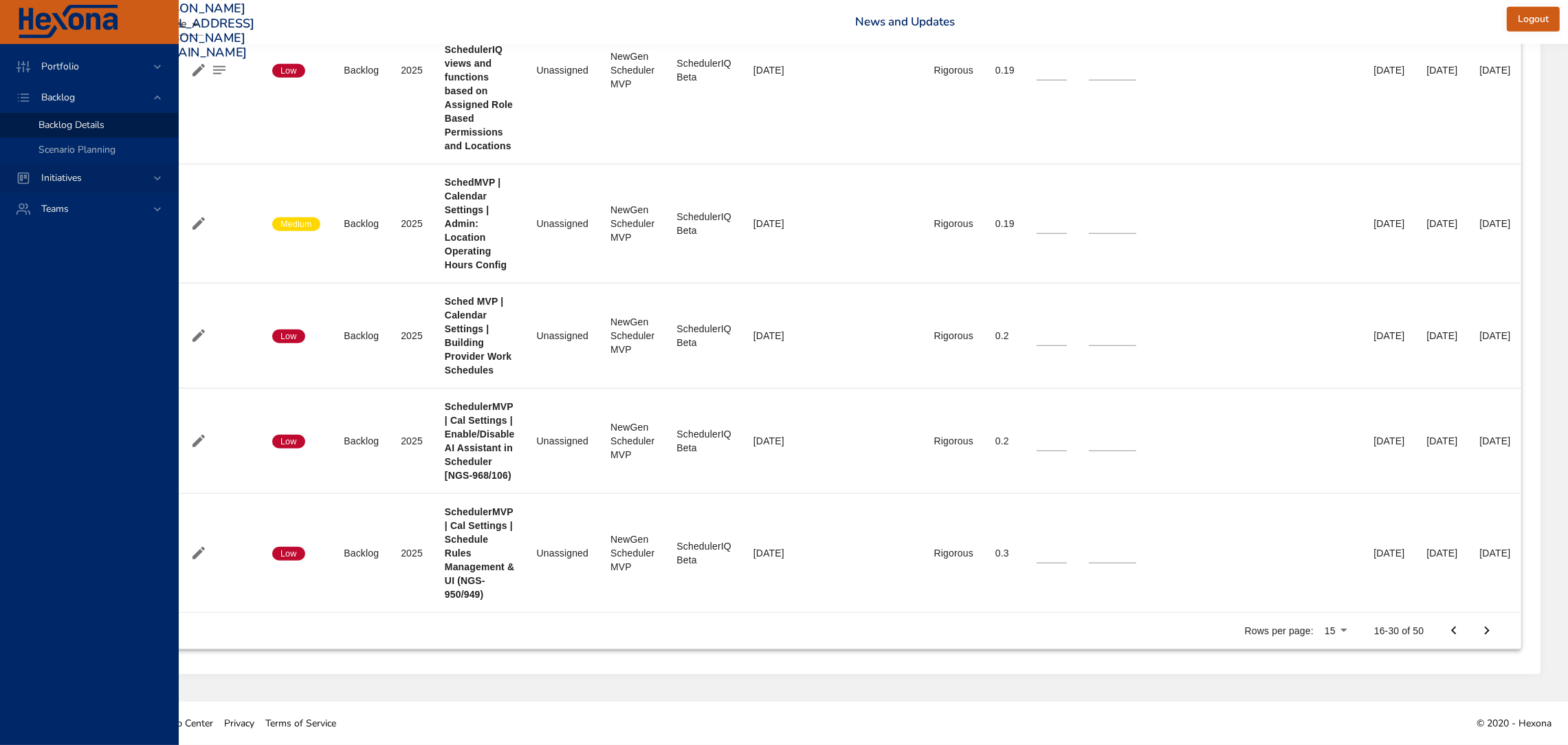
click at [167, 183] on div "Initiatives" at bounding box center [89, 177] width 178 height 31
click at [91, 188] on link "Milestone Details" at bounding box center [89, 181] width 178 height 25
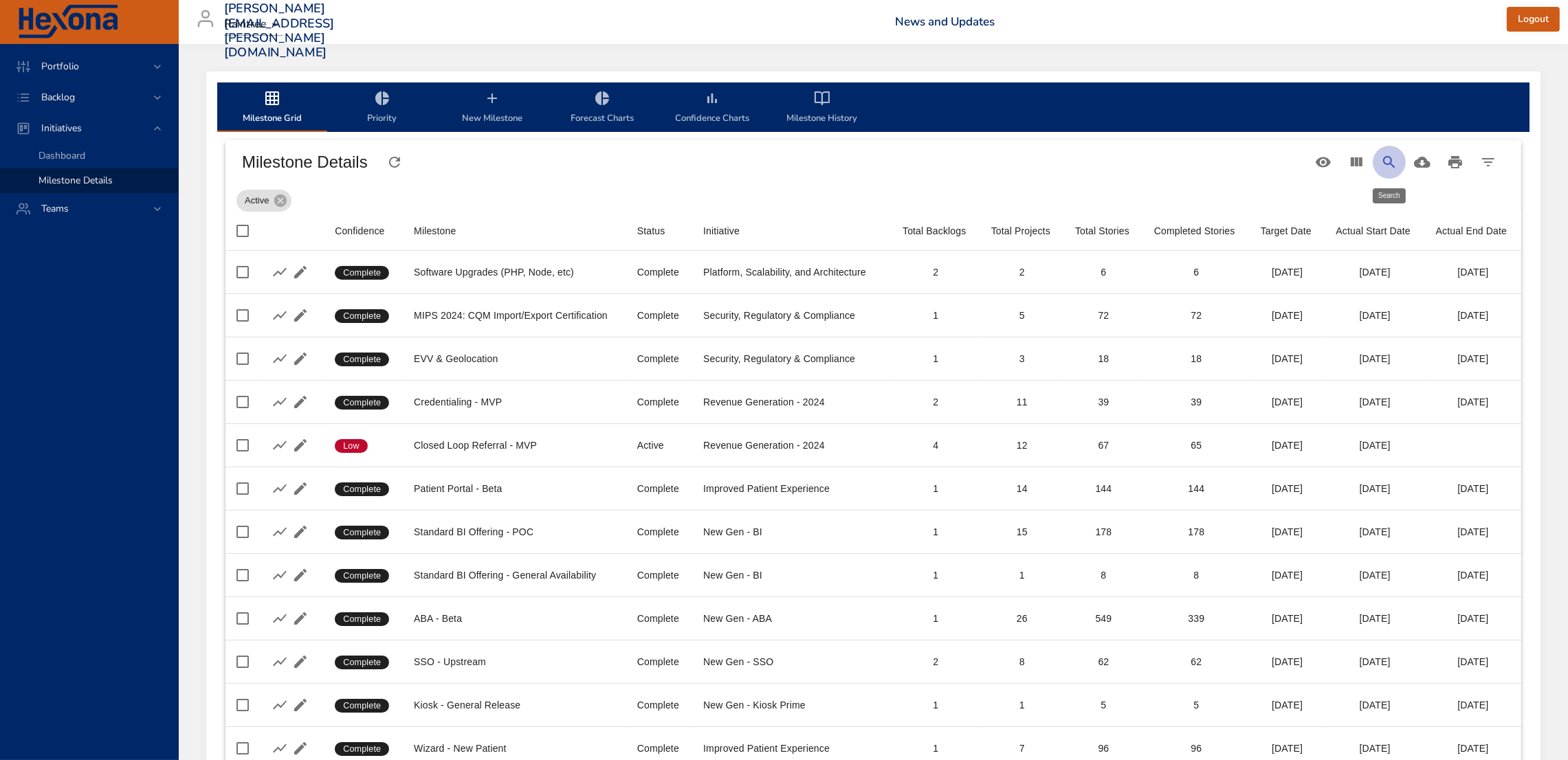
click at [1384, 169] on icon "Search" at bounding box center [1389, 162] width 16 height 16
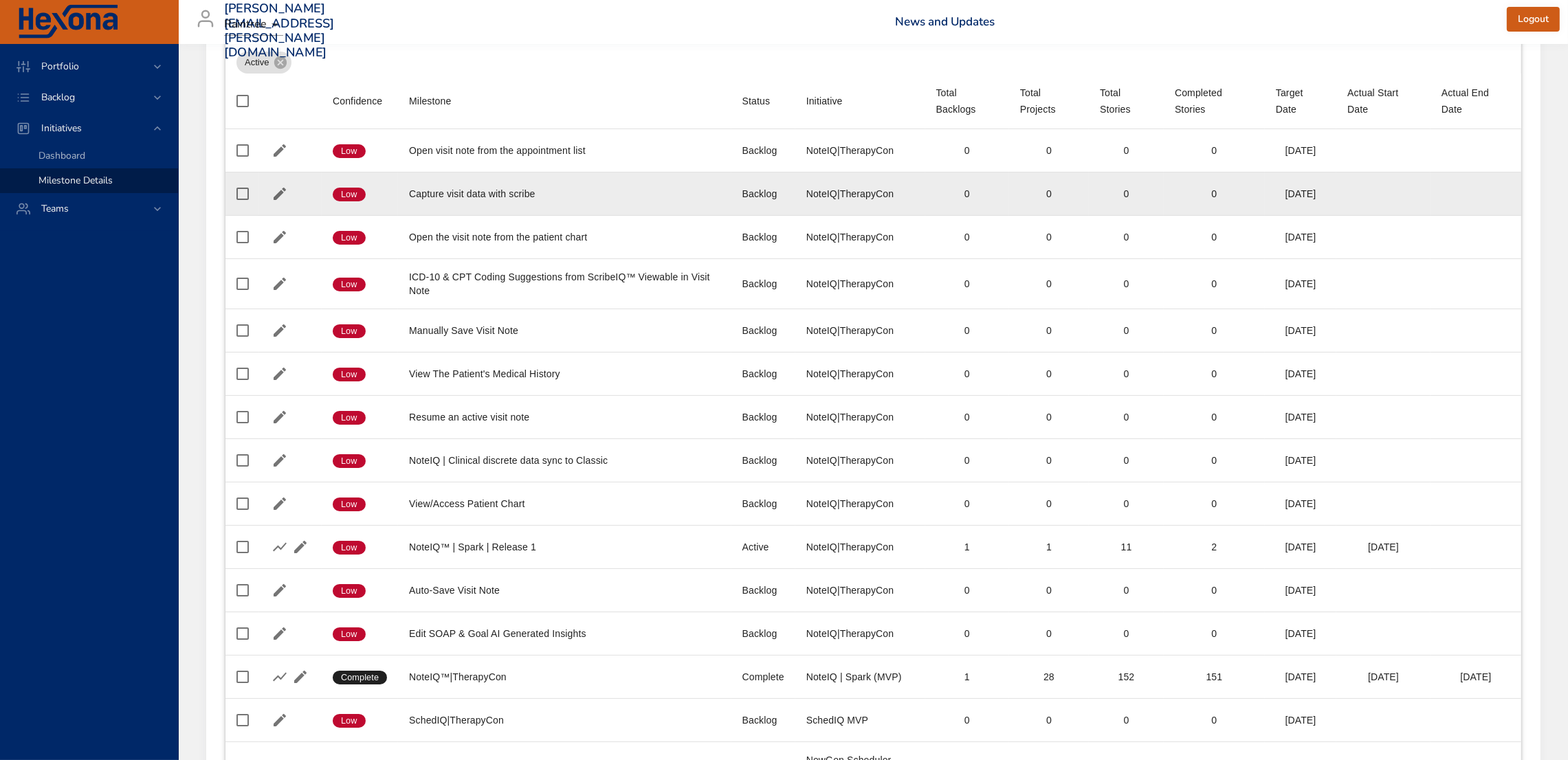
scroll to position [304, 0]
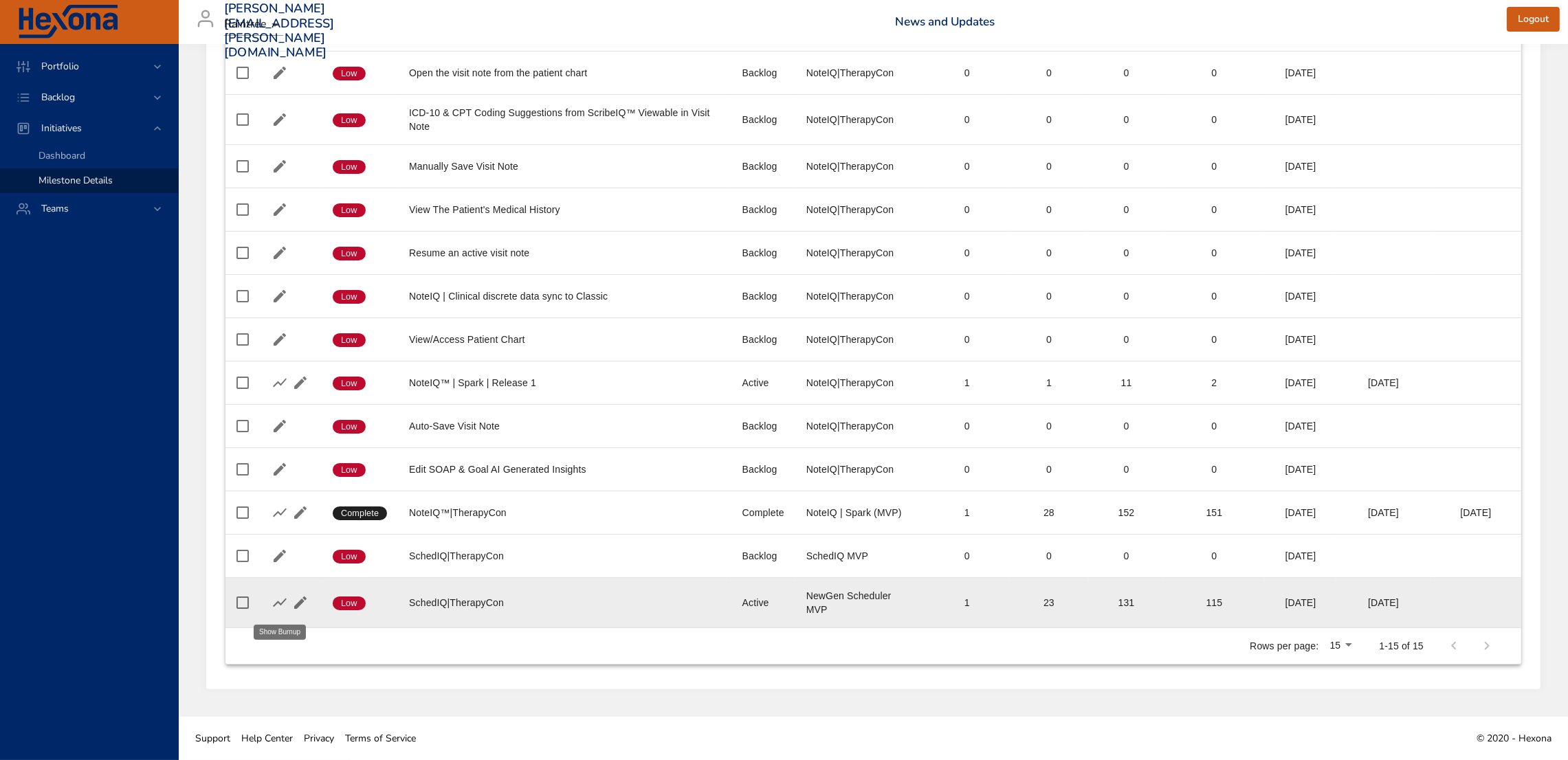
type input "*****"
click at [282, 597] on icon "button" at bounding box center [279, 602] width 16 height 16
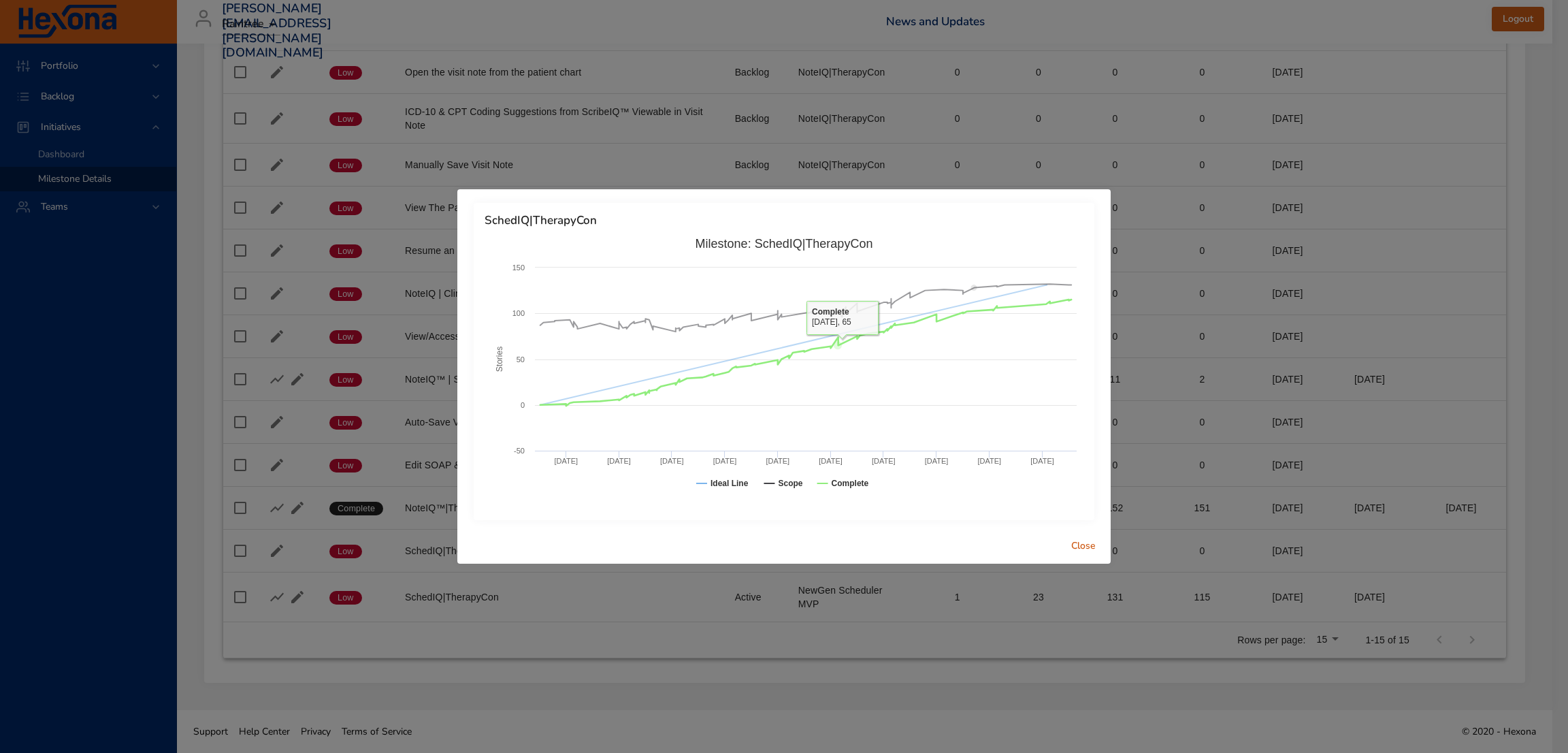
click at [593, 592] on div "SchedIQ|TherapyCon Created with Highcharts 9.0.1 Stories Milestone: SchedIQ|The…" at bounding box center [784, 376] width 1568 height 753
click at [1090, 557] on button "Close" at bounding box center [1083, 546] width 43 height 25
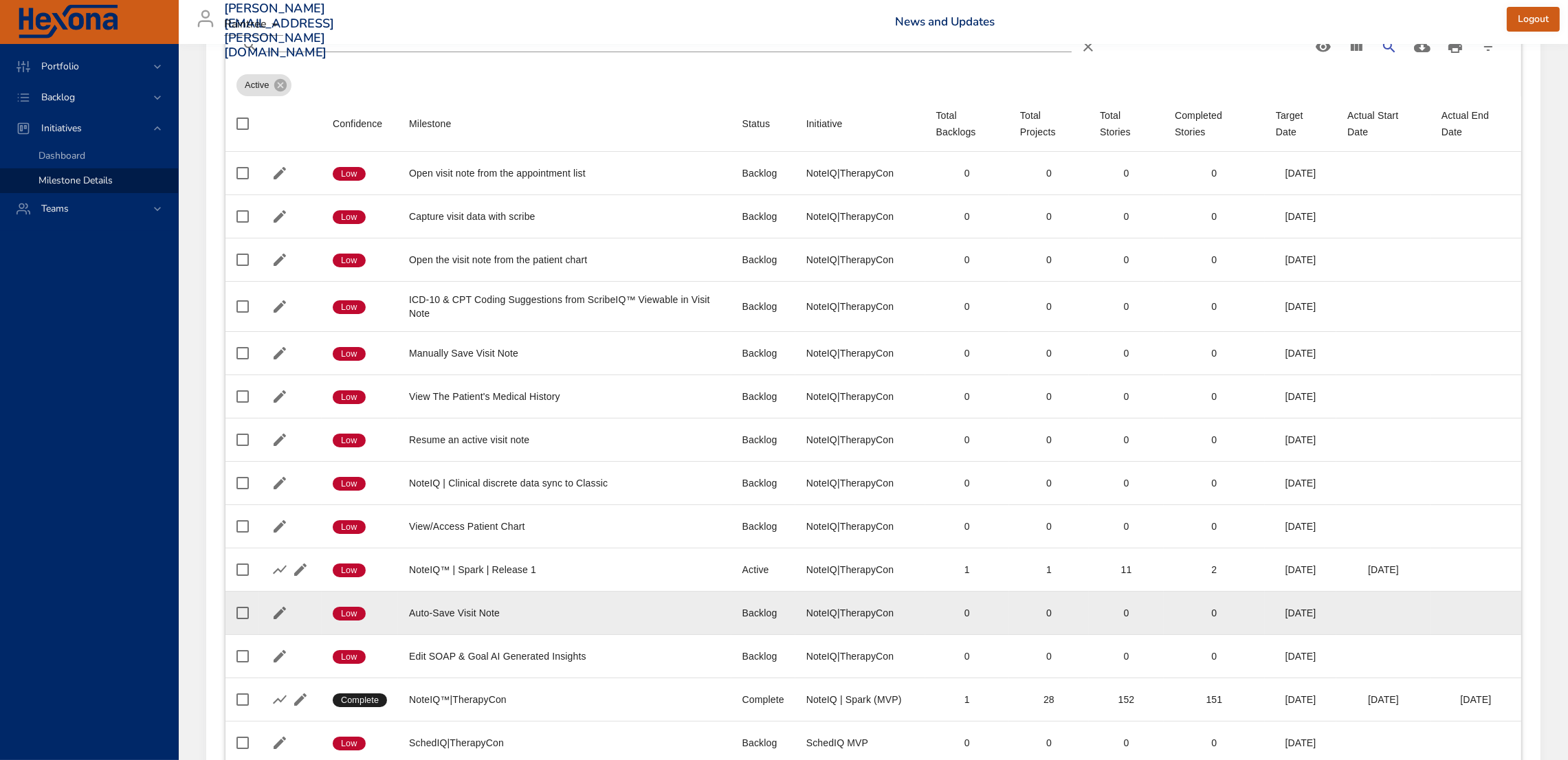
scroll to position [0, 0]
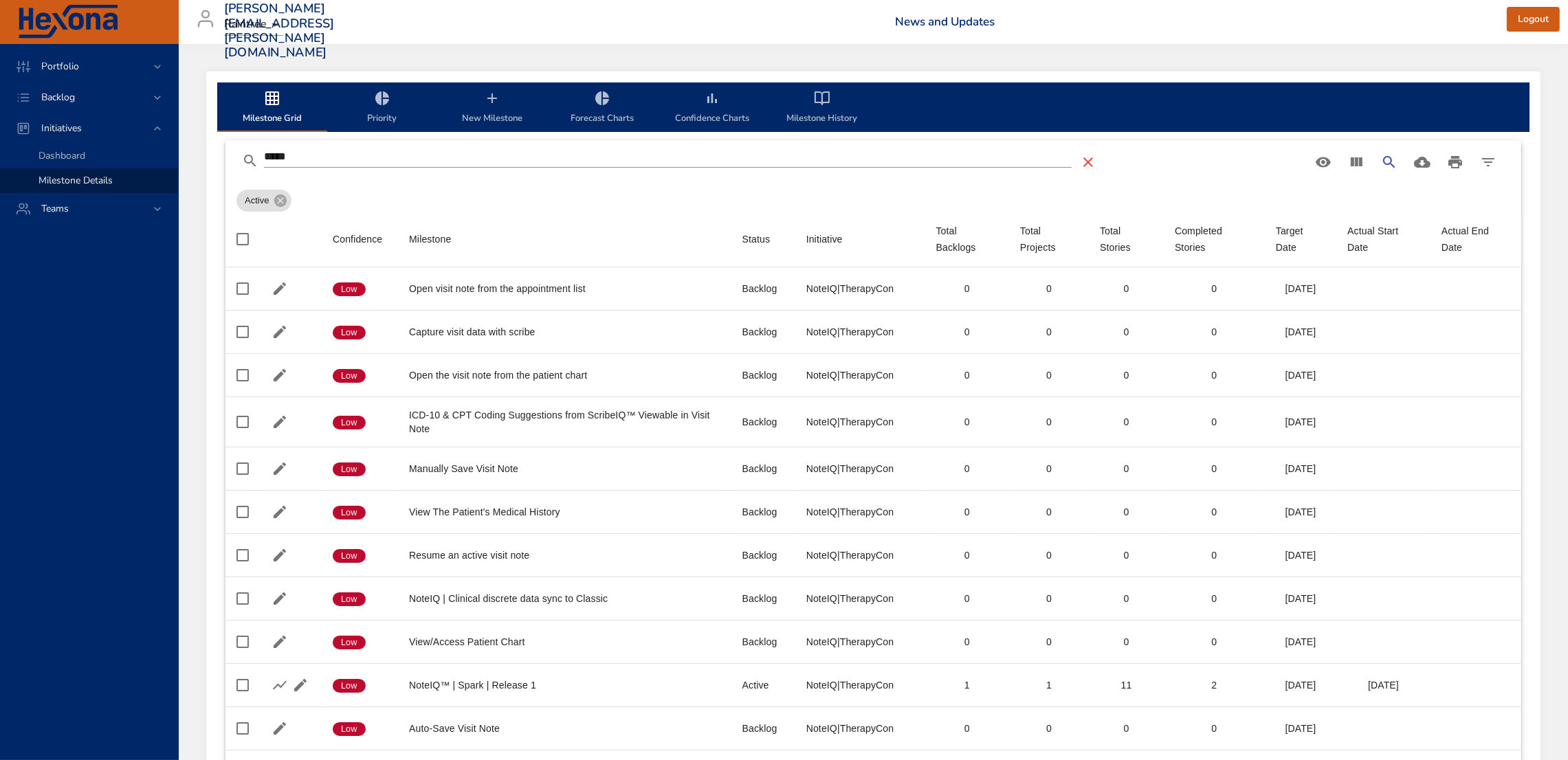
click at [1090, 165] on icon "Table Toolbar" at bounding box center [1088, 162] width 16 height 16
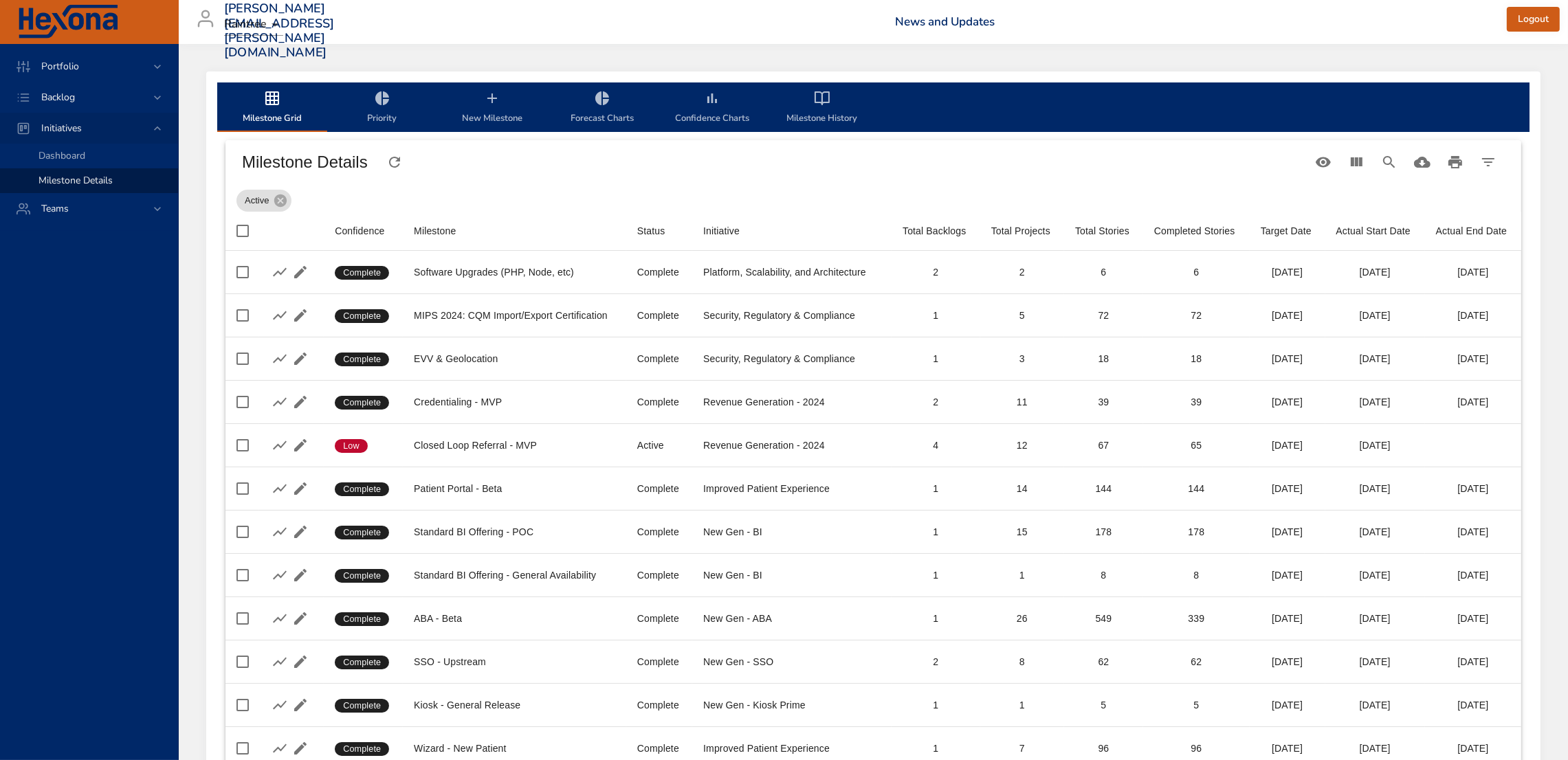
click at [141, 128] on div "Initiatives" at bounding box center [90, 128] width 120 height 15
click at [167, 97] on div "Backlog" at bounding box center [89, 97] width 178 height 31
click at [68, 145] on span "Scenario Planning" at bounding box center [77, 149] width 77 height 13
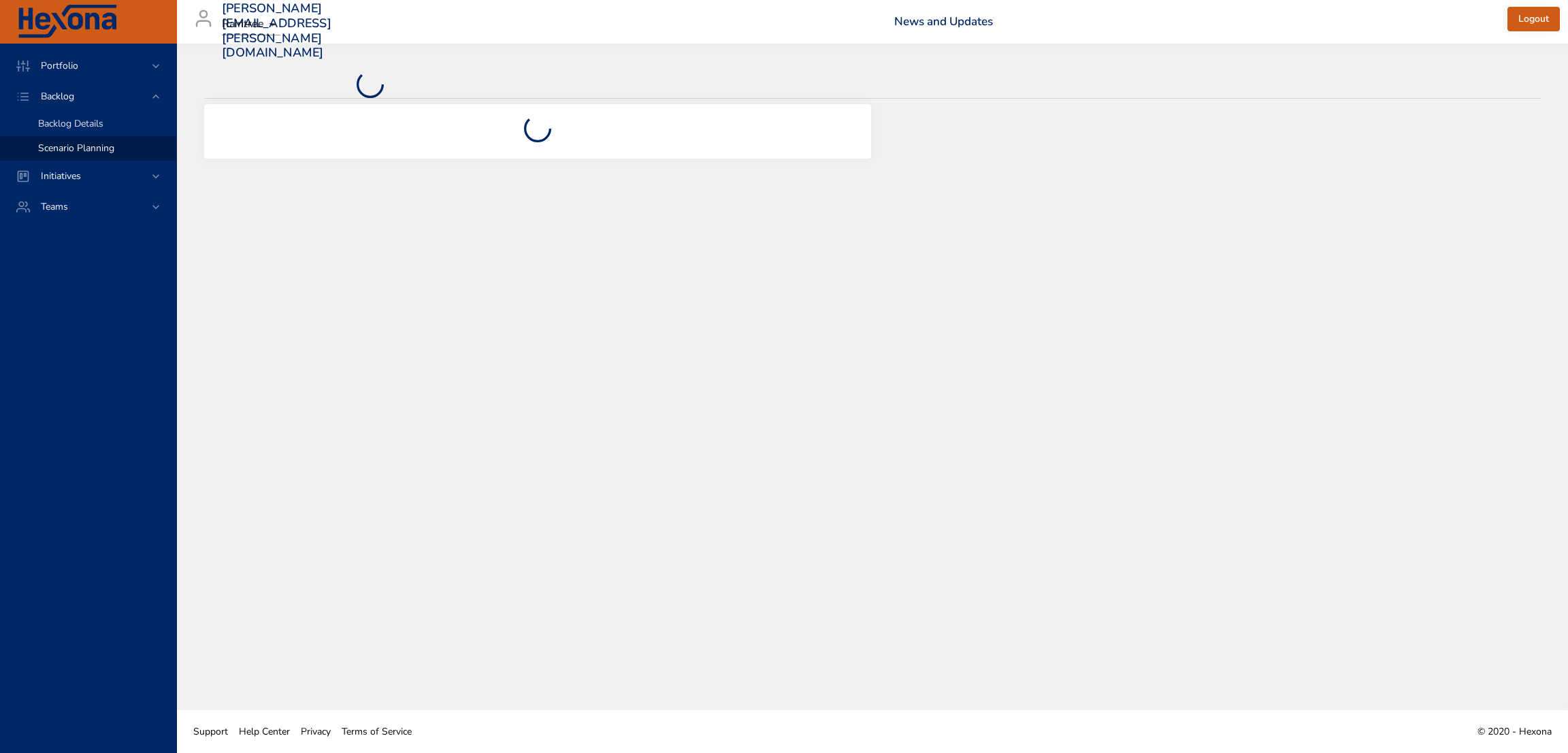
click at [98, 127] on span "Backlog Details" at bounding box center [71, 123] width 65 height 12
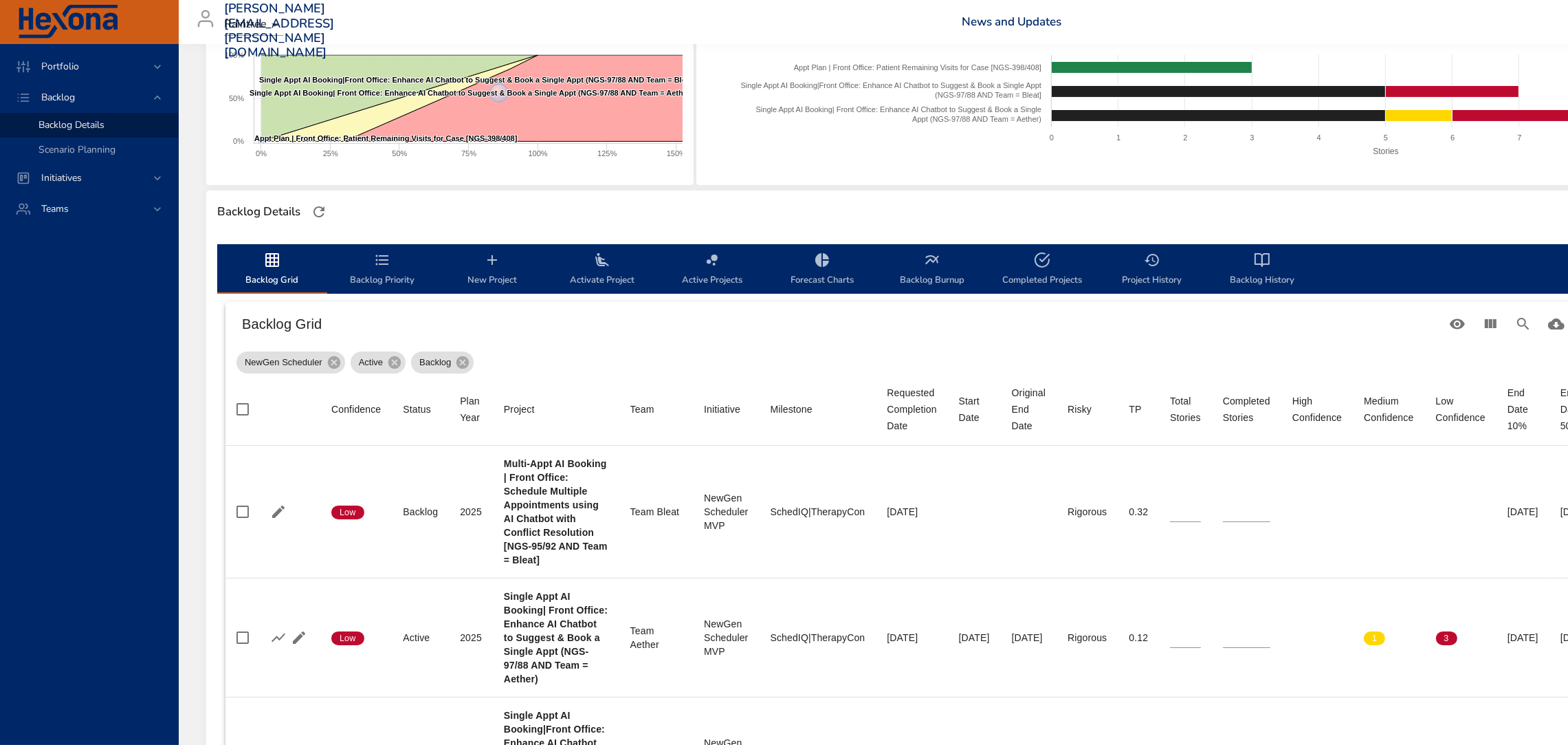
scroll to position [231, 0]
